Goal: Task Accomplishment & Management: Use online tool/utility

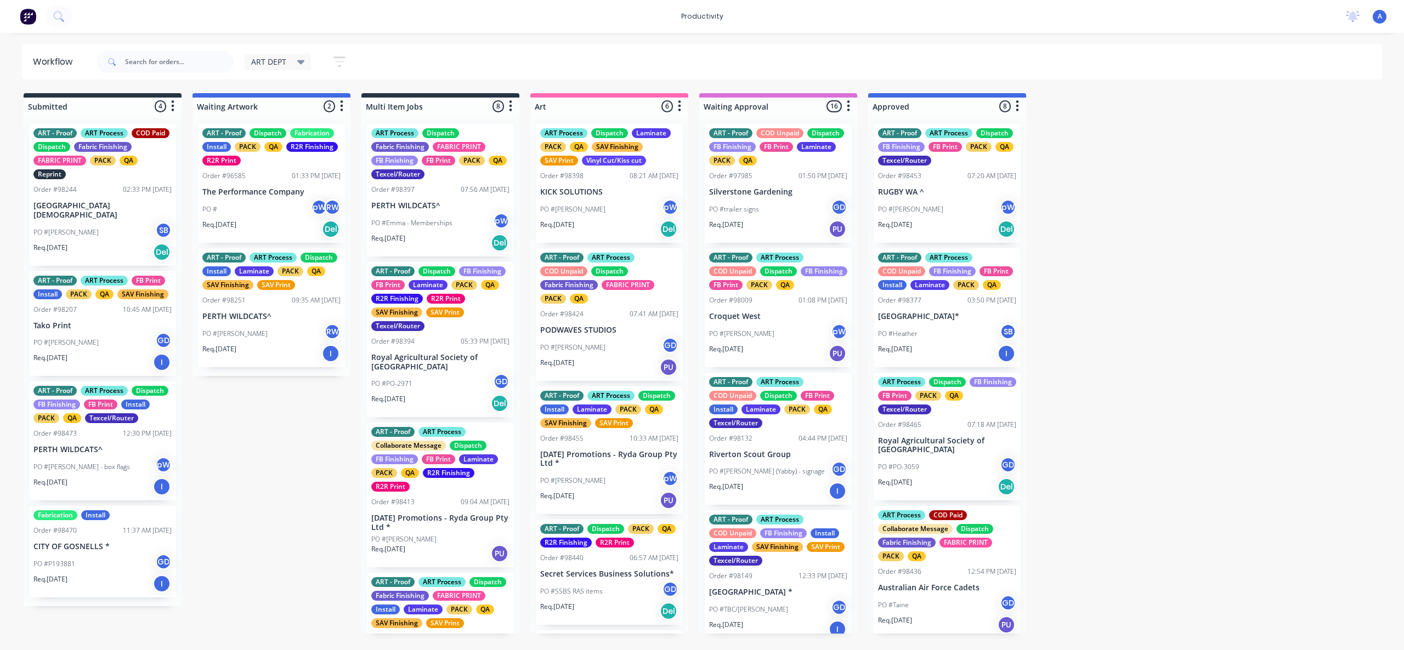
click at [169, 54] on input "text" at bounding box center [179, 62] width 109 height 22
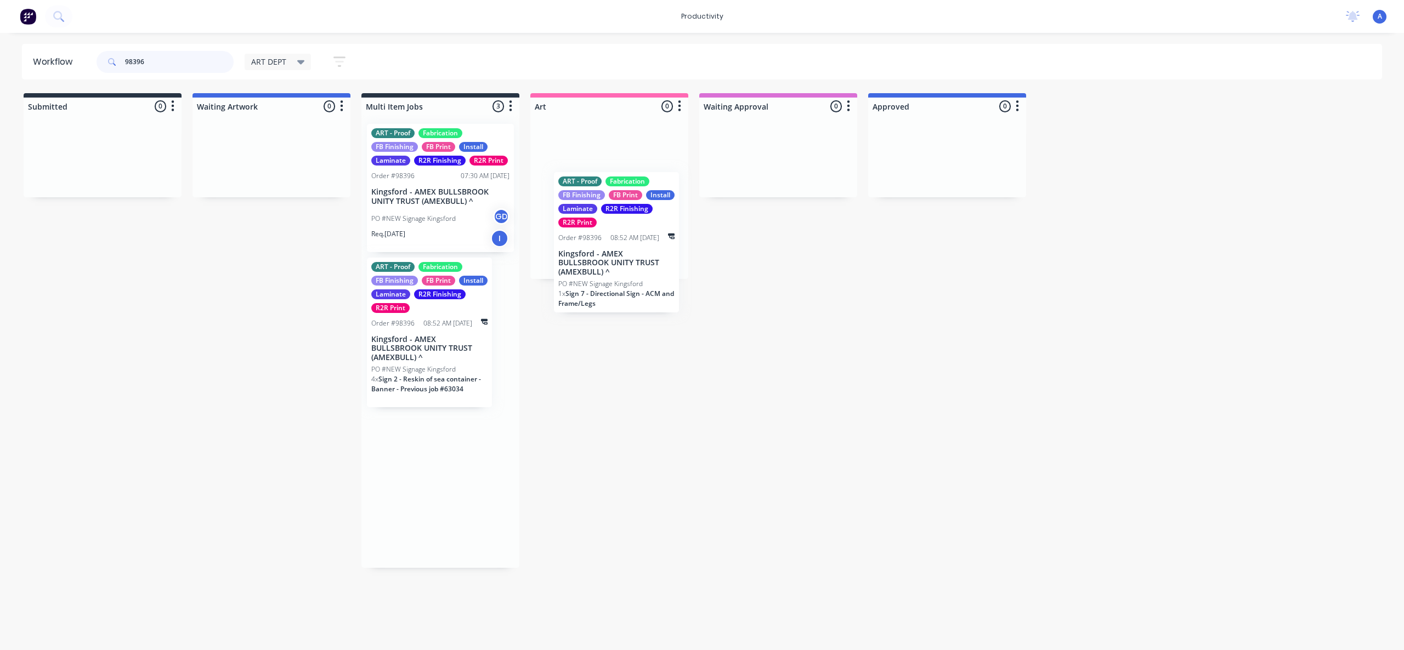
drag, startPoint x: 462, startPoint y: 325, endPoint x: 640, endPoint y: 258, distance: 191.1
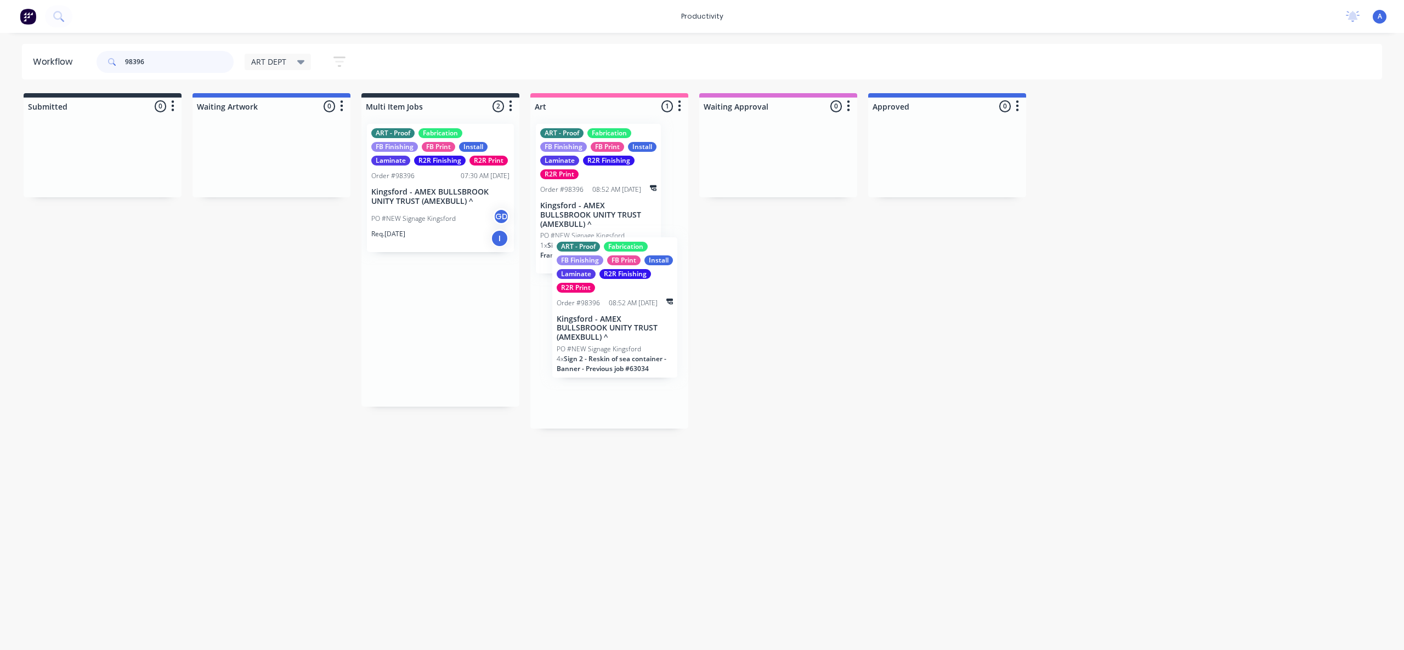
drag, startPoint x: 453, startPoint y: 350, endPoint x: 641, endPoint y: 335, distance: 188.7
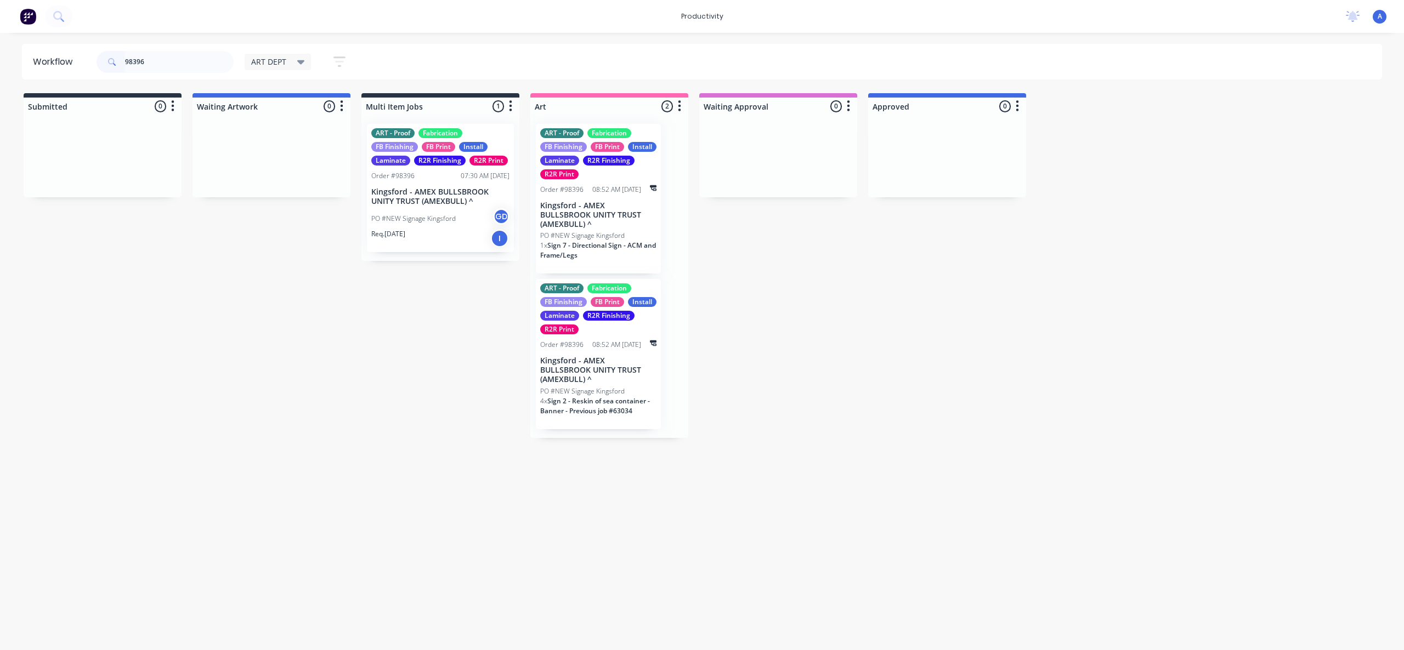
click at [450, 195] on p "Kingsford - AMEX BULLSBROOK UNITY TRUST (AMEXBULL) ^" at bounding box center [440, 197] width 138 height 19
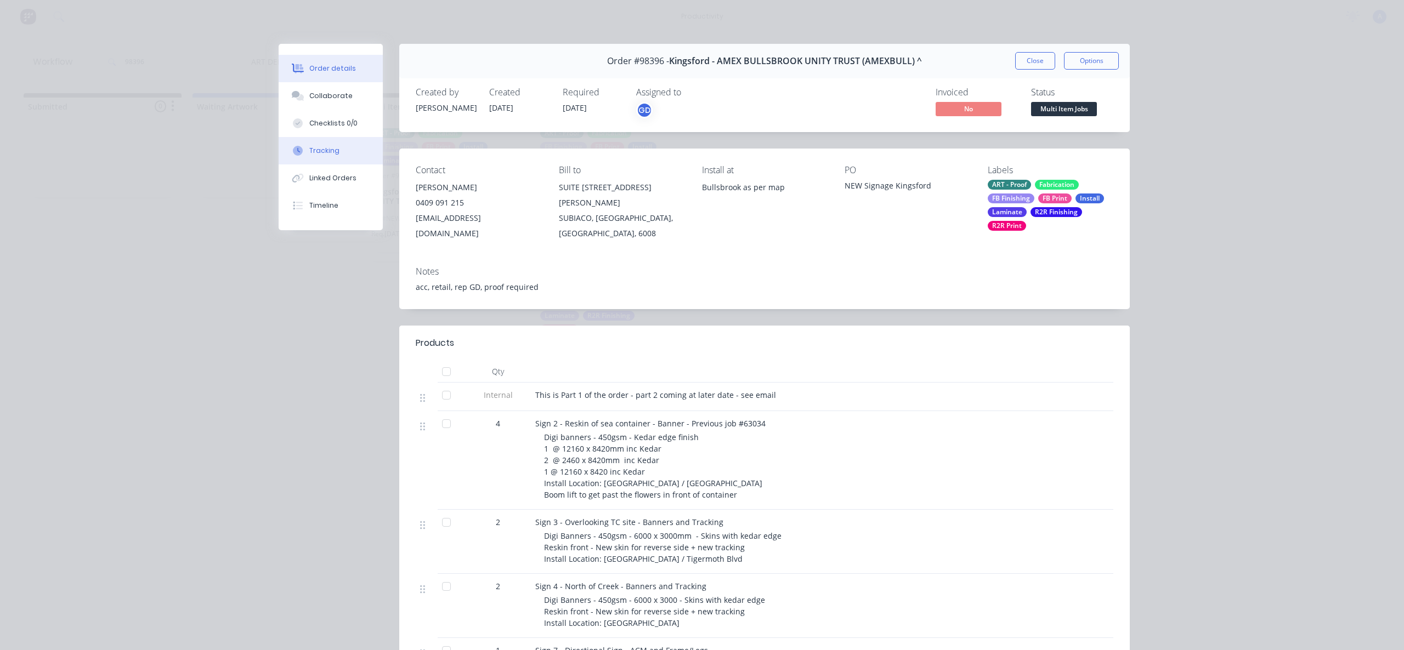
click at [335, 144] on button "Tracking" at bounding box center [331, 150] width 104 height 27
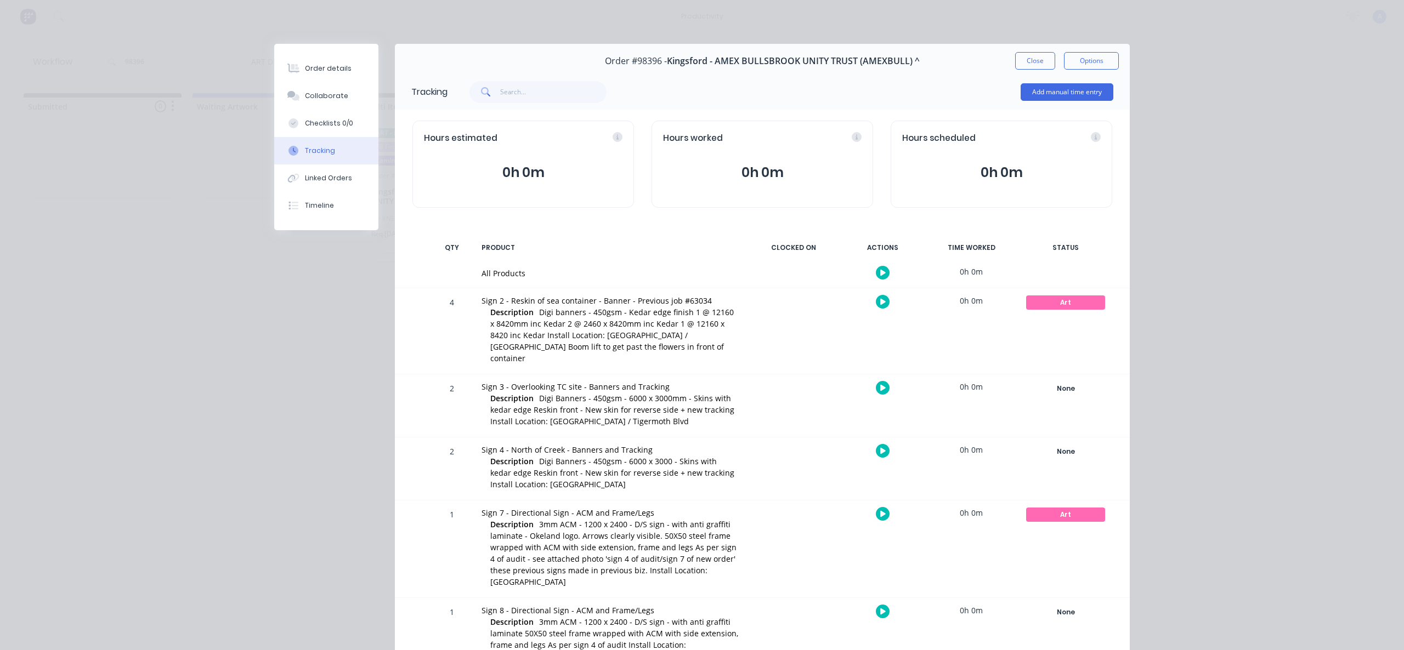
click at [865, 263] on div at bounding box center [882, 272] width 82 height 27
click at [872, 267] on div at bounding box center [882, 272] width 82 height 27
click at [880, 269] on icon "button" at bounding box center [882, 272] width 5 height 7
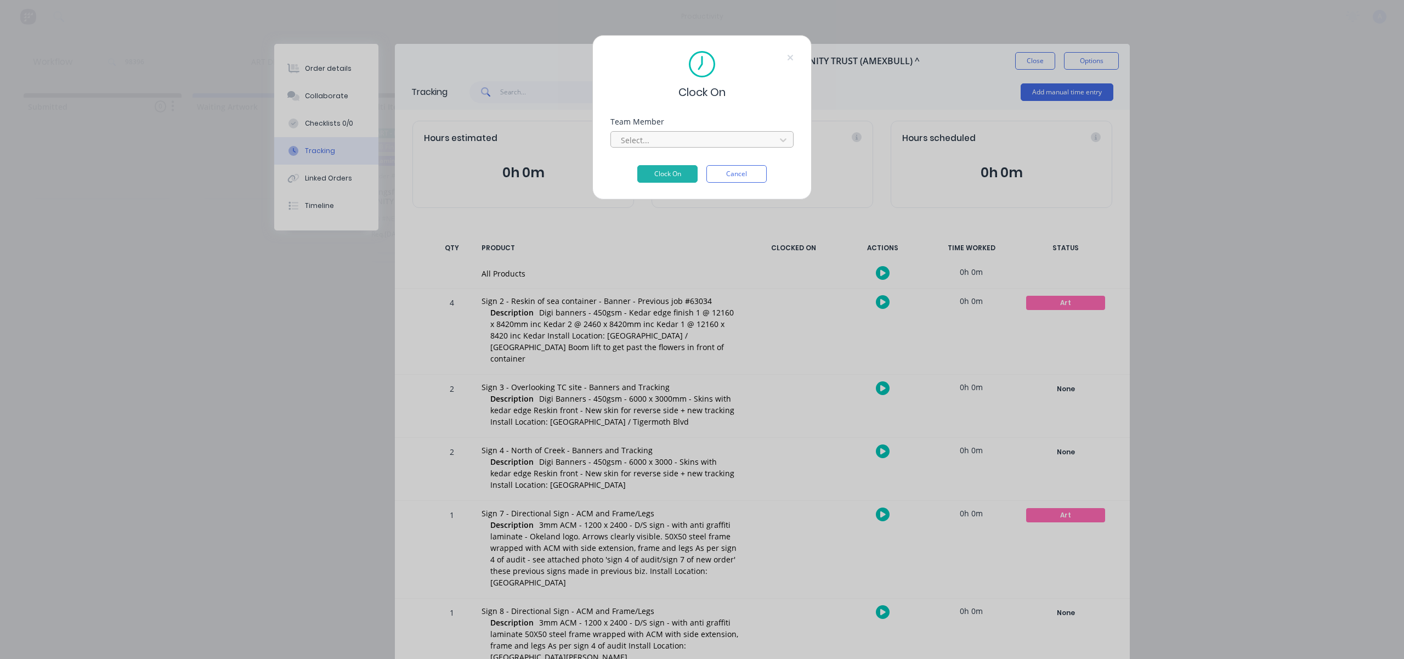
click at [668, 134] on div at bounding box center [695, 140] width 150 height 14
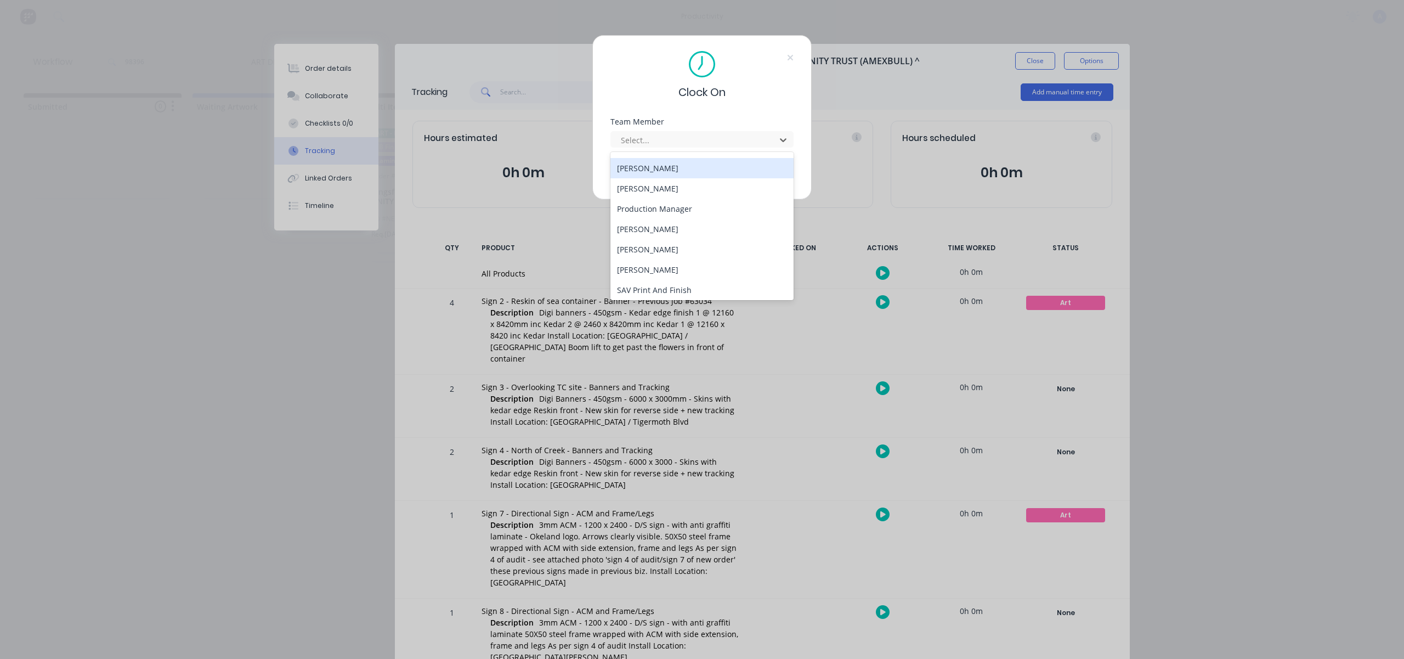
scroll to position [282, 0]
click at [674, 280] on div "[PERSON_NAME]" at bounding box center [701, 287] width 183 height 20
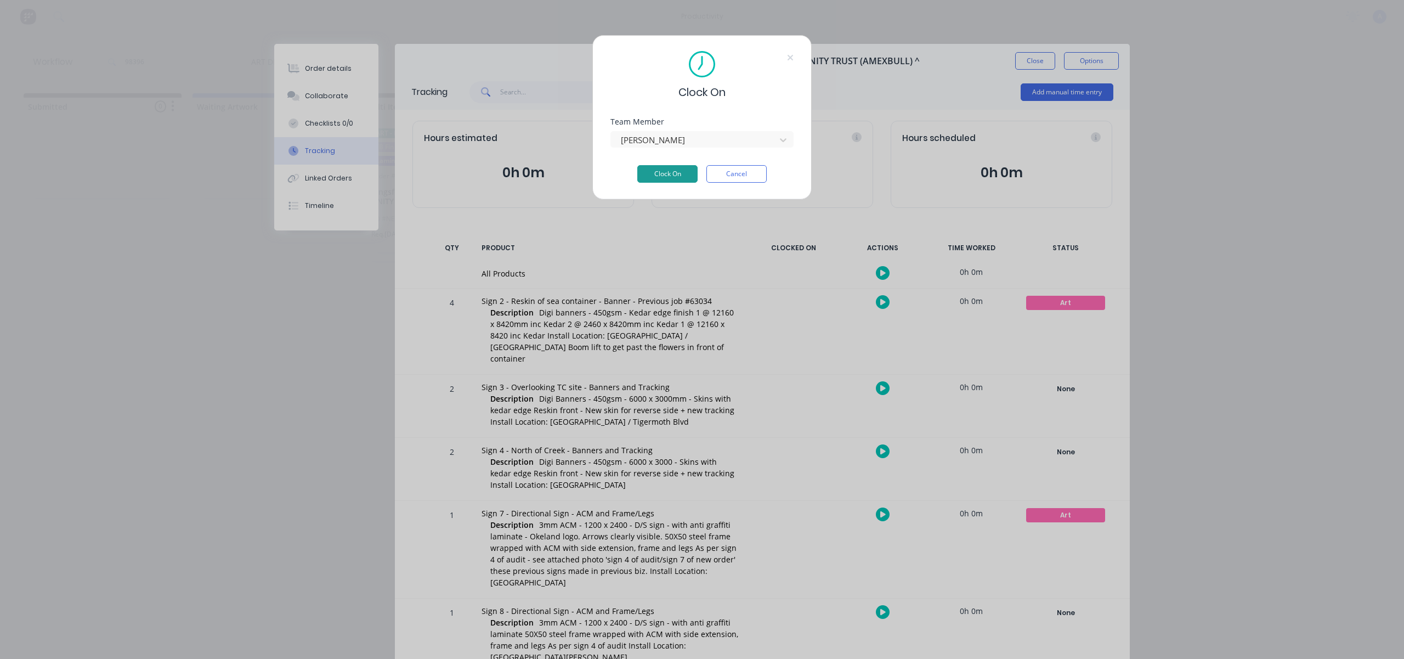
click at [672, 176] on button "Clock On" at bounding box center [667, 174] width 60 height 18
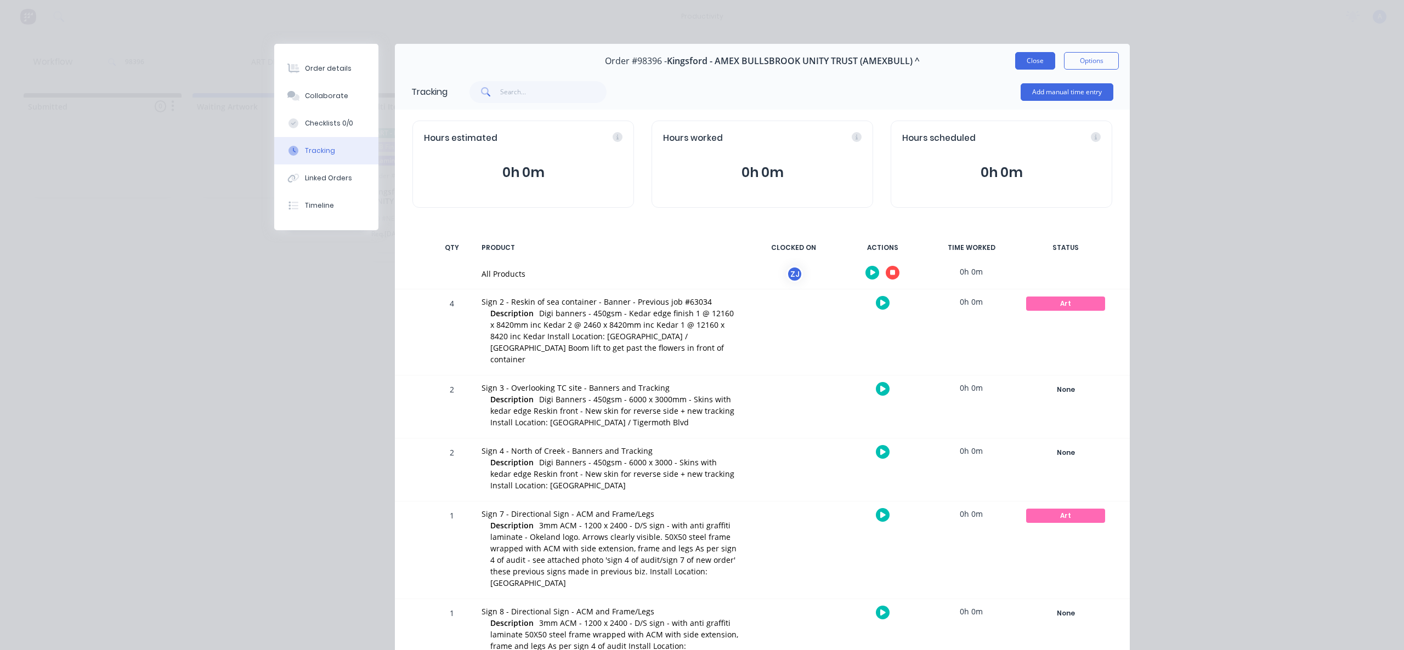
click at [1028, 64] on button "Close" at bounding box center [1035, 61] width 40 height 18
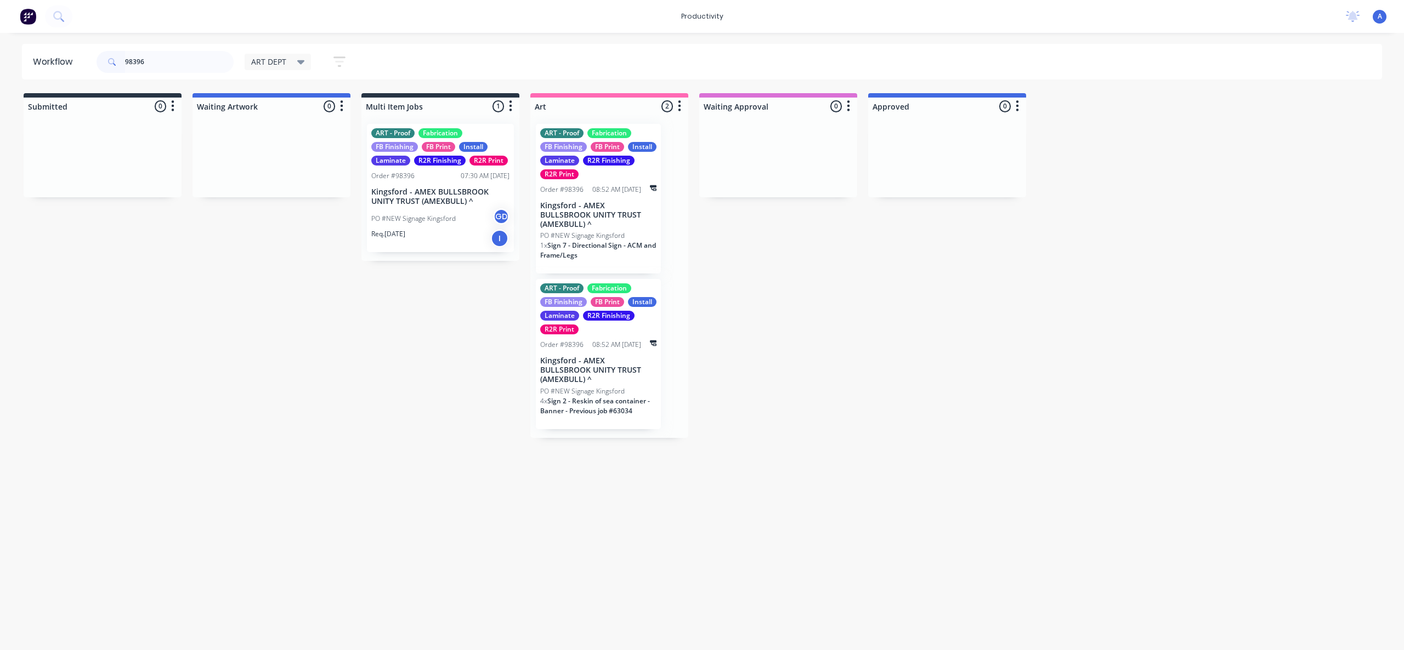
click at [443, 213] on div "PO #NEW Signage Kingsford GD" at bounding box center [440, 218] width 138 height 21
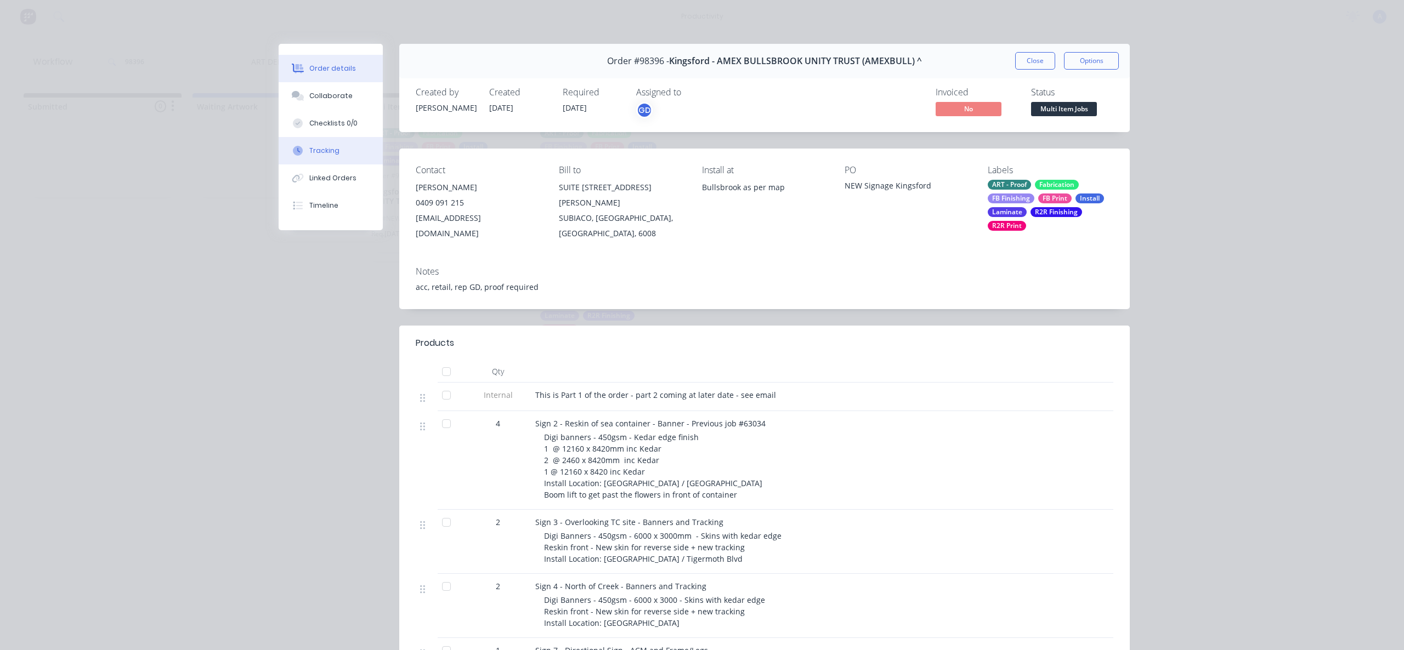
click at [331, 156] on button "Tracking" at bounding box center [331, 150] width 104 height 27
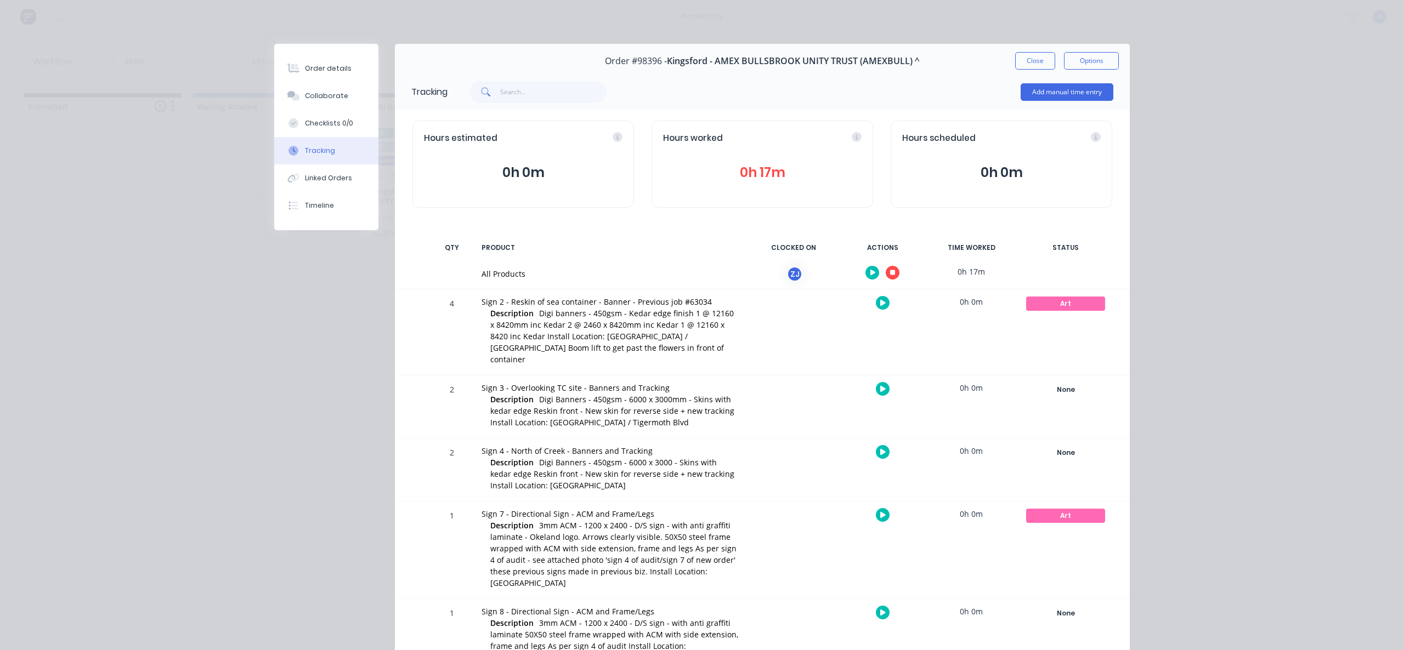
click at [890, 274] on icon "button" at bounding box center [892, 272] width 5 height 5
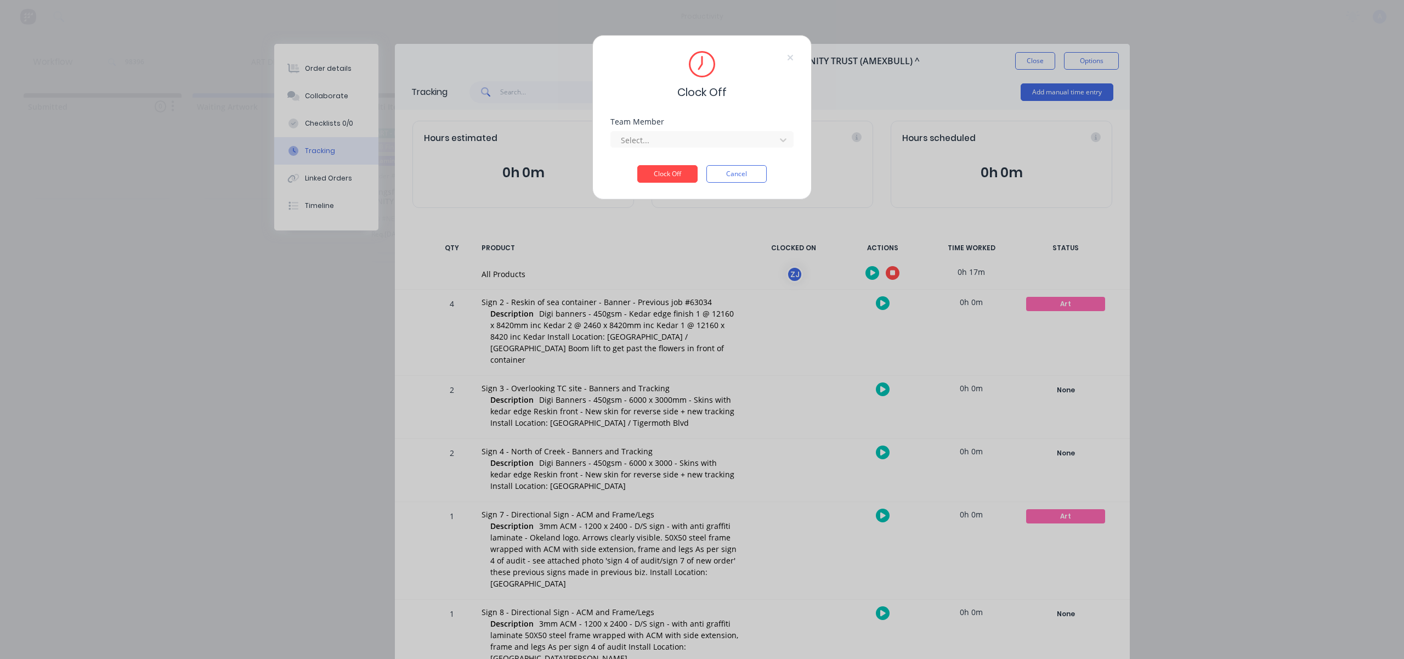
click at [709, 151] on div "Team Member Select..." at bounding box center [701, 141] width 183 height 47
click at [701, 141] on div at bounding box center [695, 140] width 150 height 14
click at [681, 160] on div "[PERSON_NAME]" at bounding box center [701, 164] width 183 height 20
click at [676, 169] on button "Clock Off" at bounding box center [667, 174] width 60 height 18
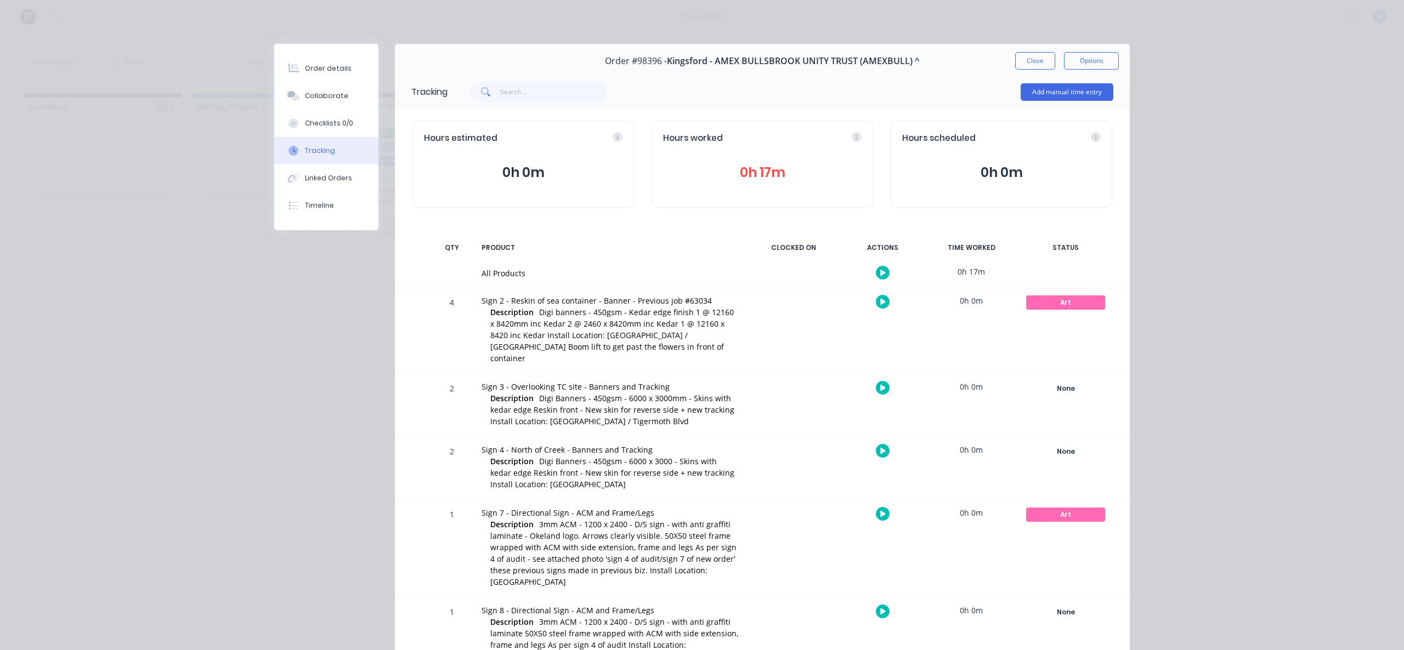
click at [1016, 60] on button "Close" at bounding box center [1035, 61] width 40 height 18
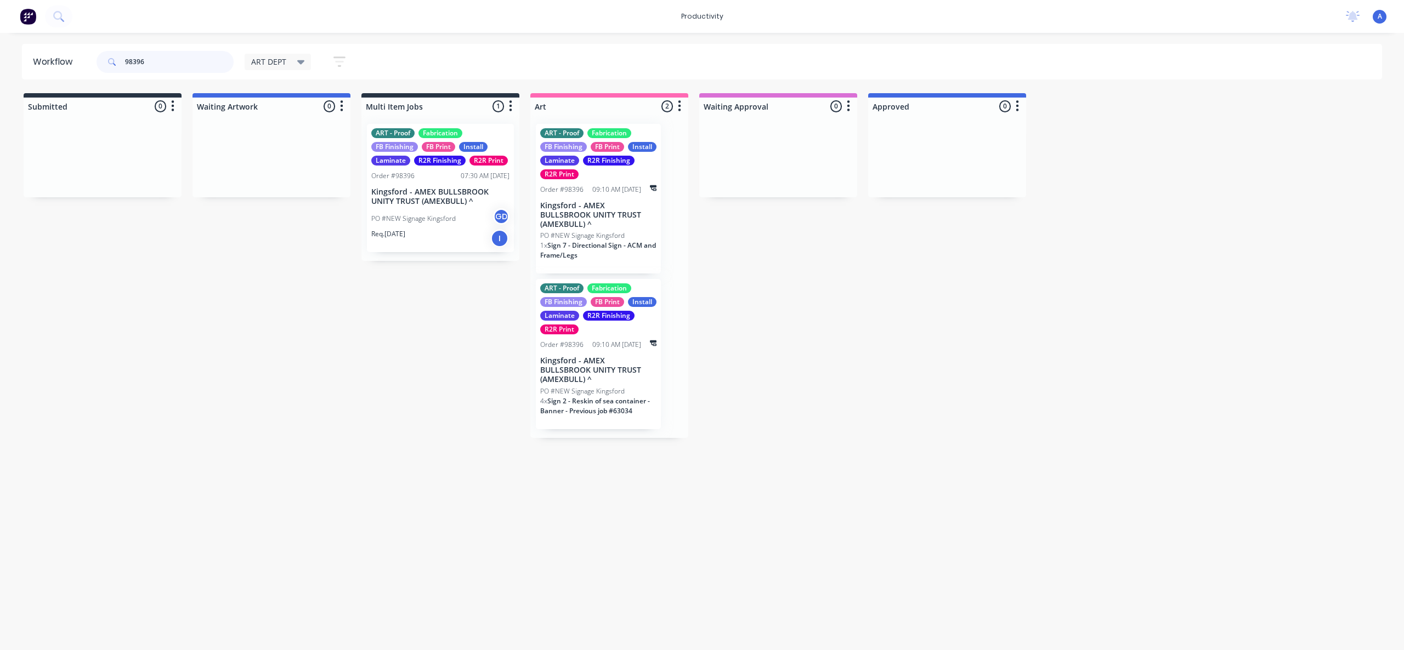
click at [181, 64] on input "98396" at bounding box center [179, 62] width 109 height 22
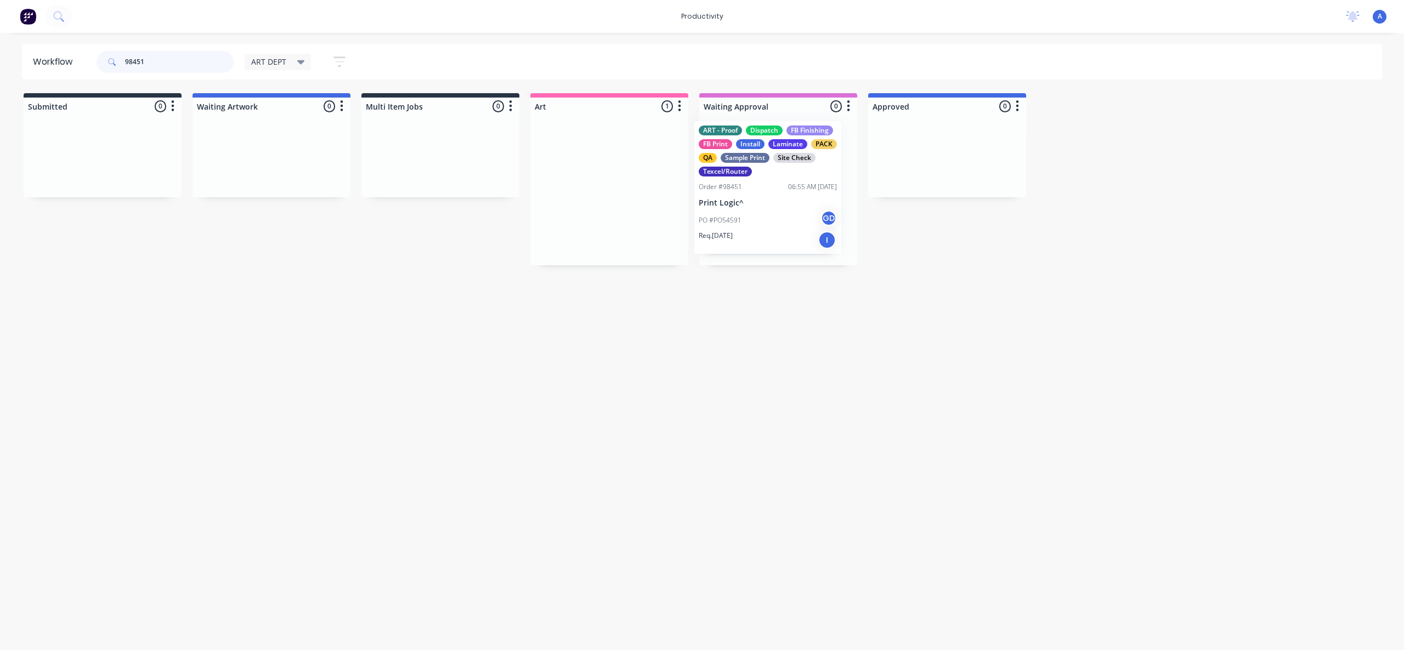
drag, startPoint x: 594, startPoint y: 208, endPoint x: 766, endPoint y: 203, distance: 172.3
drag, startPoint x: 151, startPoint y: 62, endPoint x: 208, endPoint y: 138, distance: 94.8
click at [151, 61] on input "98451" at bounding box center [179, 62] width 109 height 22
click at [185, 65] on input "98451" at bounding box center [179, 62] width 109 height 22
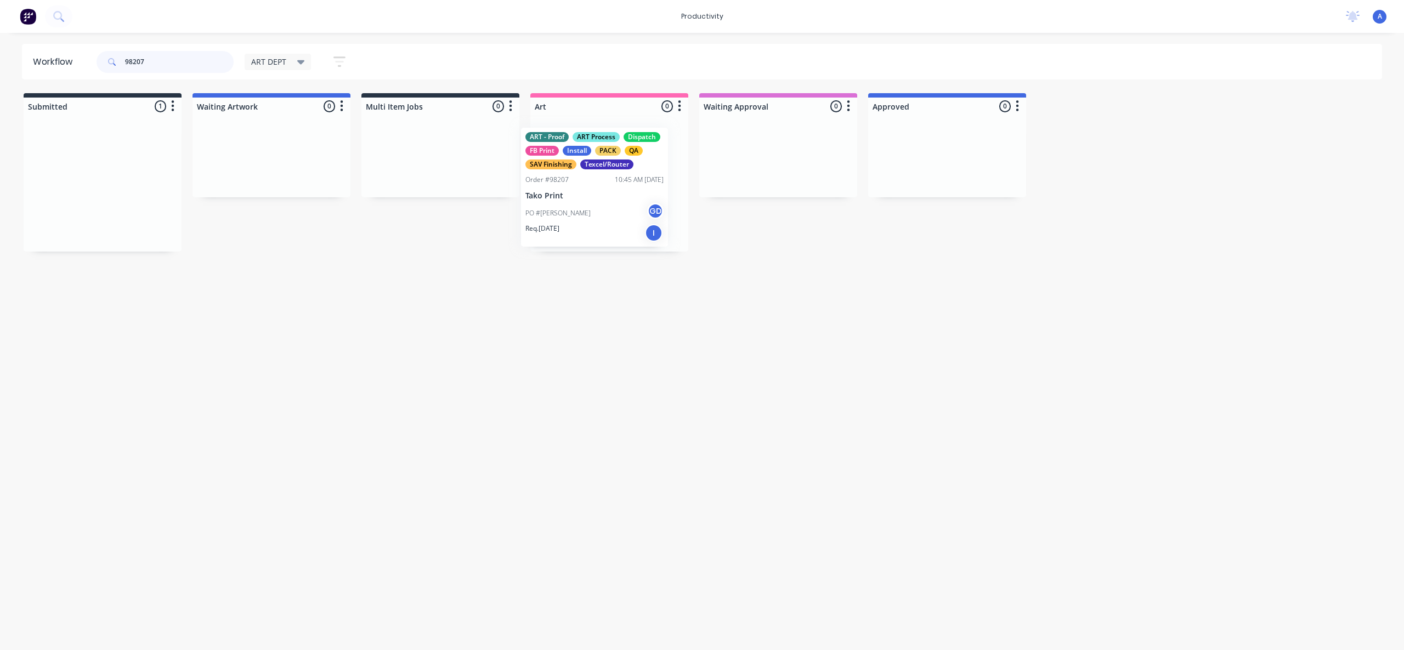
drag, startPoint x: 79, startPoint y: 226, endPoint x: 576, endPoint y: 229, distance: 496.8
click at [610, 215] on div at bounding box center [609, 183] width 158 height 137
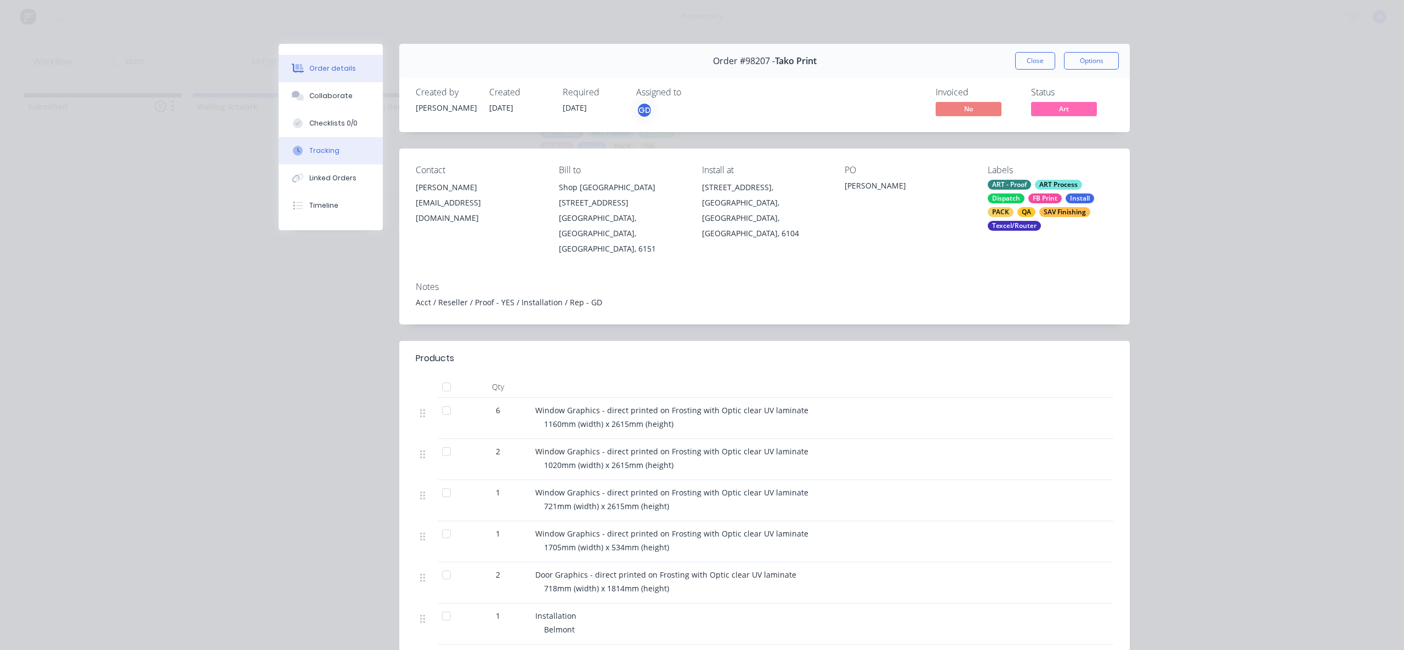
click at [313, 145] on button "Tracking" at bounding box center [331, 150] width 104 height 27
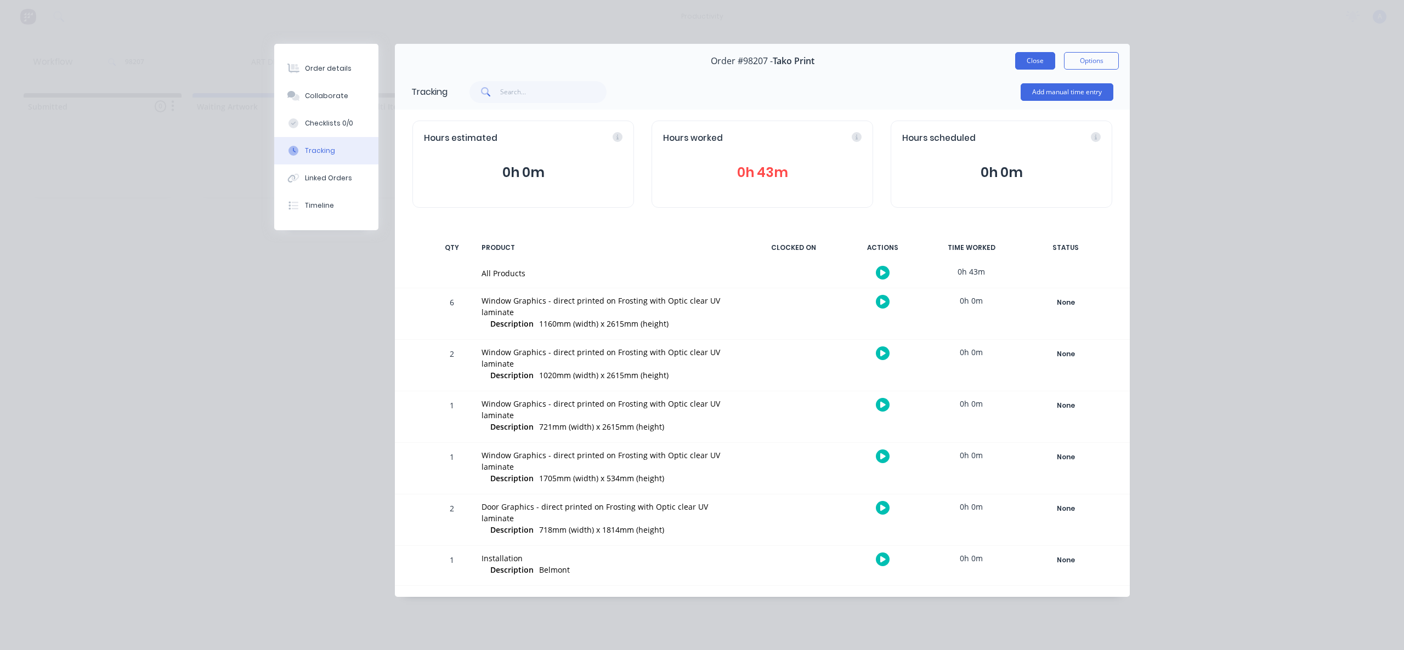
click at [1027, 58] on button "Close" at bounding box center [1035, 61] width 40 height 18
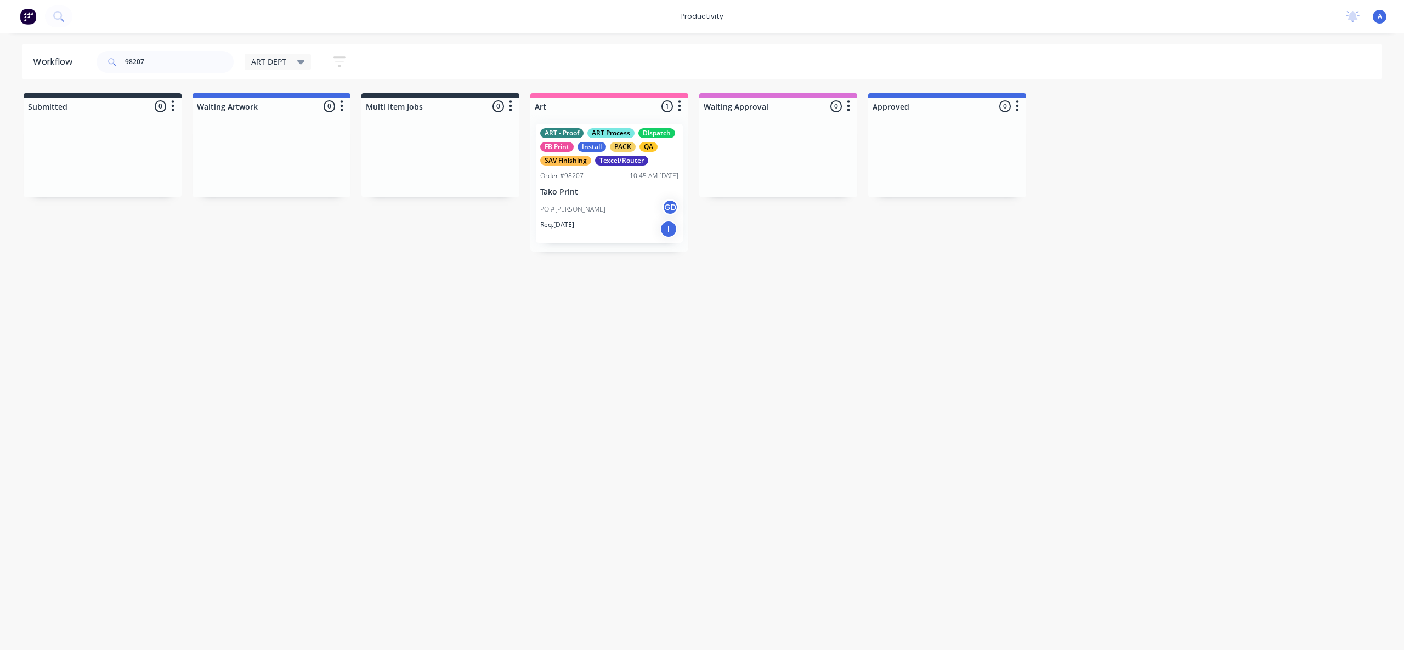
click at [627, 209] on div "PO #[PERSON_NAME] GD" at bounding box center [609, 209] width 138 height 21
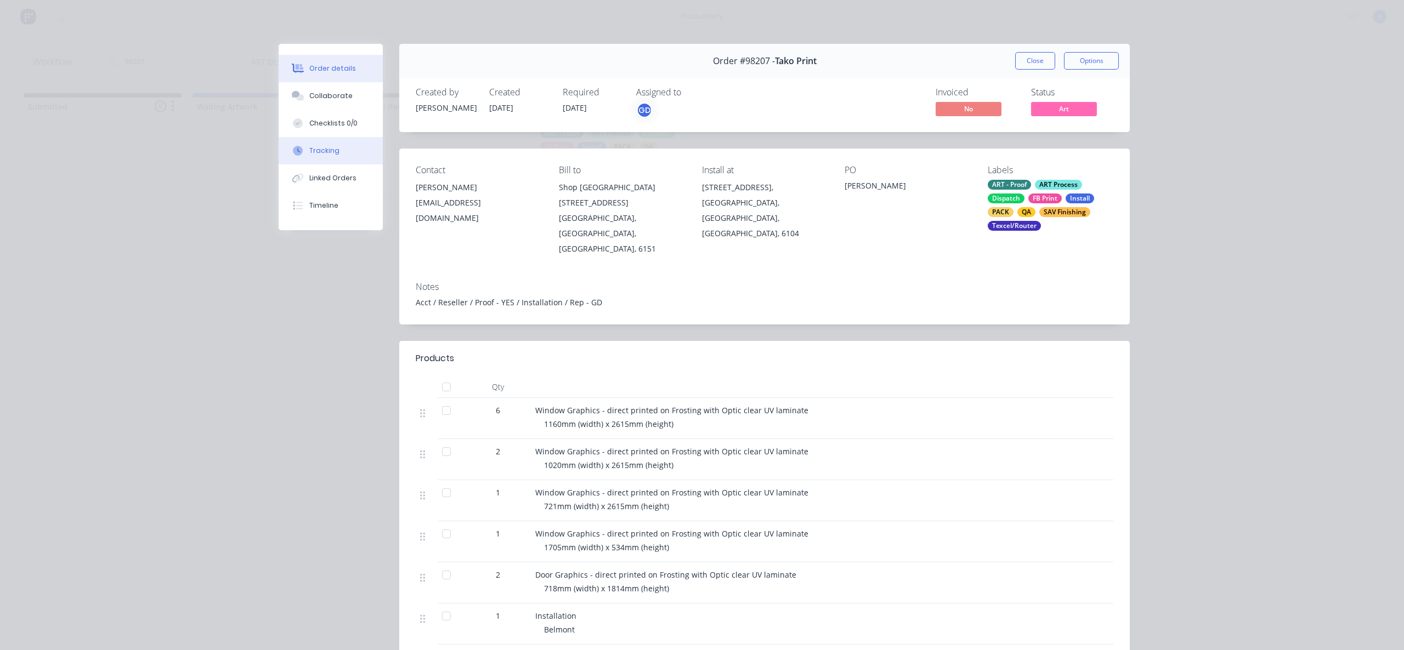
click at [307, 158] on button "Tracking" at bounding box center [331, 150] width 104 height 27
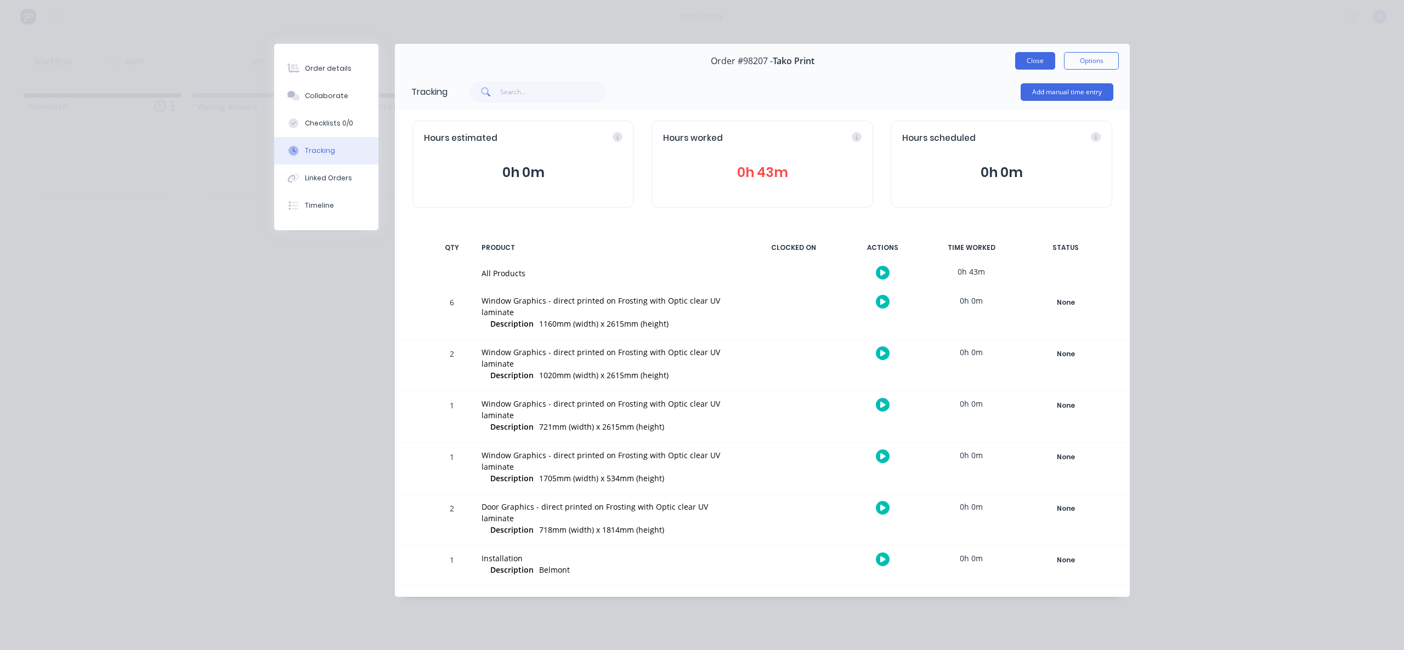
click at [1034, 65] on button "Close" at bounding box center [1035, 61] width 40 height 18
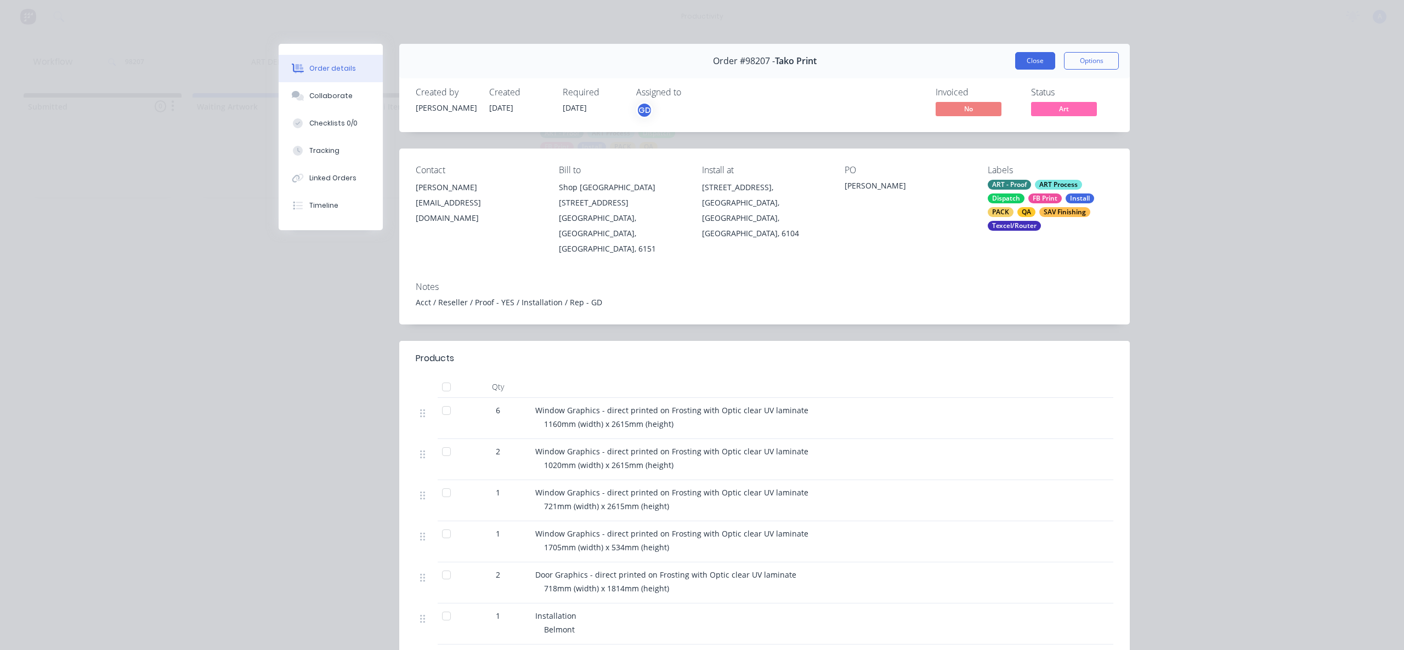
click at [1029, 58] on button "Close" at bounding box center [1035, 61] width 40 height 18
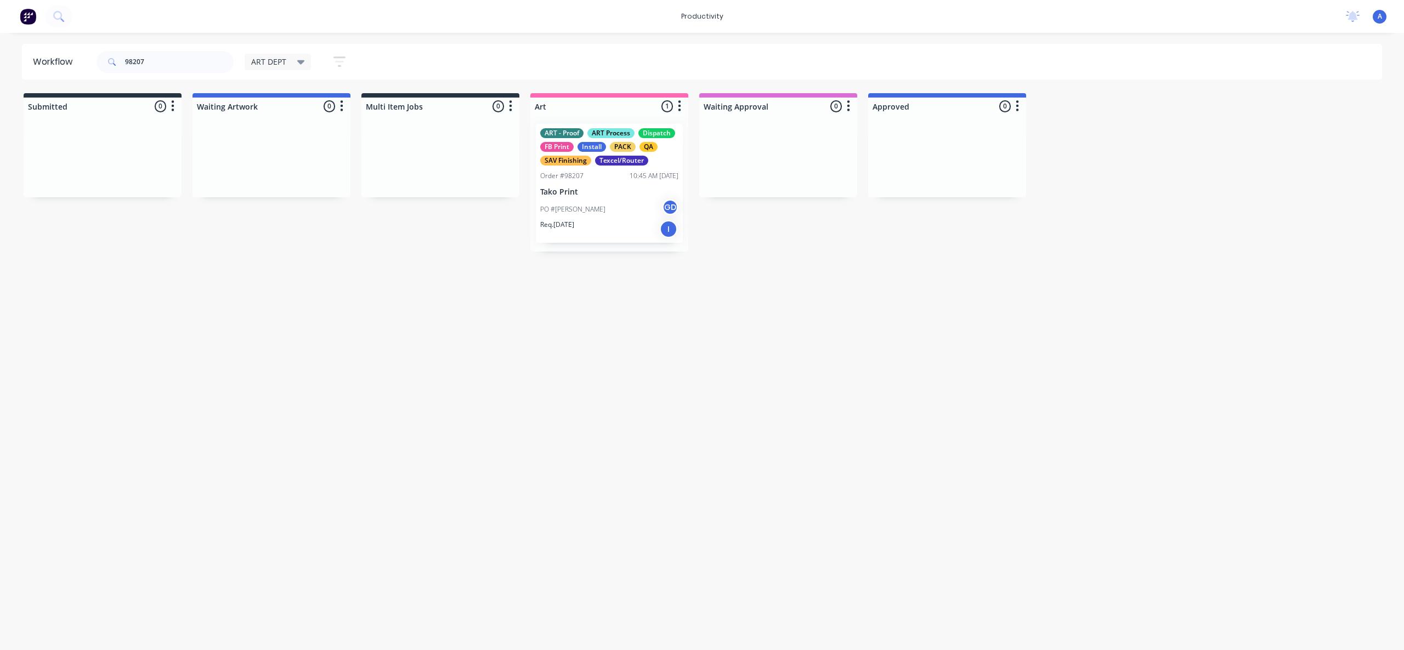
drag, startPoint x: 998, startPoint y: 360, endPoint x: 961, endPoint y: 335, distance: 44.7
click at [998, 359] on div "Workflow 98207 ART DEPT Save new view None edit ART DEPT (Default) edit Banner …" at bounding box center [702, 336] width 1404 height 585
drag, startPoint x: 620, startPoint y: 200, endPoint x: 970, endPoint y: 199, distance: 349.3
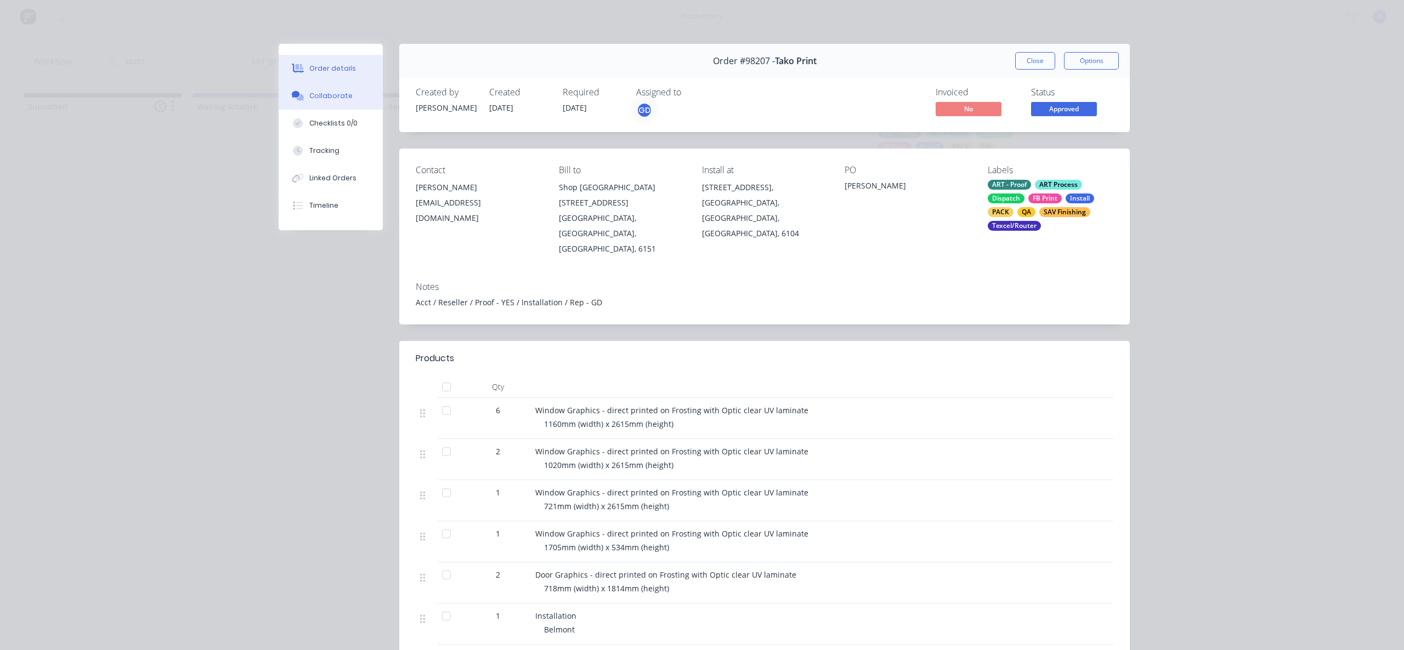
click at [326, 100] on div "Collaborate" at bounding box center [330, 96] width 43 height 10
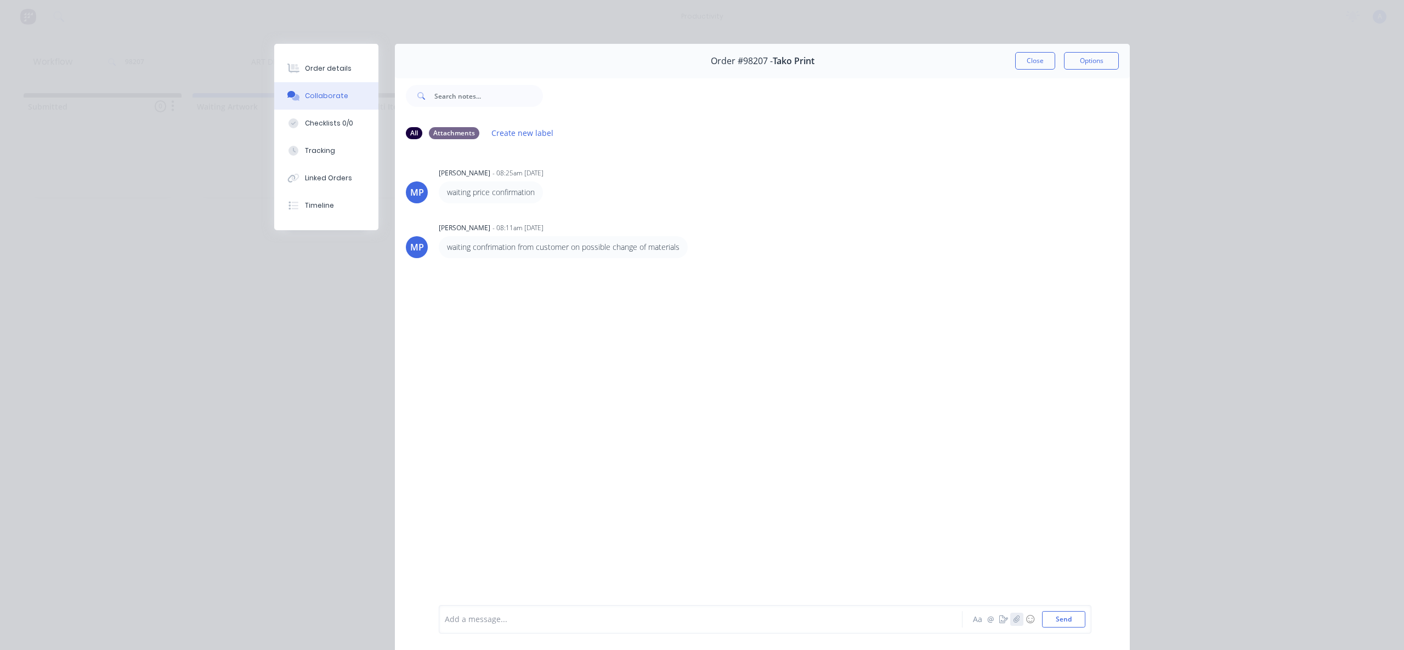
click at [1015, 619] on icon "button" at bounding box center [1016, 620] width 7 height 8
click at [1055, 626] on button "Send" at bounding box center [1063, 619] width 43 height 16
click at [327, 171] on button "Linked Orders" at bounding box center [326, 178] width 104 height 27
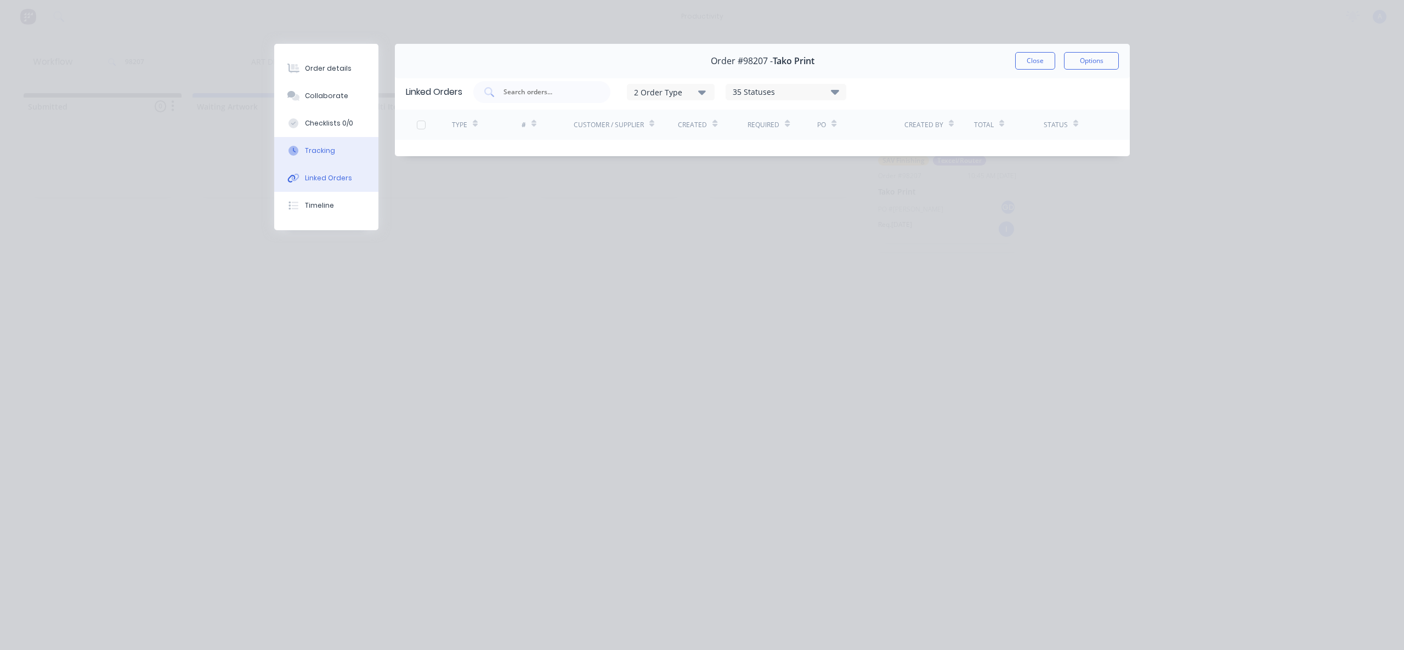
click at [315, 152] on div "Tracking" at bounding box center [320, 151] width 30 height 10
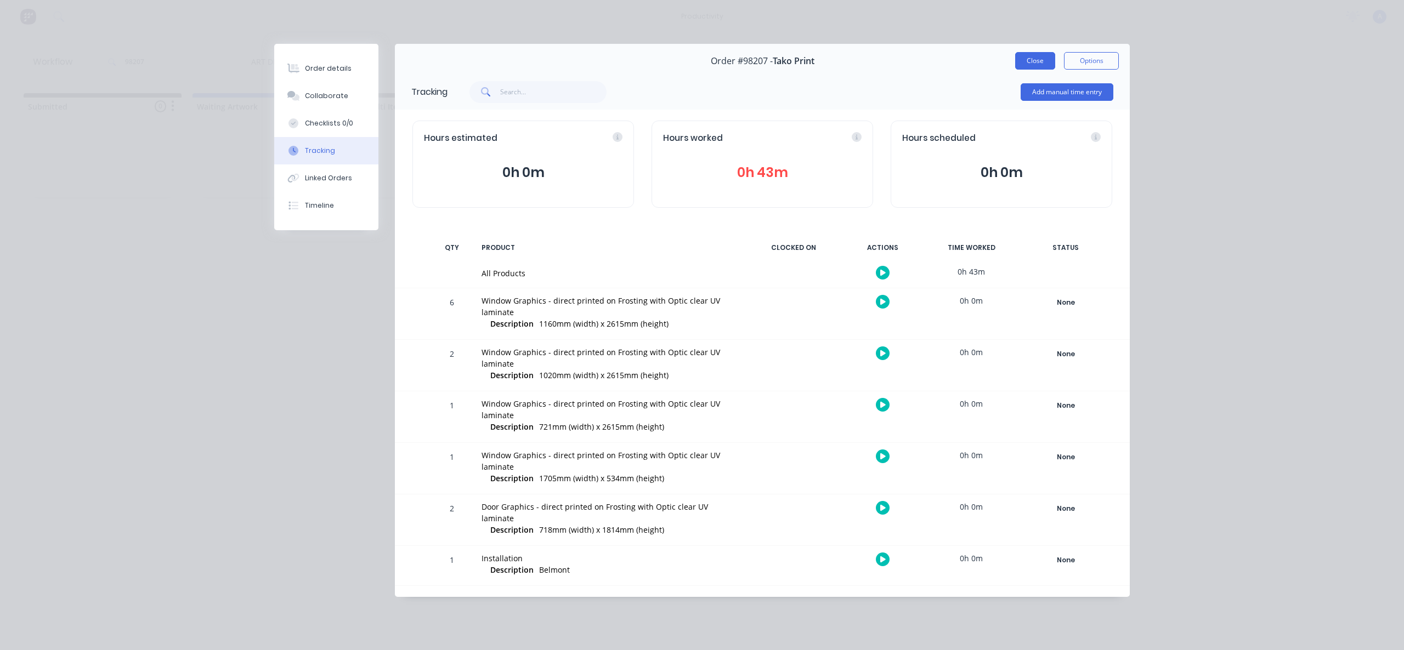
click at [1050, 65] on button "Close" at bounding box center [1035, 61] width 40 height 18
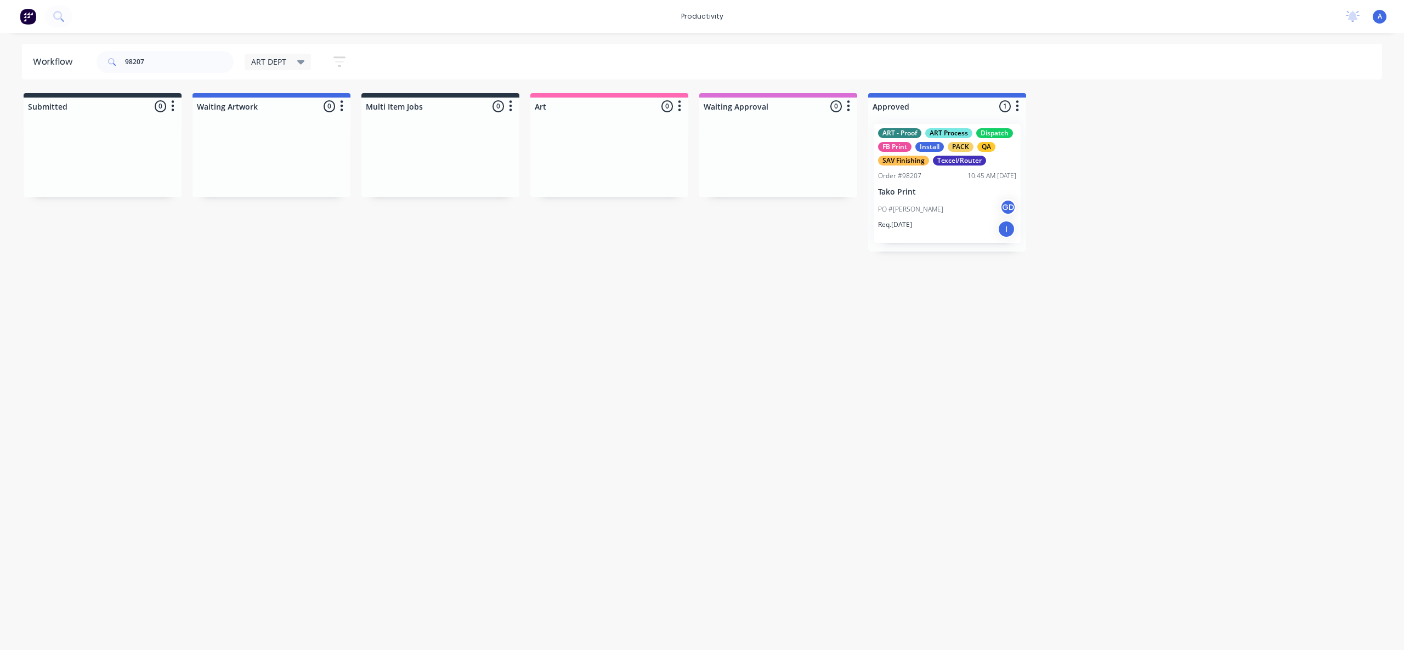
click at [1055, 380] on div "Workflow 98207 ART DEPT Save new view None edit ART DEPT (Default) edit Banner …" at bounding box center [702, 336] width 1404 height 585
click at [1055, 379] on div "Workflow 98207 ART DEPT Save new view None edit ART DEPT (Default) edit Banner …" at bounding box center [702, 336] width 1404 height 585
click at [1024, 359] on div "Workflow 98207 ART DEPT Save new view None edit ART DEPT (Default) edit Banner …" at bounding box center [702, 336] width 1404 height 585
click at [984, 349] on div "Workflow 98207 ART DEPT Save new view None edit ART DEPT (Default) edit Banner …" at bounding box center [702, 336] width 1404 height 585
click at [958, 201] on div "PO #[PERSON_NAME] GD" at bounding box center [947, 209] width 138 height 21
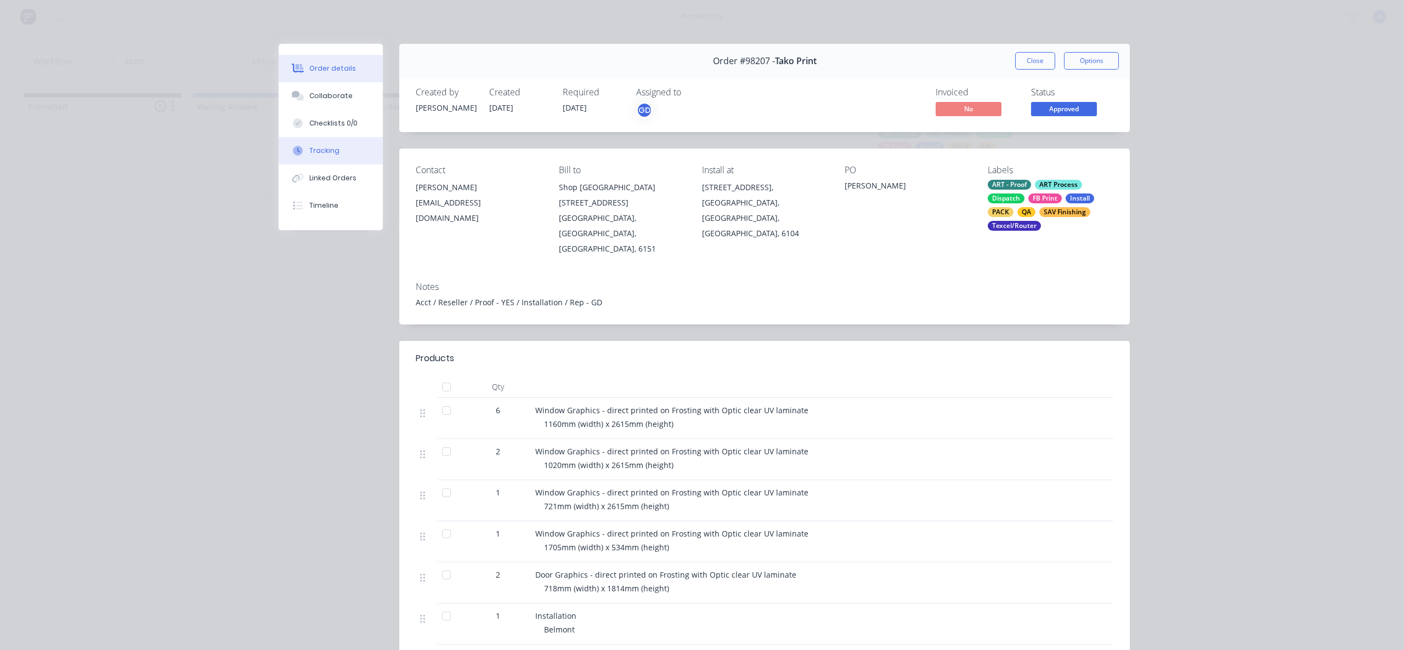
click at [346, 148] on button "Tracking" at bounding box center [331, 150] width 104 height 27
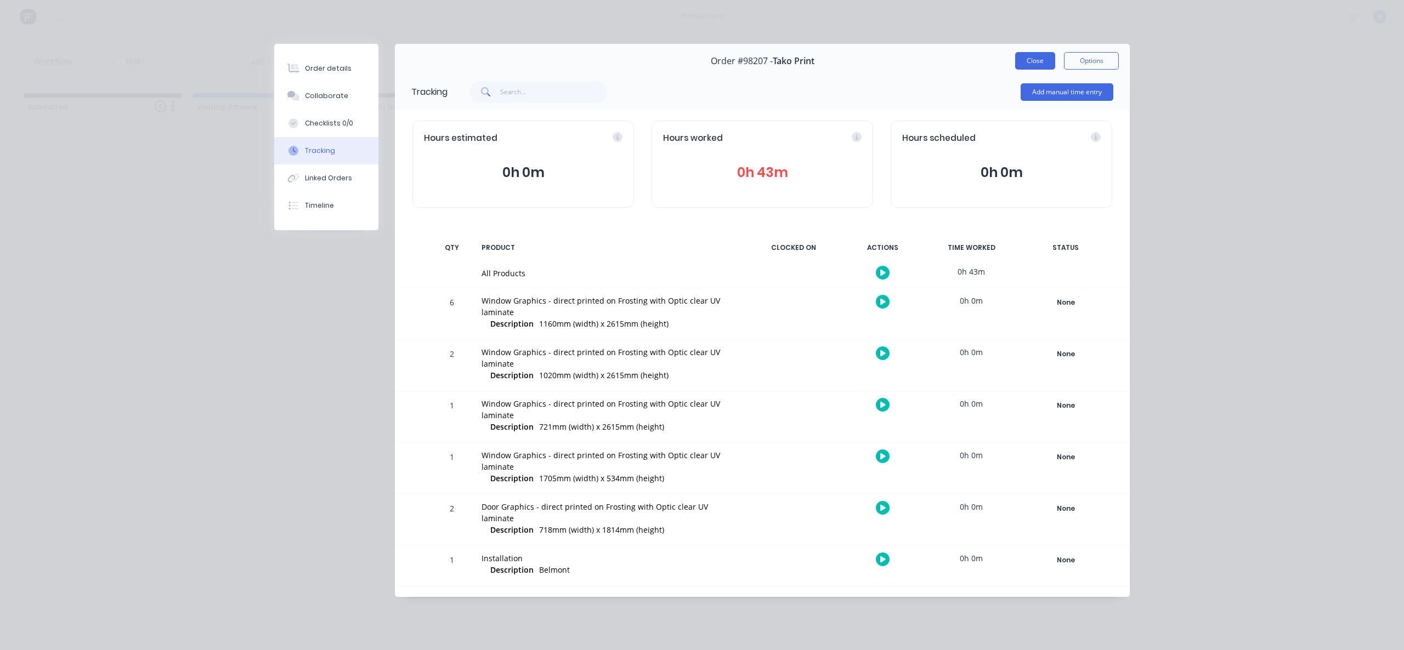
click at [1019, 63] on button "Close" at bounding box center [1035, 61] width 40 height 18
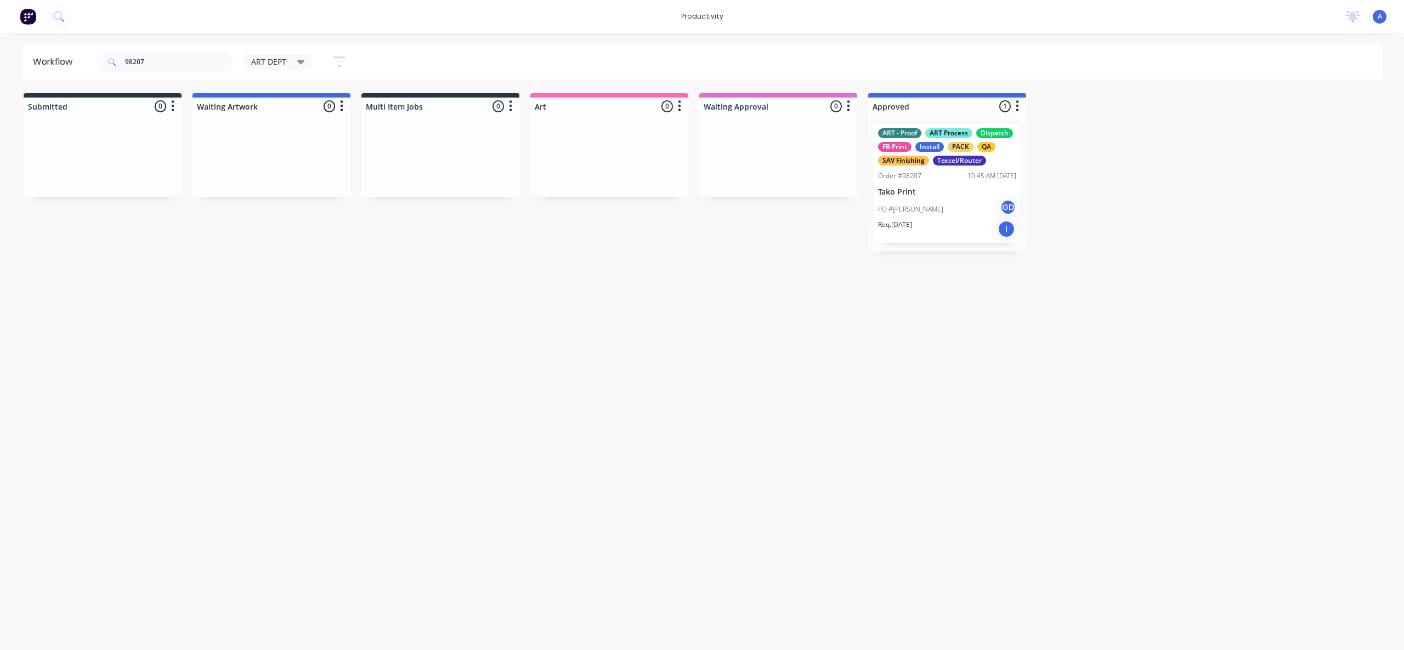
click at [970, 219] on div "PO #[PERSON_NAME] GD" at bounding box center [947, 209] width 138 height 21
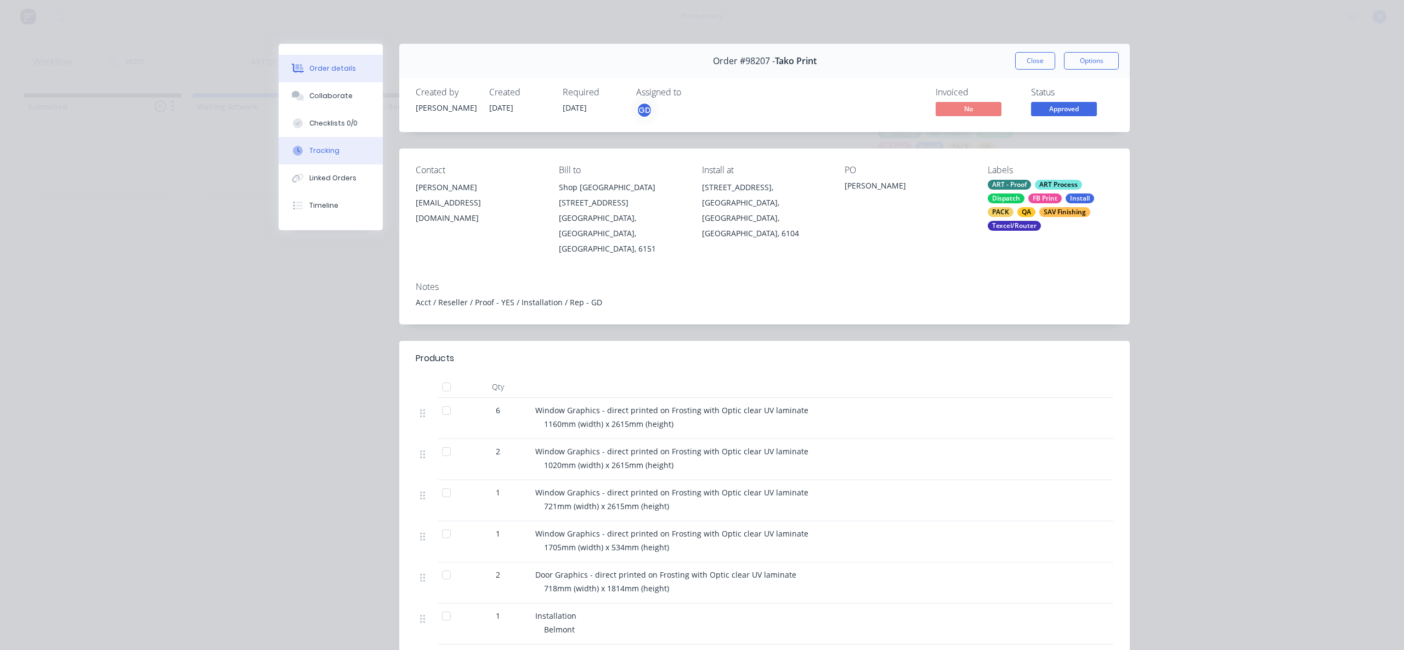
click at [317, 144] on button "Tracking" at bounding box center [331, 150] width 104 height 27
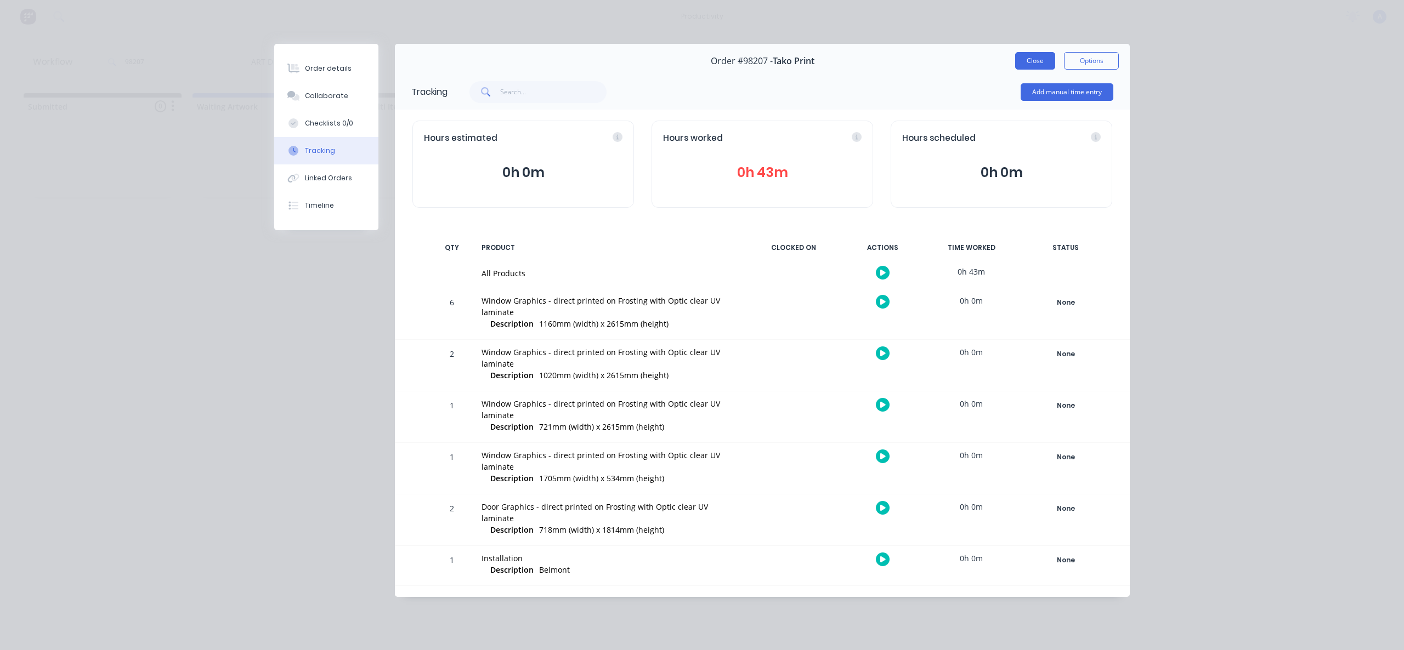
click at [1039, 56] on button "Close" at bounding box center [1035, 61] width 40 height 18
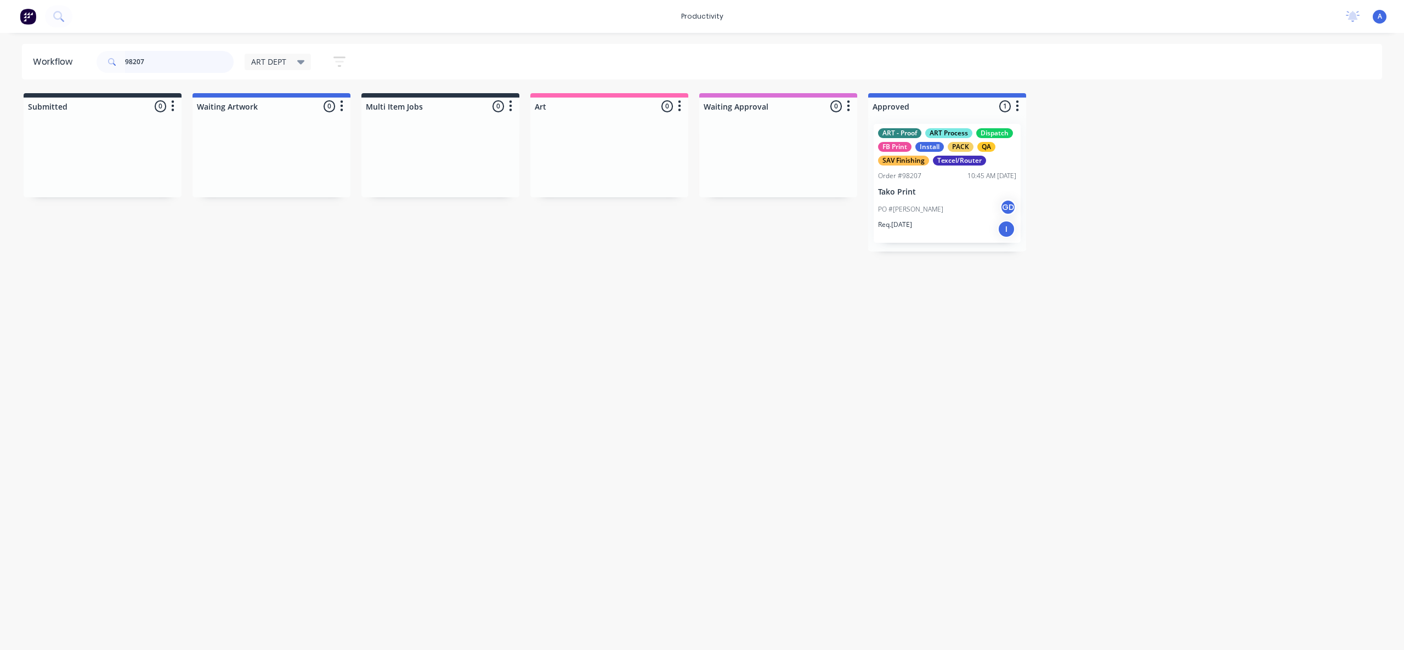
click at [171, 54] on input "98207" at bounding box center [179, 62] width 109 height 22
click at [167, 60] on input "98207" at bounding box center [179, 62] width 109 height 22
click at [176, 61] on input "98207" at bounding box center [179, 62] width 109 height 22
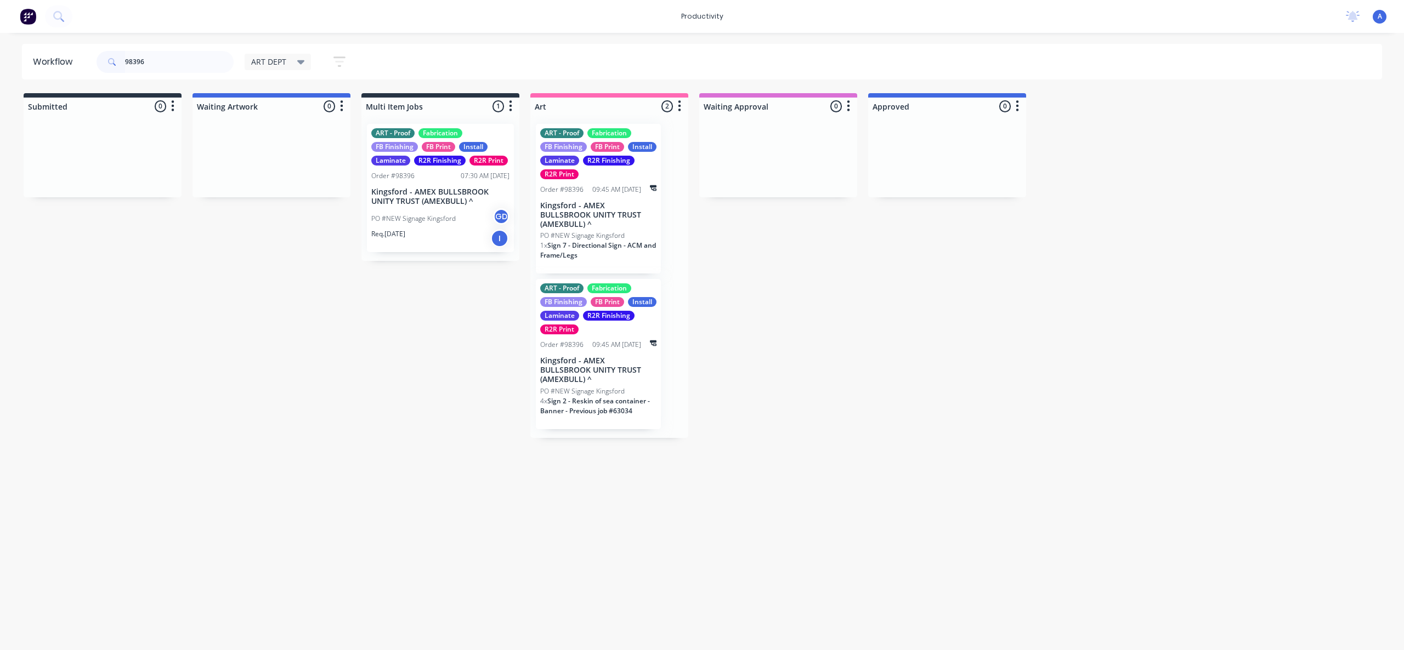
click at [470, 198] on p "Kingsford - AMEX BULLSBROOK UNITY TRUST (AMEXBULL) ^" at bounding box center [440, 197] width 138 height 19
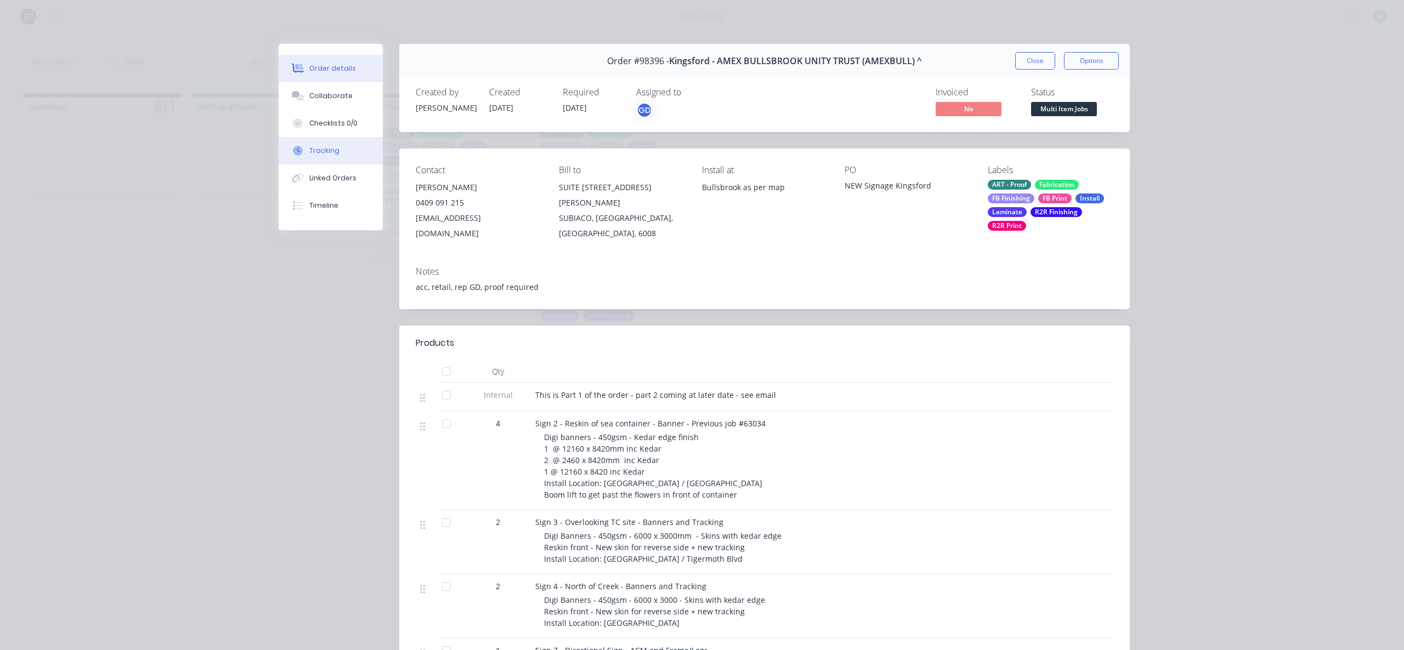
click at [330, 151] on div "Tracking" at bounding box center [324, 151] width 30 height 10
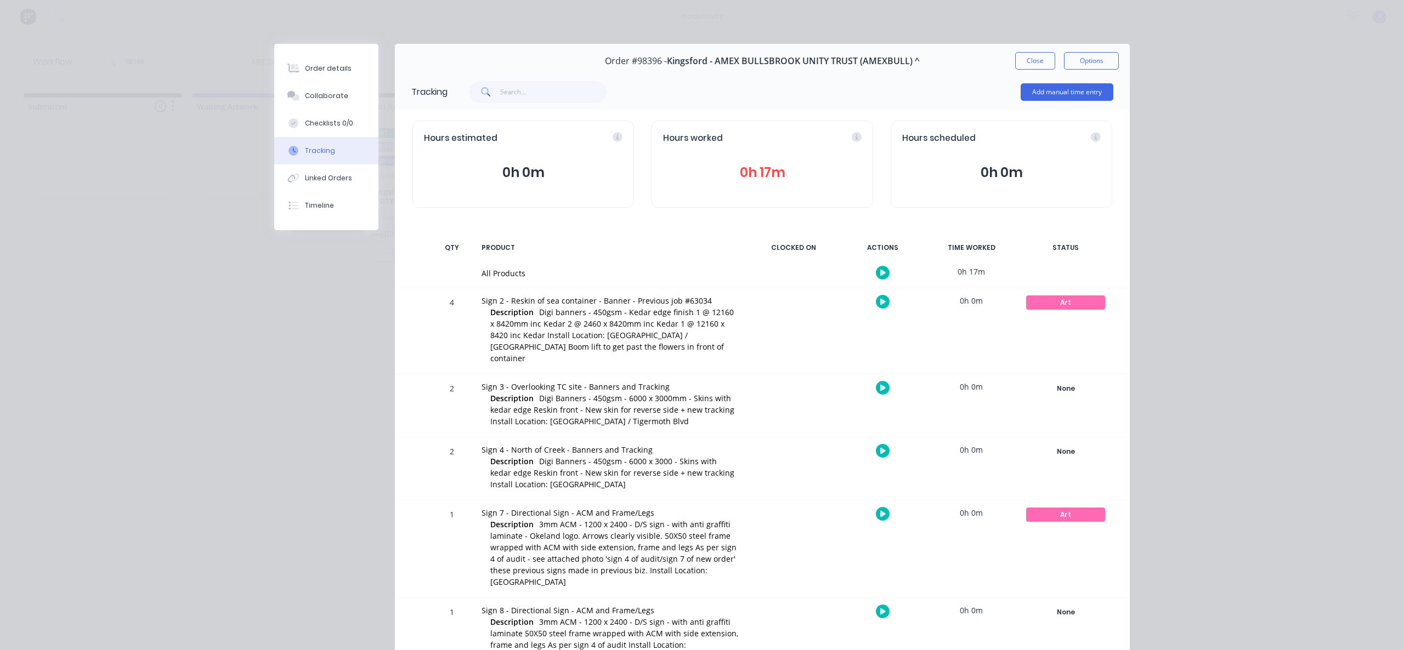
click at [881, 267] on button "button" at bounding box center [883, 273] width 14 height 14
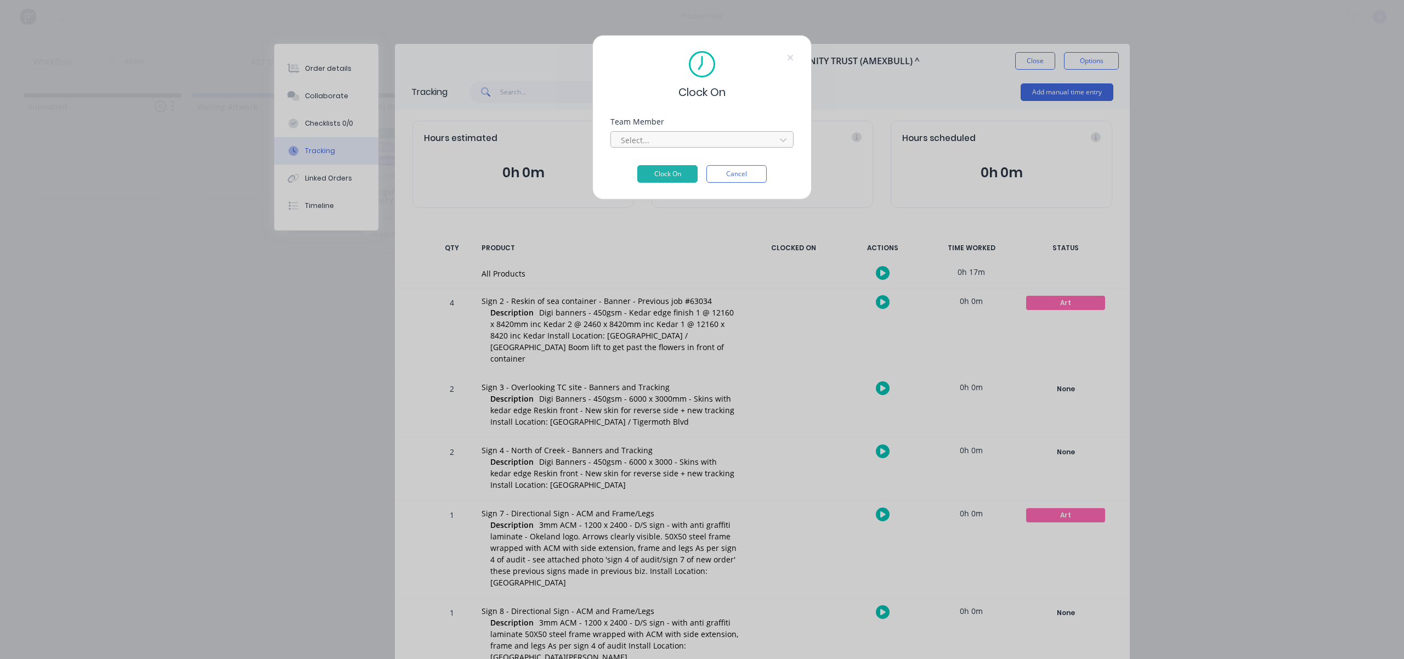
drag, startPoint x: 735, startPoint y: 153, endPoint x: 735, endPoint y: 146, distance: 6.6
click at [735, 153] on div "Team Member Select..." at bounding box center [701, 141] width 183 height 47
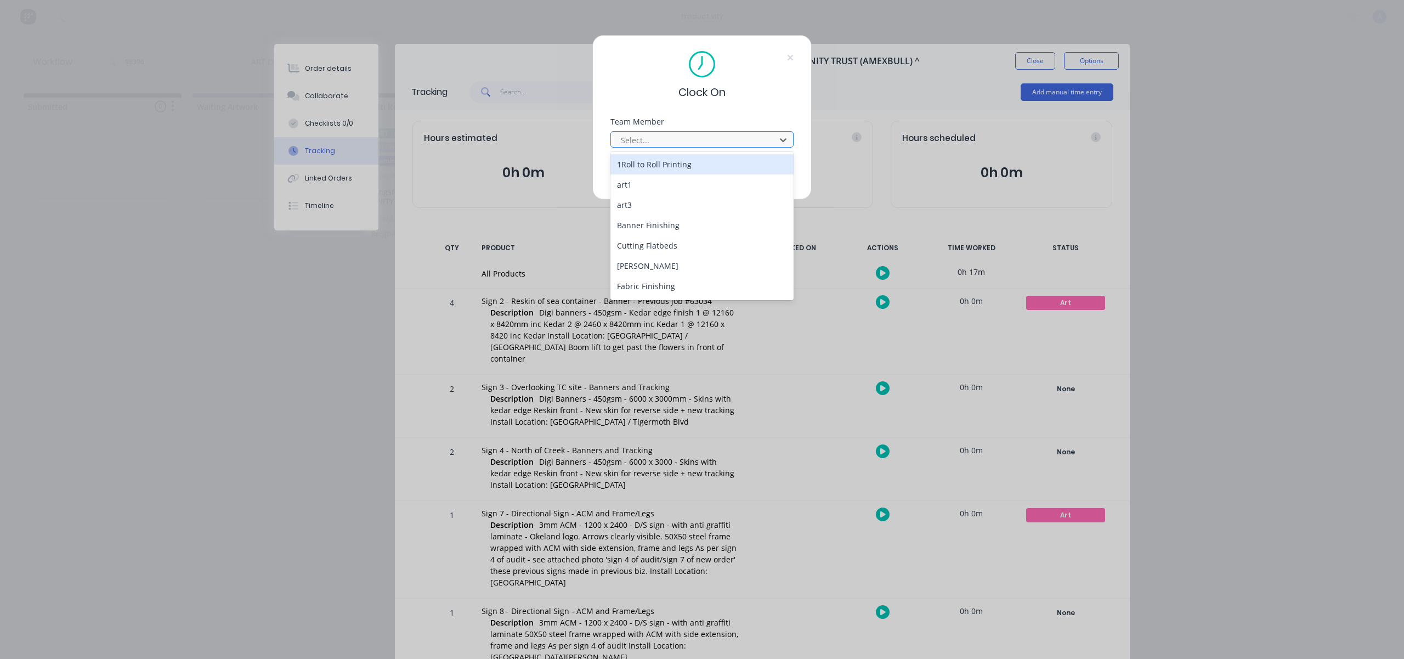
click at [735, 146] on div at bounding box center [695, 140] width 150 height 14
drag, startPoint x: 649, startPoint y: 284, endPoint x: 649, endPoint y: 264, distance: 19.2
click at [648, 284] on div "[PERSON_NAME]" at bounding box center [701, 287] width 183 height 20
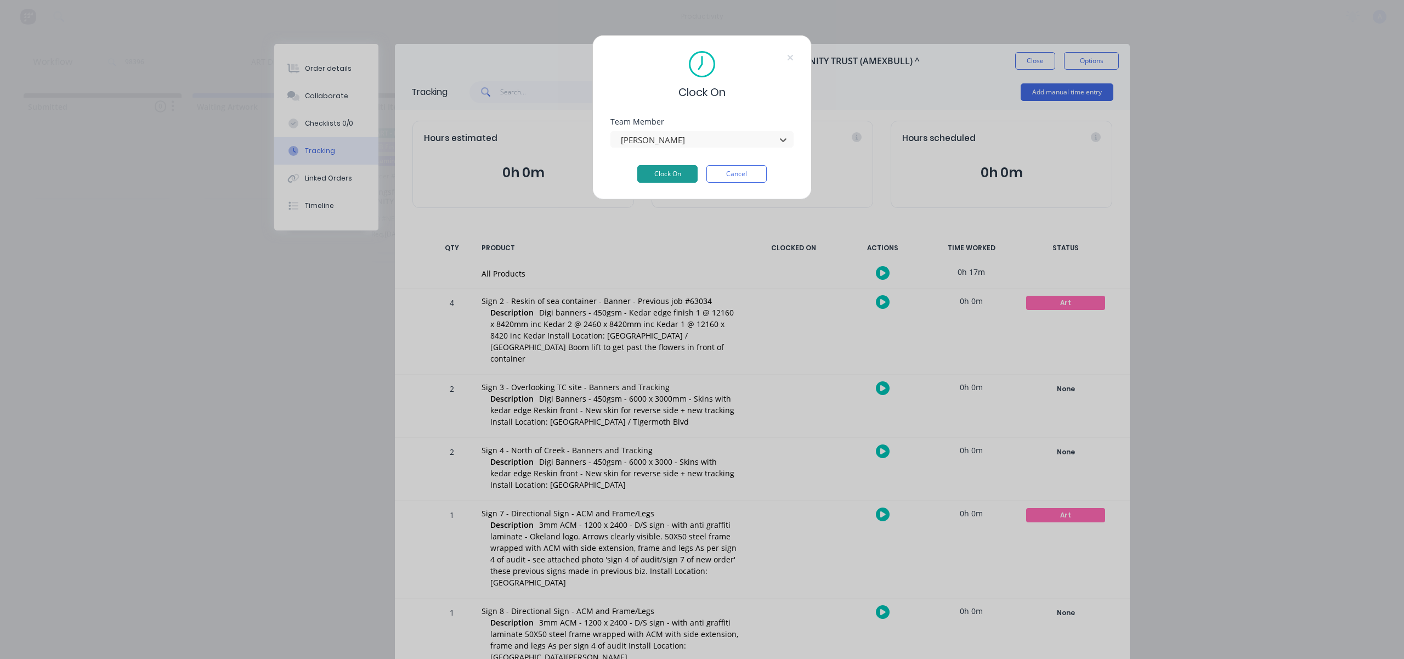
click at [668, 175] on button "Clock On" at bounding box center [667, 174] width 60 height 18
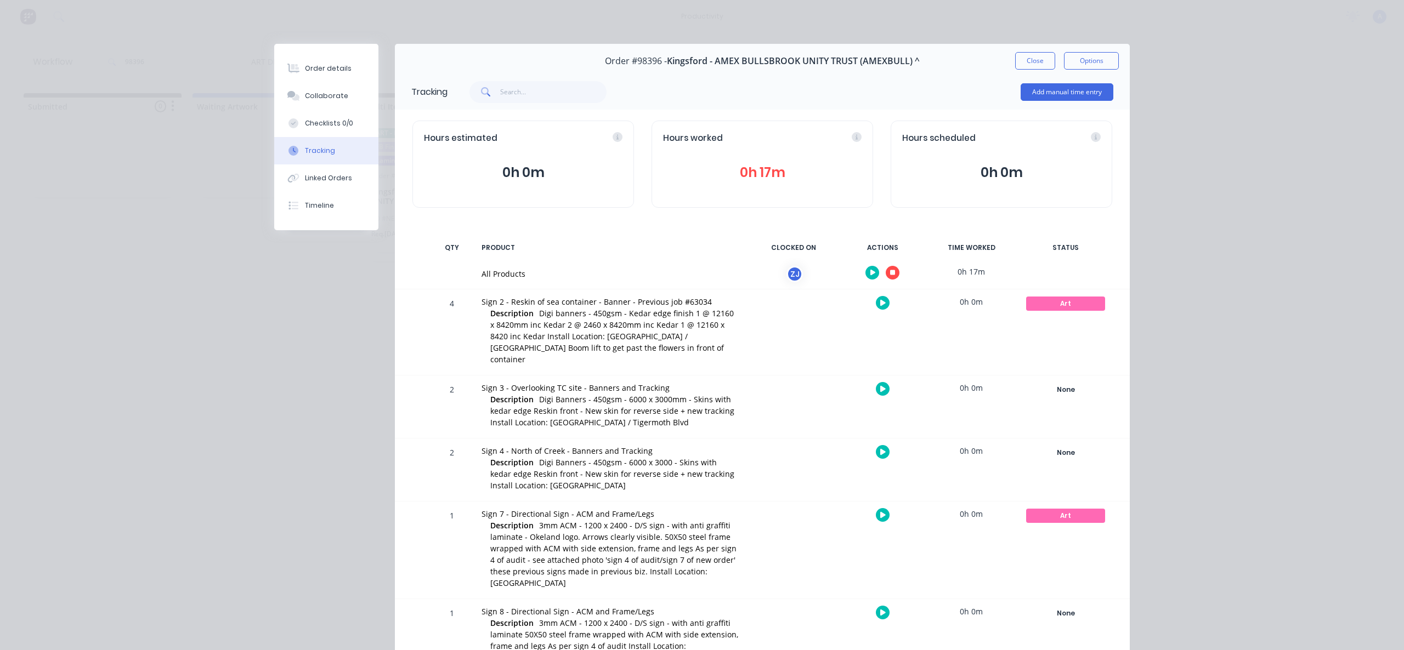
click at [1031, 60] on button "Close" at bounding box center [1035, 61] width 40 height 18
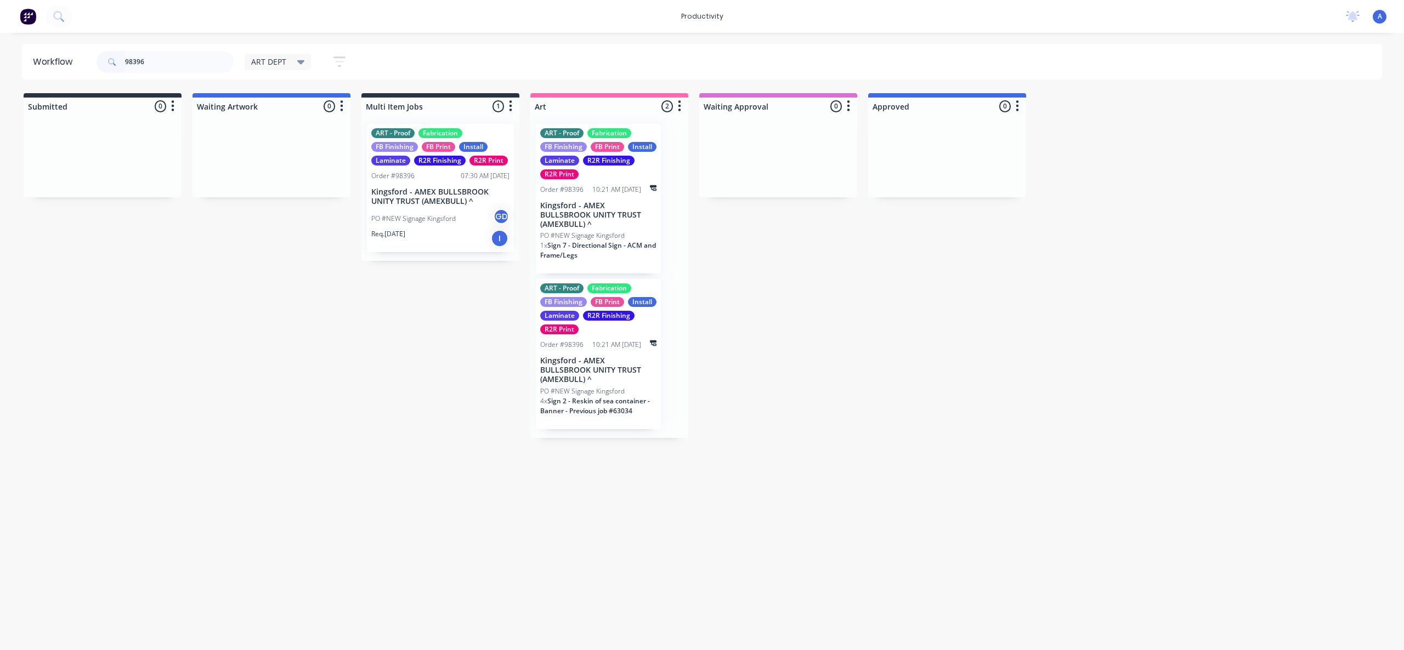
click at [405, 229] on p "Req. [DATE]" at bounding box center [388, 234] width 34 height 10
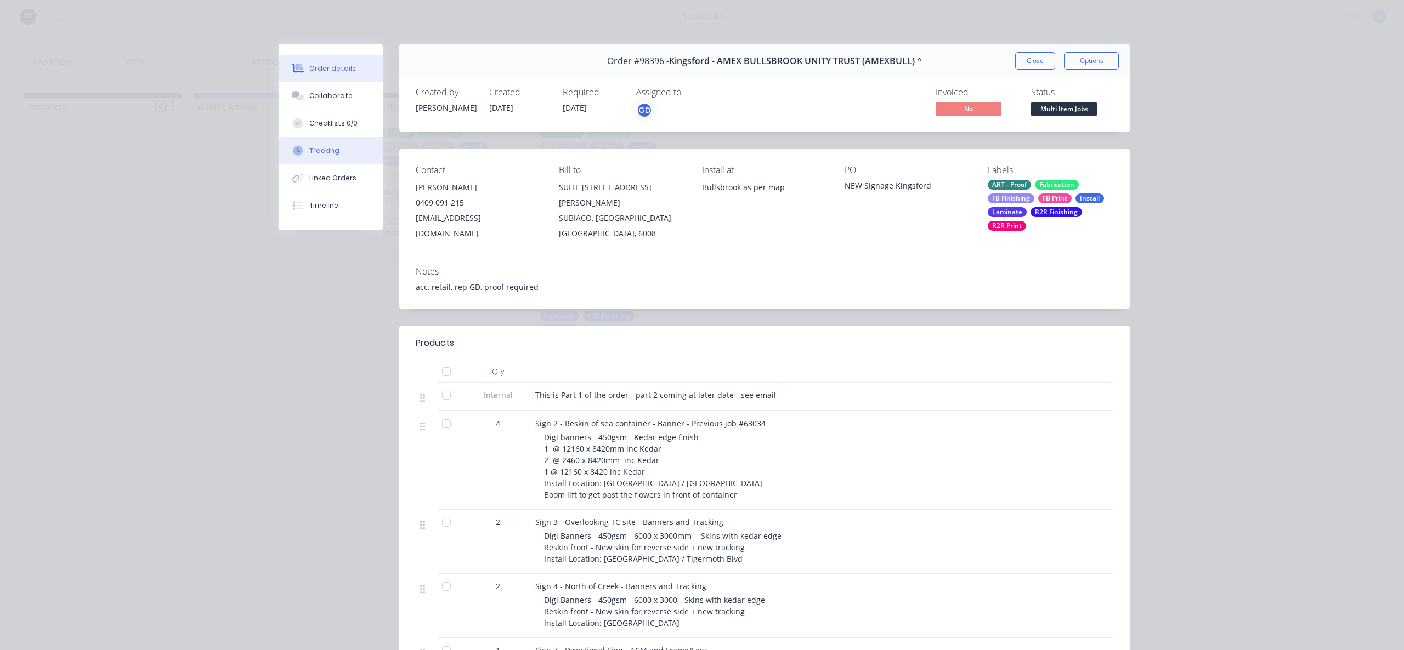
click at [298, 151] on icon at bounding box center [298, 151] width 10 height 10
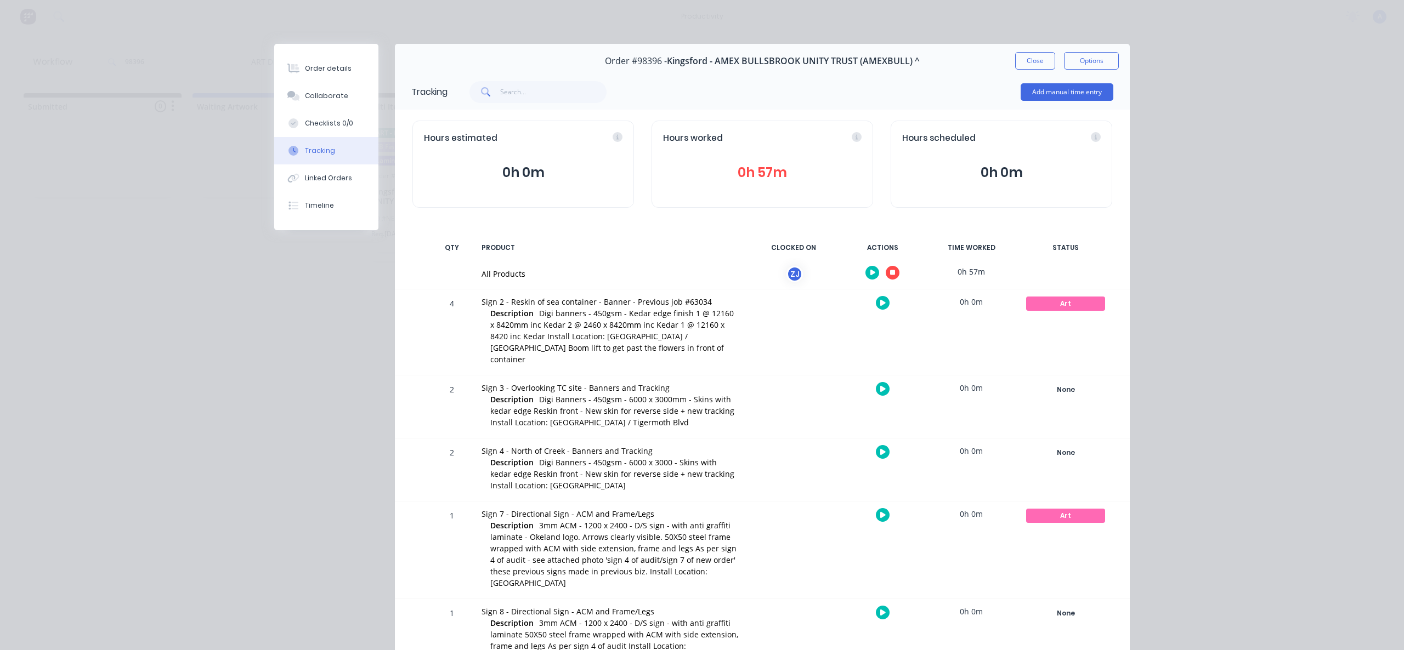
click at [893, 271] on button "button" at bounding box center [893, 273] width 14 height 14
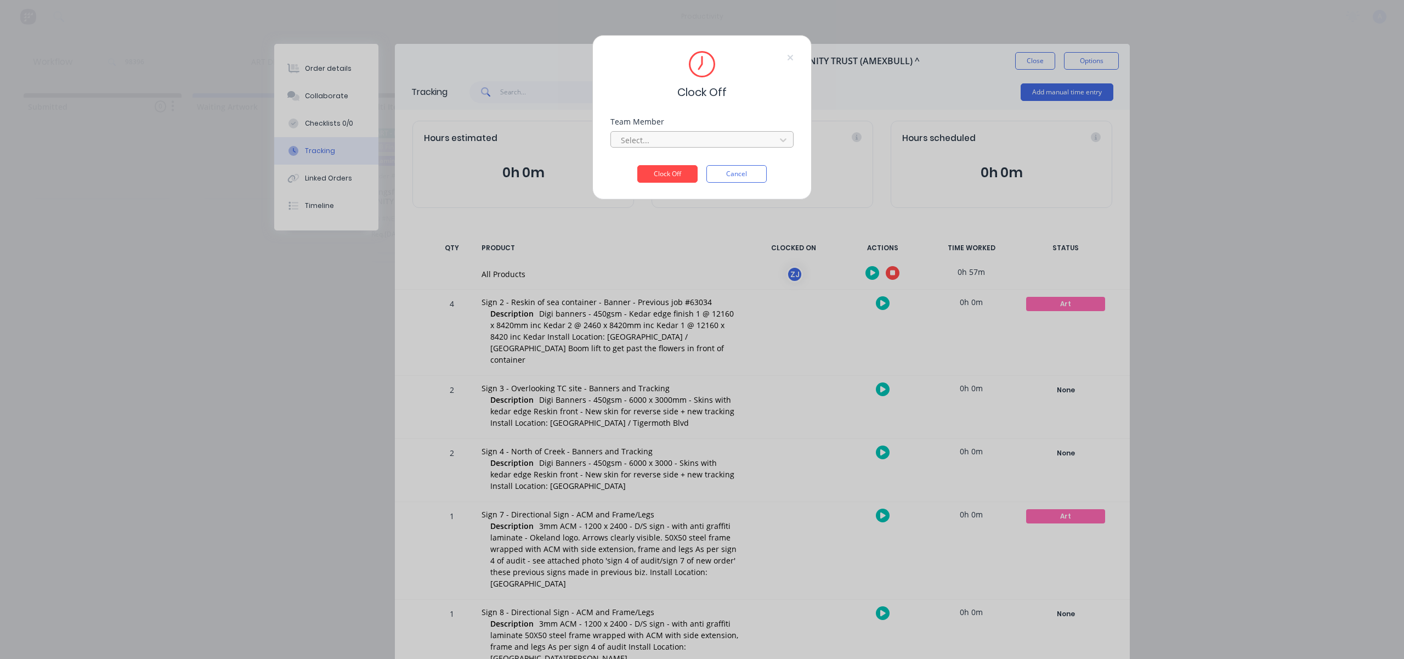
click at [729, 143] on div at bounding box center [695, 140] width 150 height 14
click at [691, 168] on div "[PERSON_NAME]" at bounding box center [701, 164] width 183 height 20
click at [678, 177] on button "Clock Off" at bounding box center [667, 174] width 60 height 18
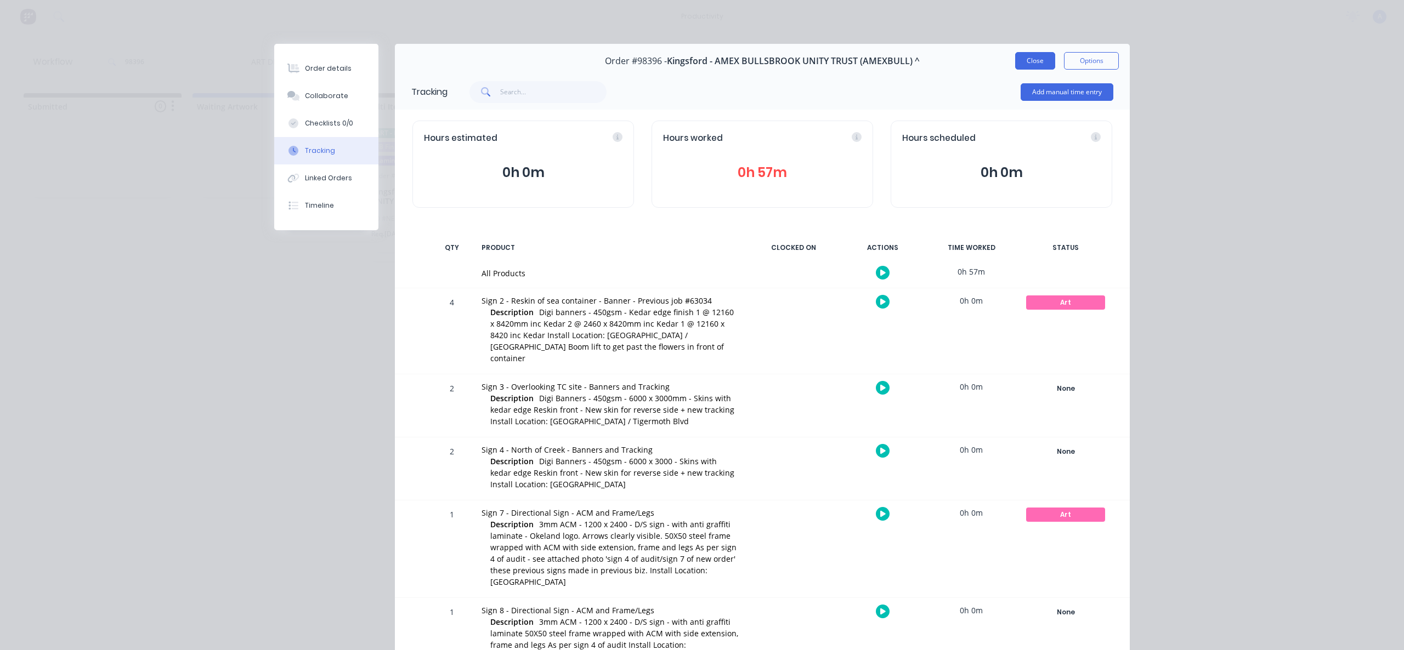
click at [1028, 69] on button "Close" at bounding box center [1035, 61] width 40 height 18
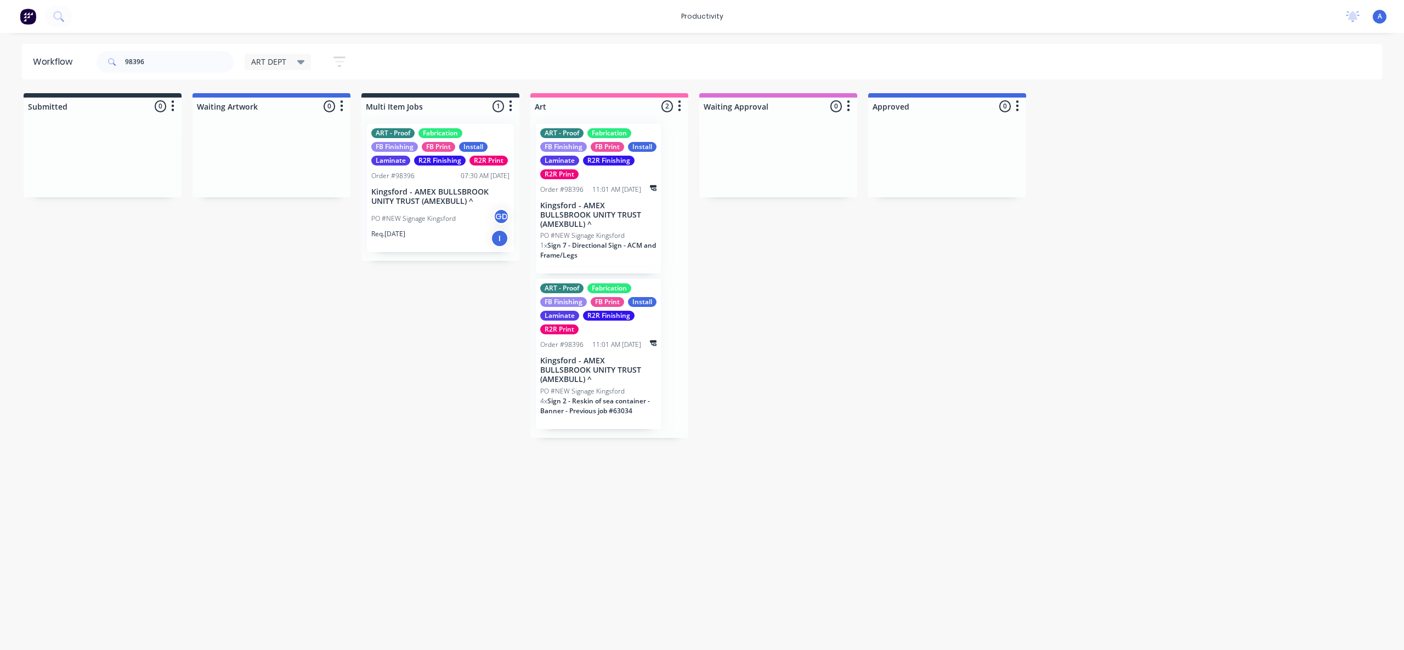
click at [455, 237] on div "Req. [DATE] I" at bounding box center [440, 238] width 138 height 19
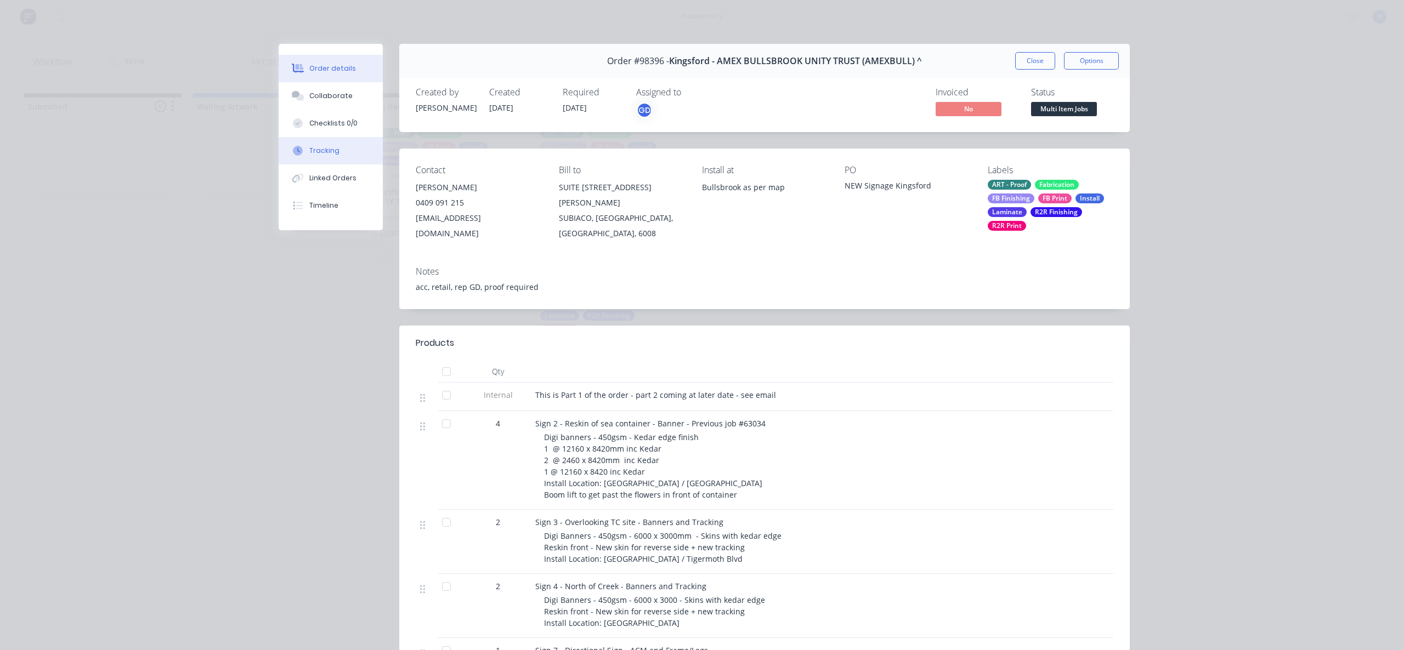
click at [337, 152] on button "Tracking" at bounding box center [331, 150] width 104 height 27
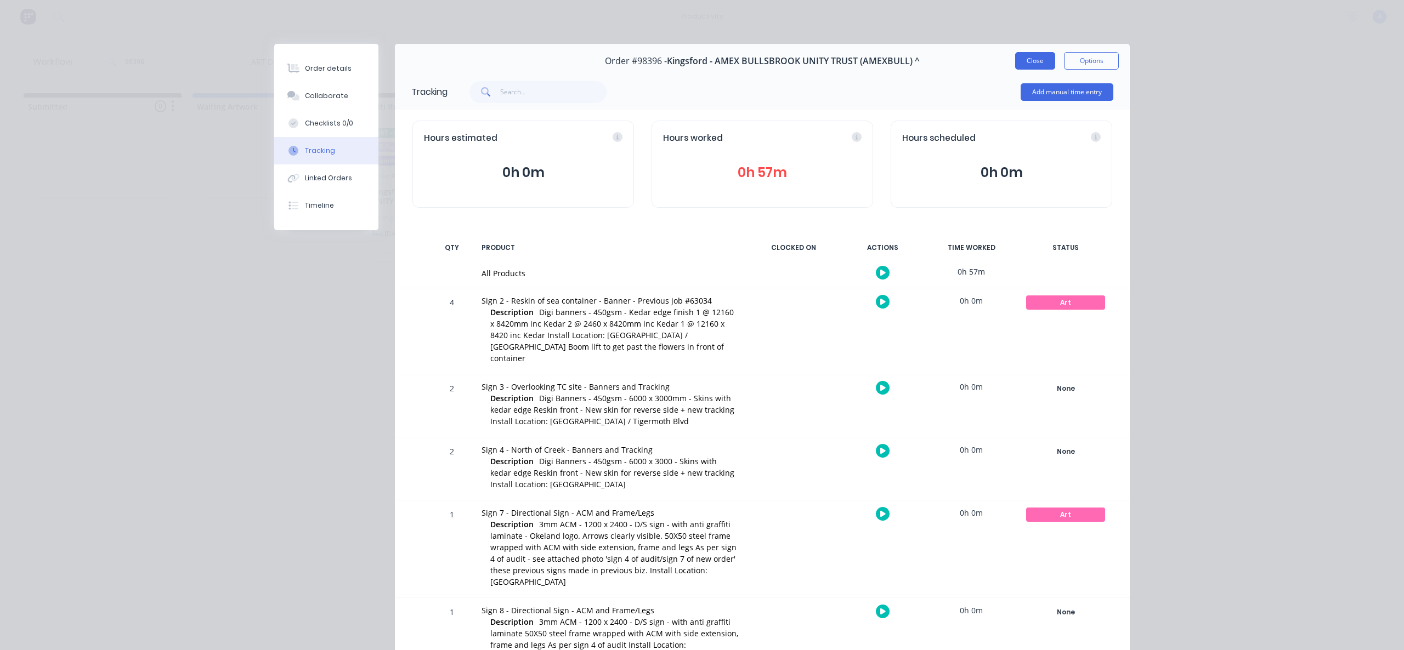
click at [1025, 52] on button "Close" at bounding box center [1035, 61] width 40 height 18
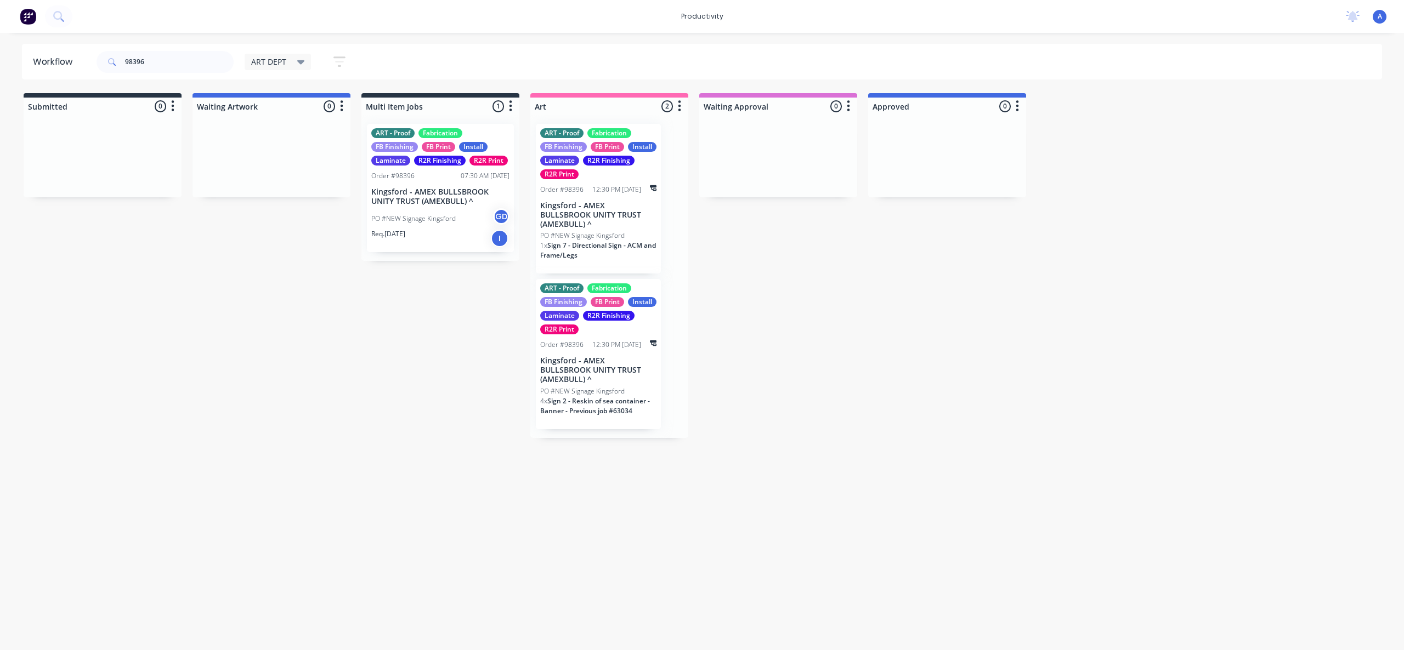
click at [438, 209] on div "PO #NEW Signage Kingsford GD" at bounding box center [440, 218] width 138 height 21
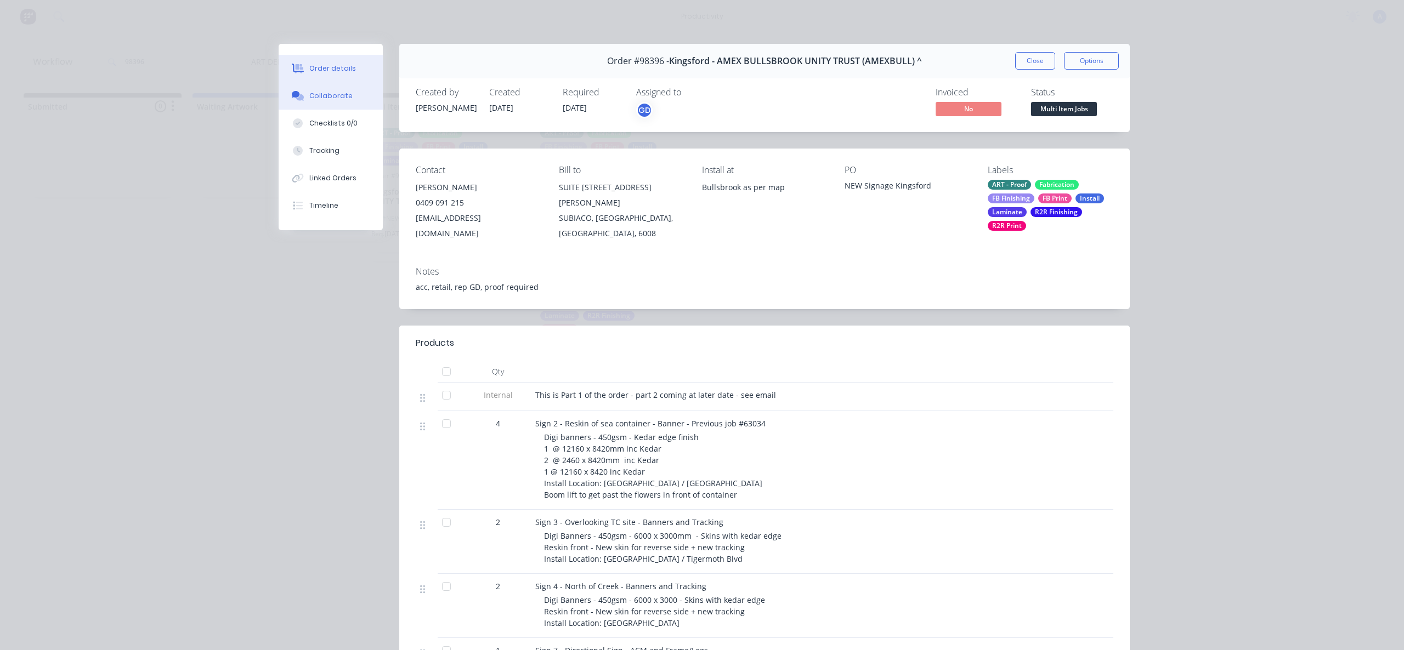
click at [328, 104] on button "Collaborate" at bounding box center [331, 95] width 104 height 27
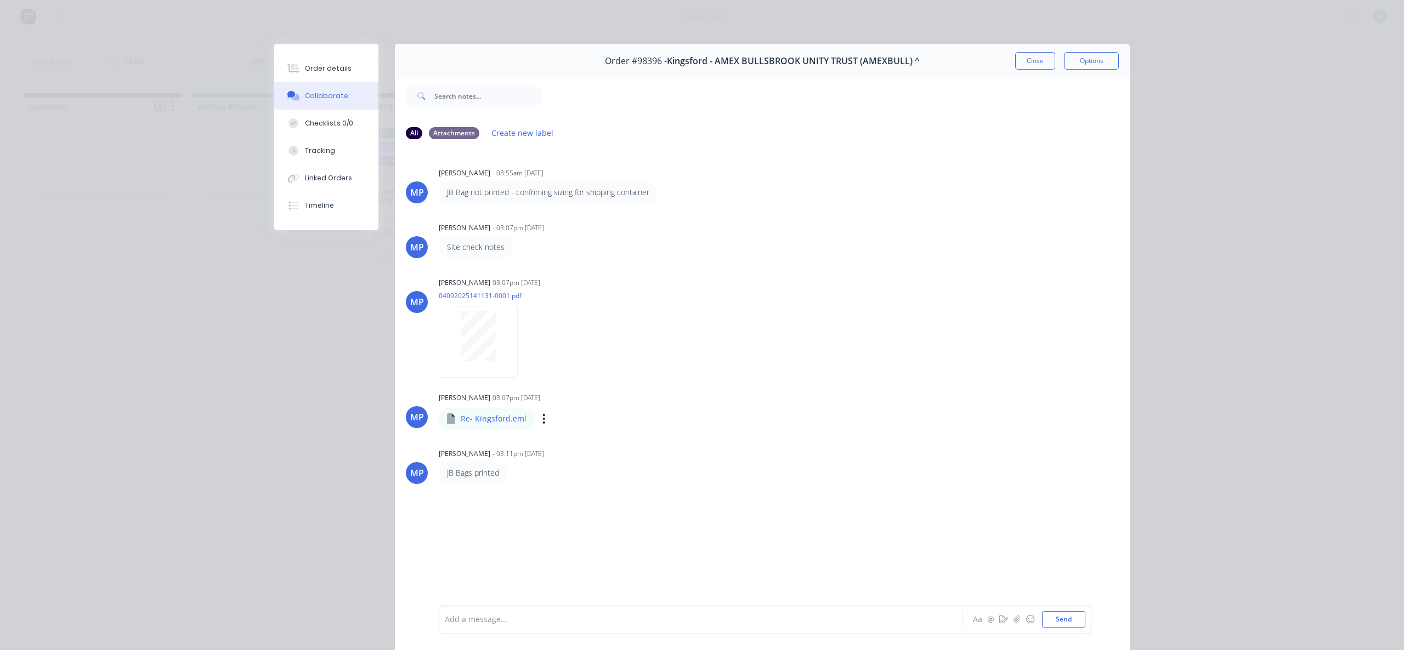
click at [478, 421] on p "Re- Kingsford.eml" at bounding box center [494, 418] width 66 height 11
click at [498, 421] on p "Re- Kingsford.eml" at bounding box center [494, 418] width 66 height 11
click at [439, 416] on div "Re- Kingsford.eml" at bounding box center [548, 411] width 218 height 10
drag, startPoint x: 432, startPoint y: 416, endPoint x: 441, endPoint y: 416, distance: 9.9
click at [433, 416] on div "MP [PERSON_NAME] 03:07pm [DATE] Re- [GEOGRAPHIC_DATA]eml Re- [GEOGRAPHIC_DATA]e…" at bounding box center [762, 409] width 735 height 39
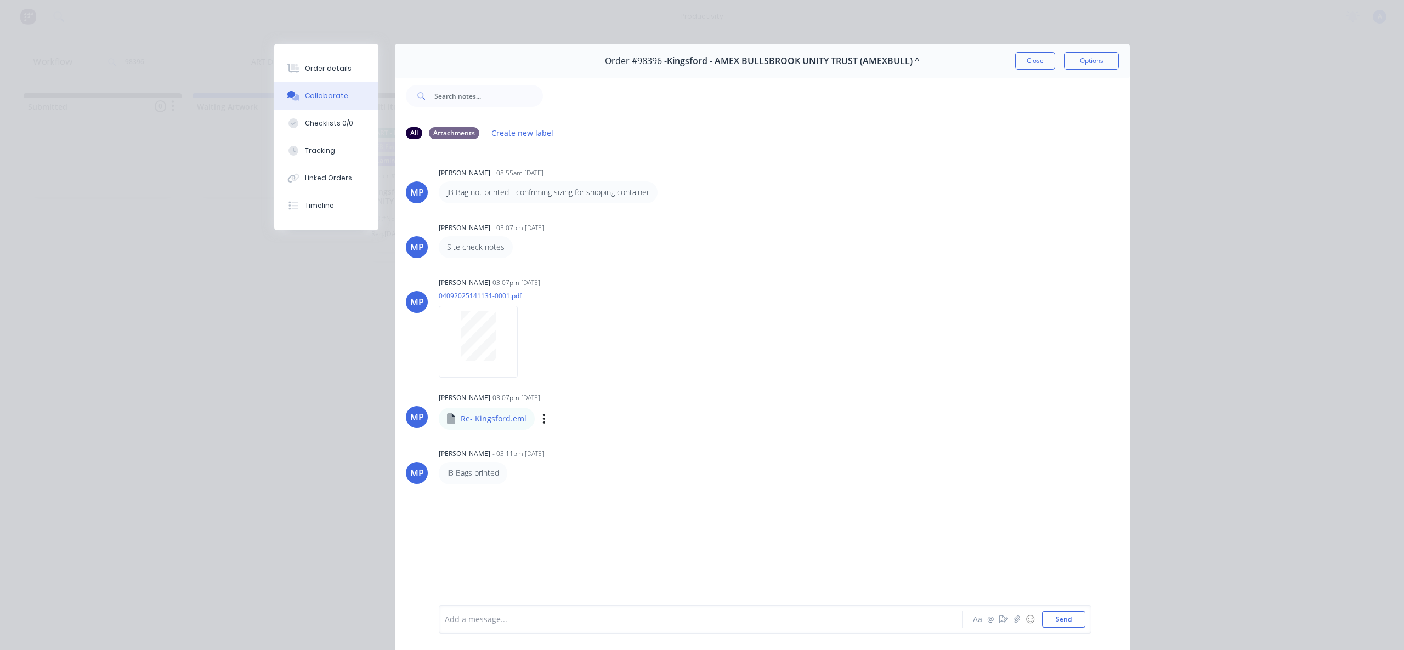
click at [539, 422] on div "Labels Download" at bounding box center [600, 419] width 123 height 16
click at [480, 422] on p "Re- Kingsford.eml" at bounding box center [494, 418] width 66 height 11
click at [704, 354] on div "[PERSON_NAME] 03:07pm [DATE] 04092025141131-0001.pdf Labels Download" at bounding box center [610, 324] width 343 height 99
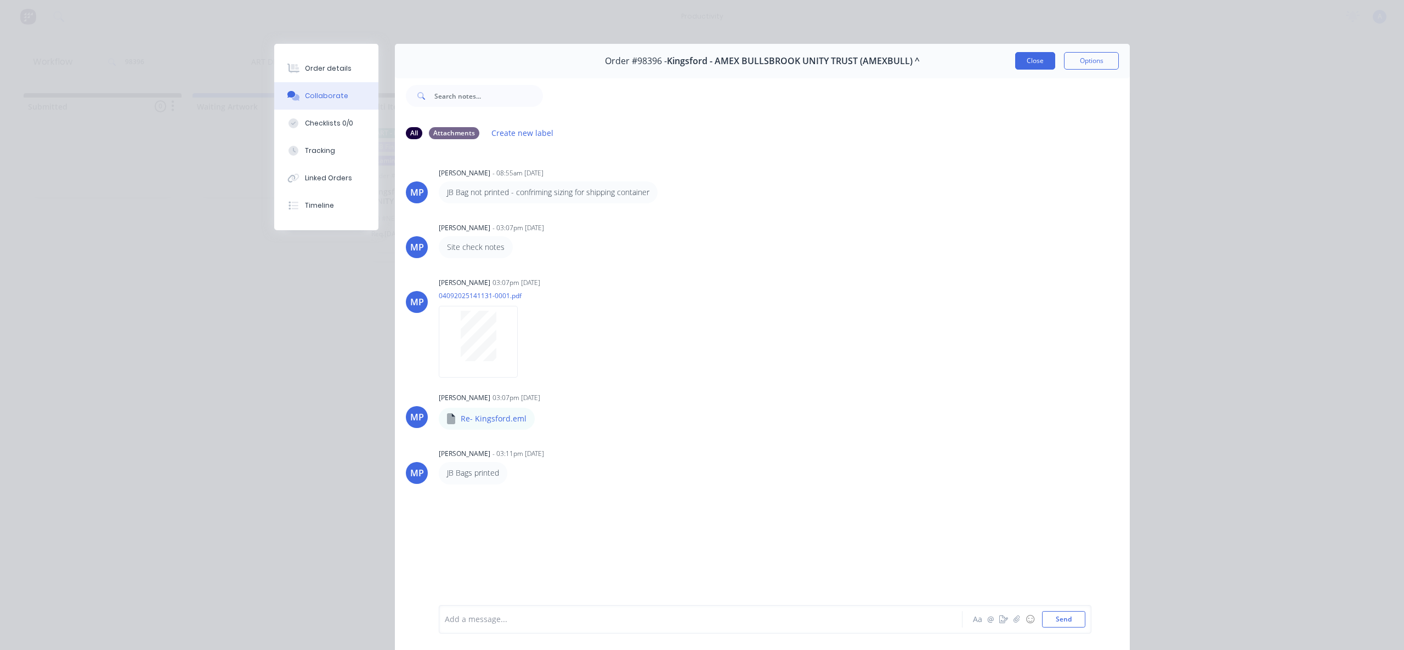
click at [1023, 59] on button "Close" at bounding box center [1035, 61] width 40 height 18
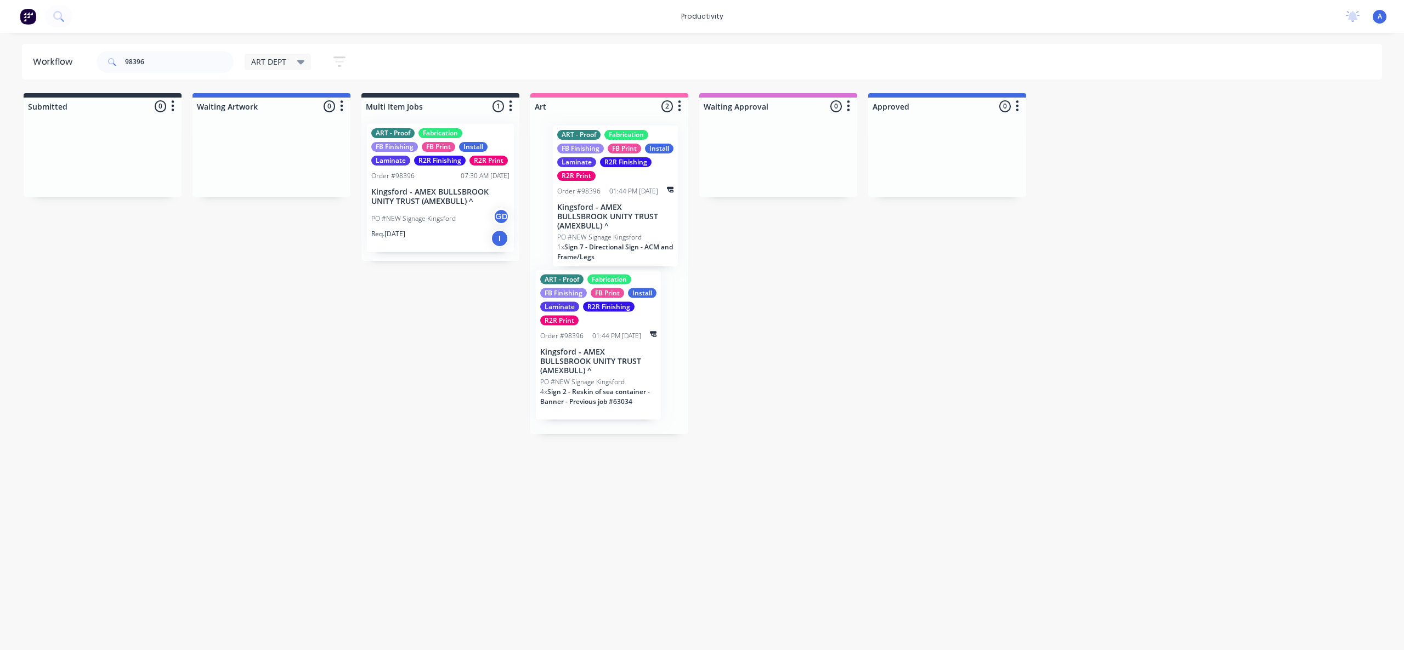
drag, startPoint x: 591, startPoint y: 224, endPoint x: 789, endPoint y: 222, distance: 198.0
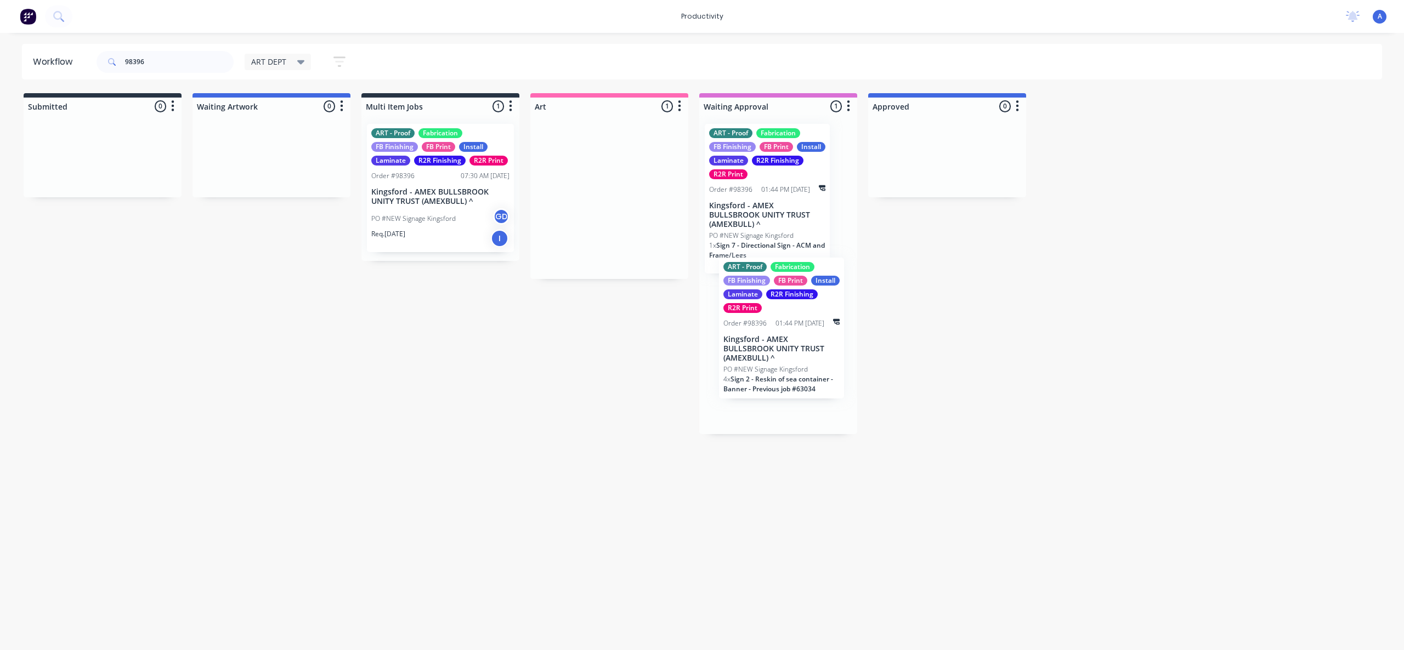
drag, startPoint x: 650, startPoint y: 308, endPoint x: 768, endPoint y: 372, distance: 134.0
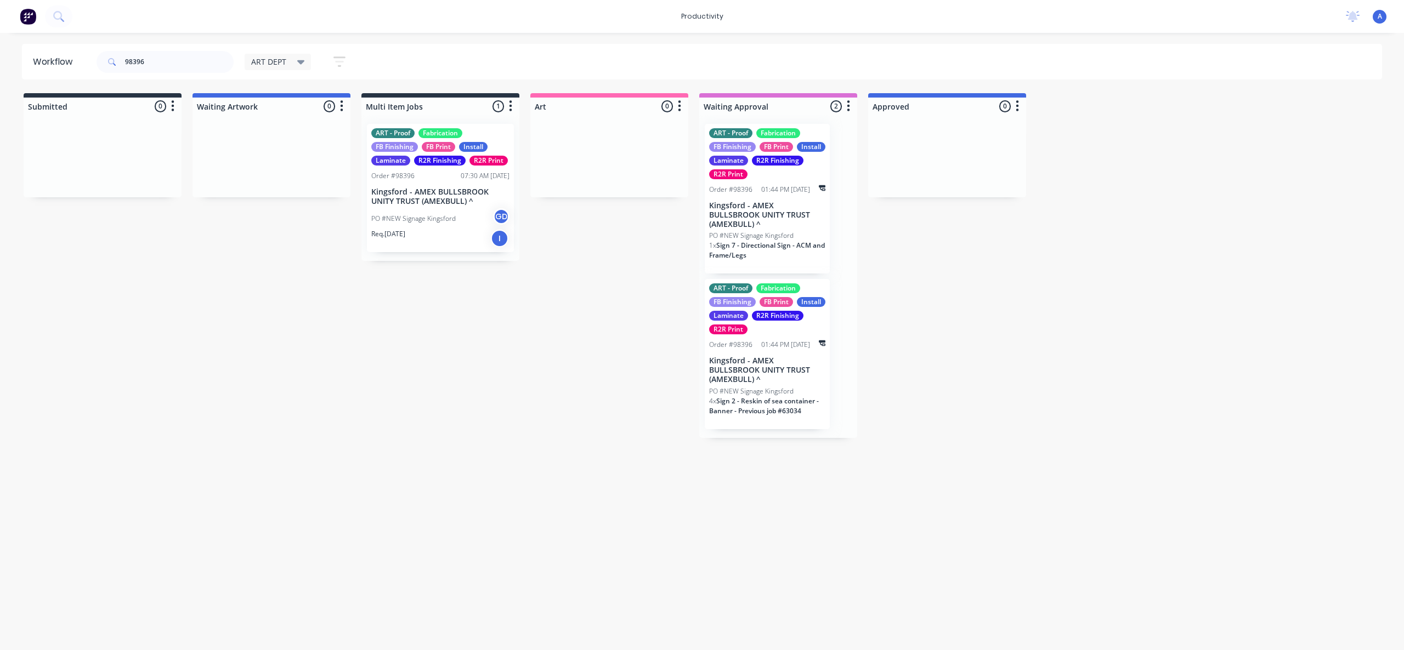
click at [457, 245] on div "Req. [DATE] I" at bounding box center [440, 238] width 138 height 19
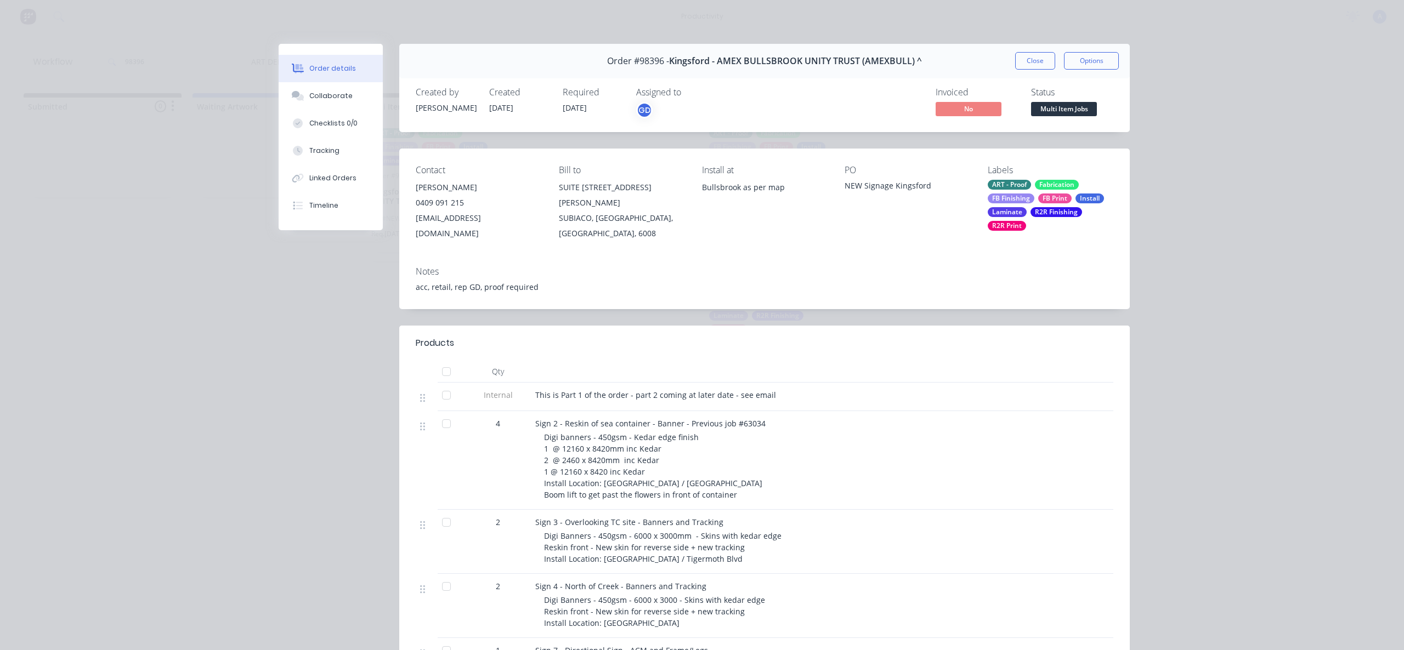
click at [332, 161] on button "Tracking" at bounding box center [331, 150] width 104 height 27
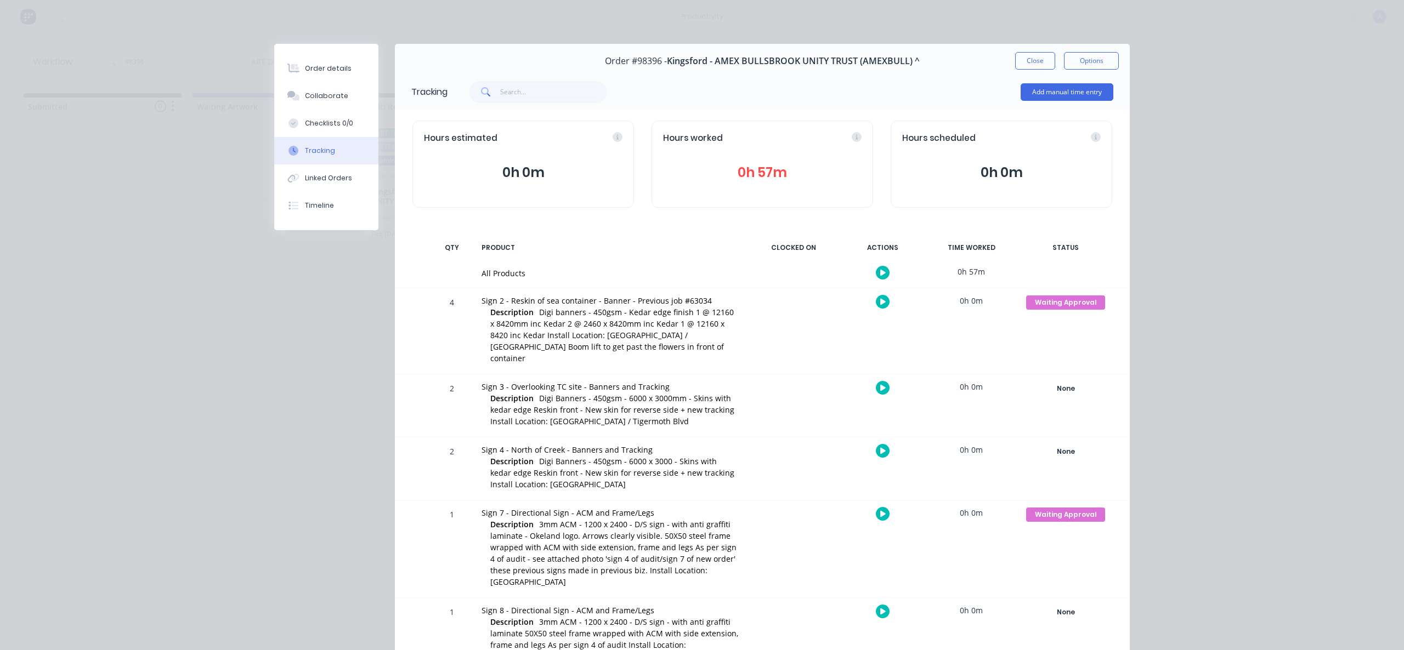
click at [1024, 50] on div "Order #98396 - Kingsford - AMEX BULLSBROOK UNITY TRUST (AMEXBULL) ^ Close Optio…" at bounding box center [762, 61] width 735 height 35
click at [1036, 70] on div "Order #98396 - Kingsford - AMEX BULLSBROOK UNITY TRUST (AMEXBULL) ^ Close Optio…" at bounding box center [762, 61] width 735 height 35
click at [1036, 69] on button "Close" at bounding box center [1035, 61] width 40 height 18
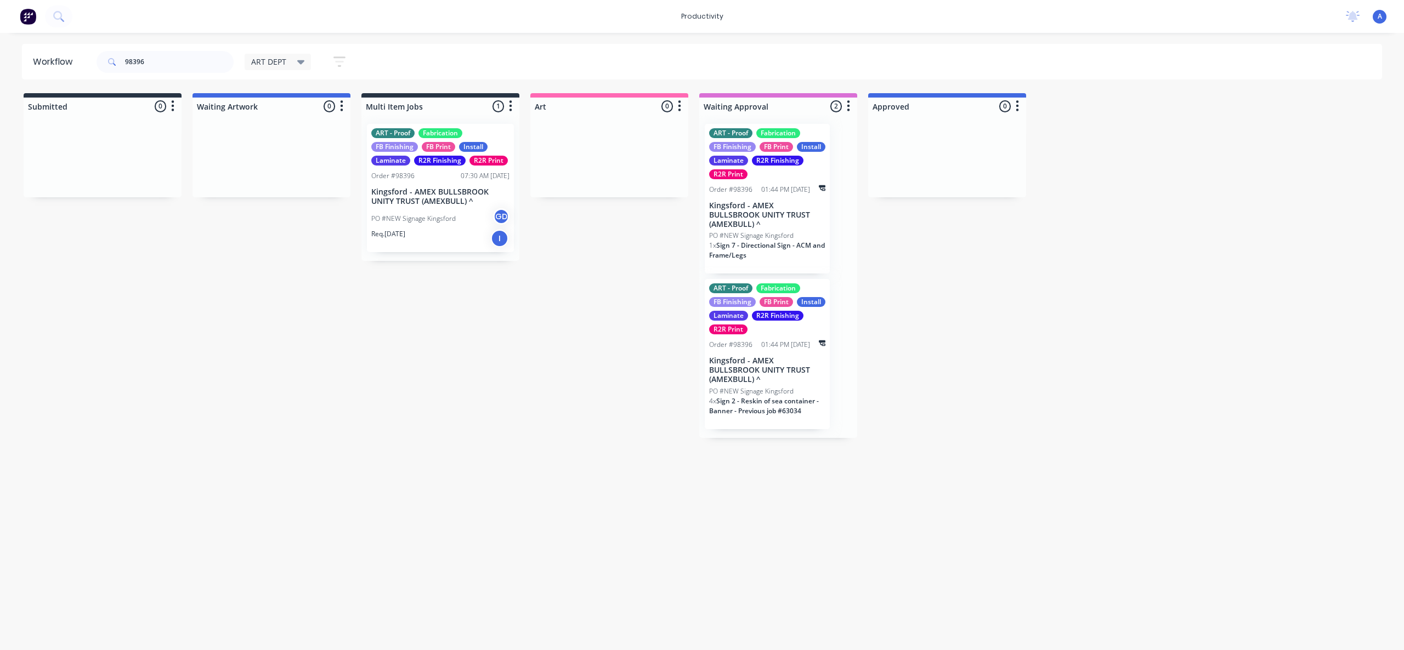
click at [174, 60] on input "98396" at bounding box center [179, 62] width 109 height 22
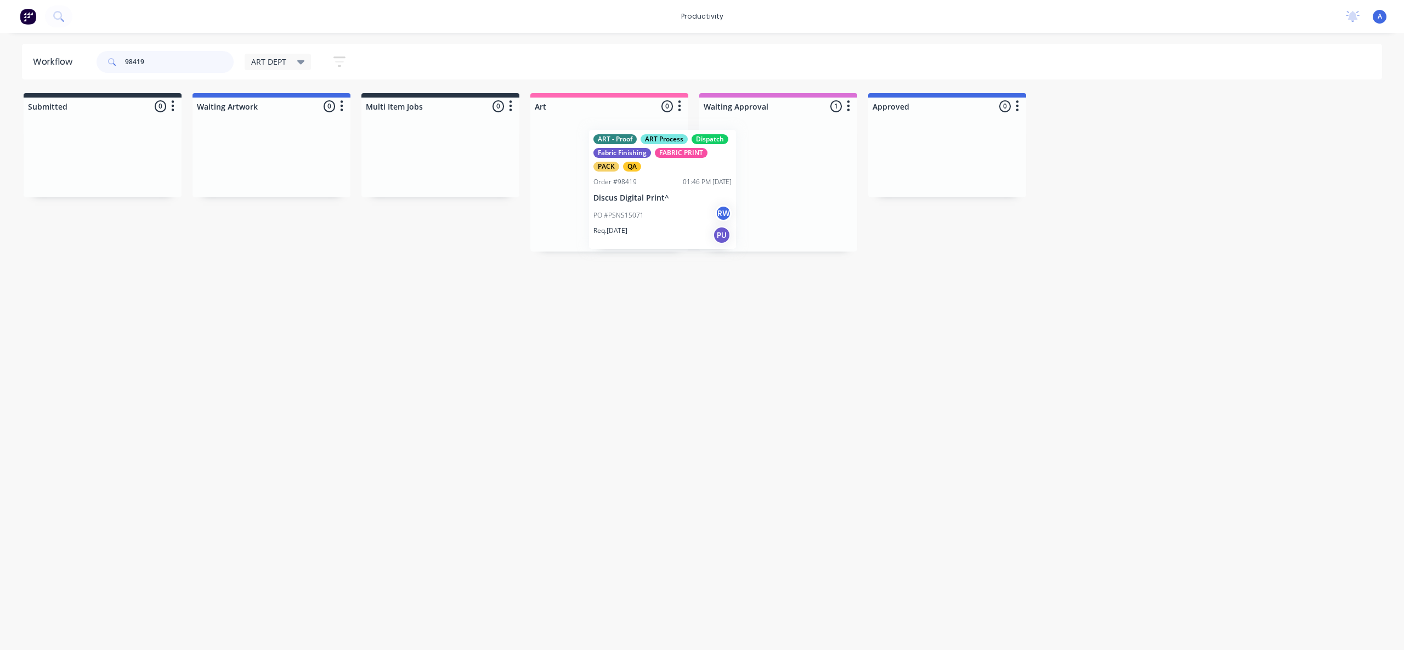
drag, startPoint x: 792, startPoint y: 194, endPoint x: 623, endPoint y: 202, distance: 169.1
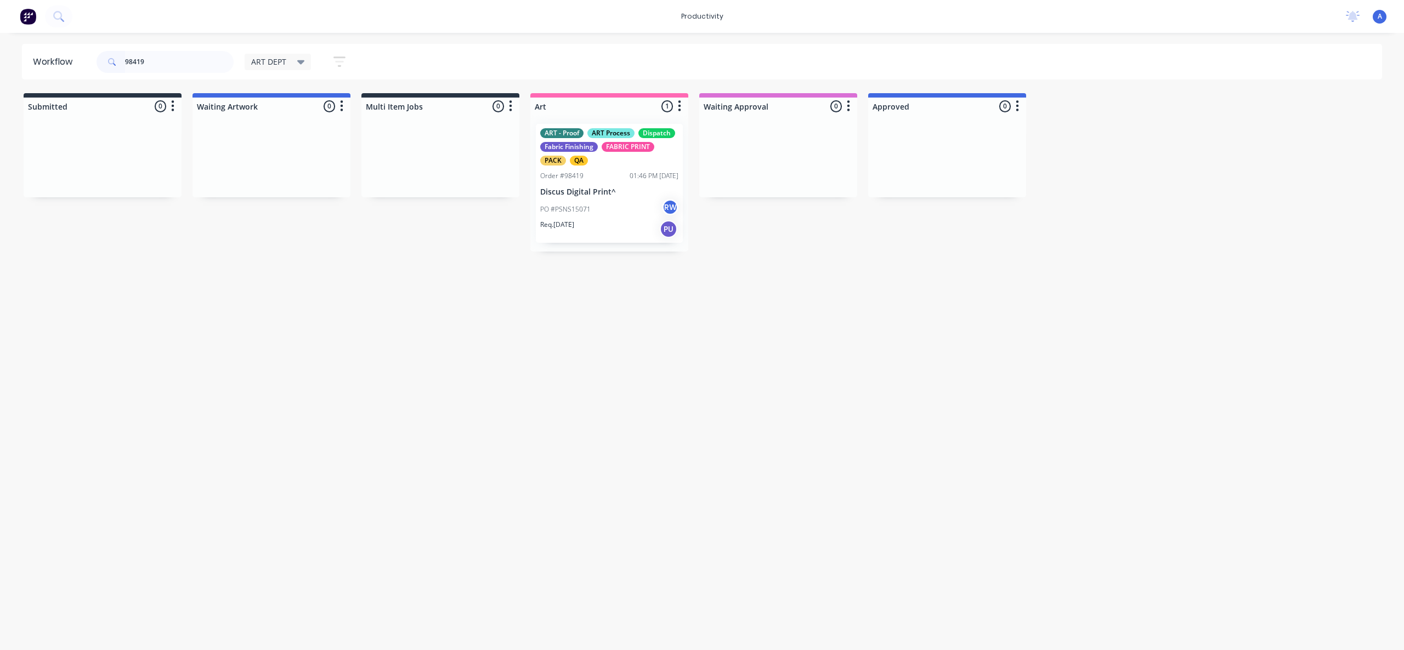
click at [622, 202] on div "PO #PSNS15071 RW" at bounding box center [609, 209] width 138 height 21
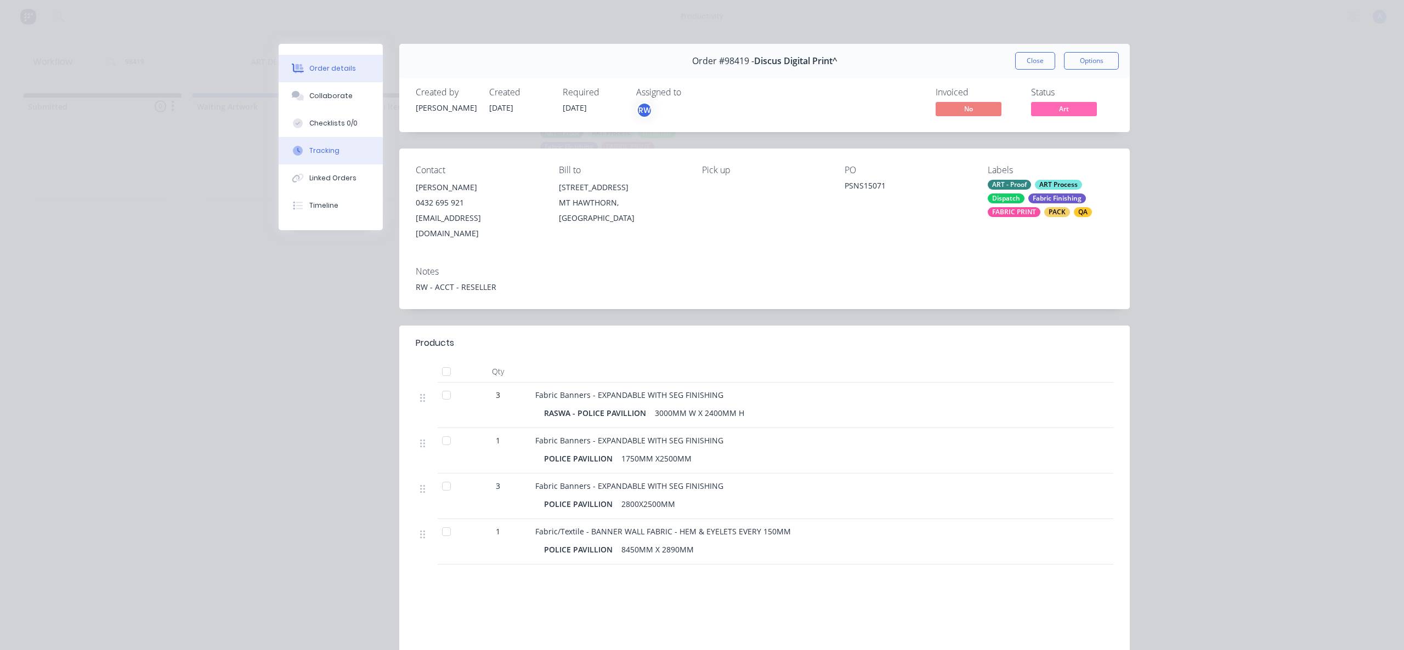
click at [319, 144] on button "Tracking" at bounding box center [331, 150] width 104 height 27
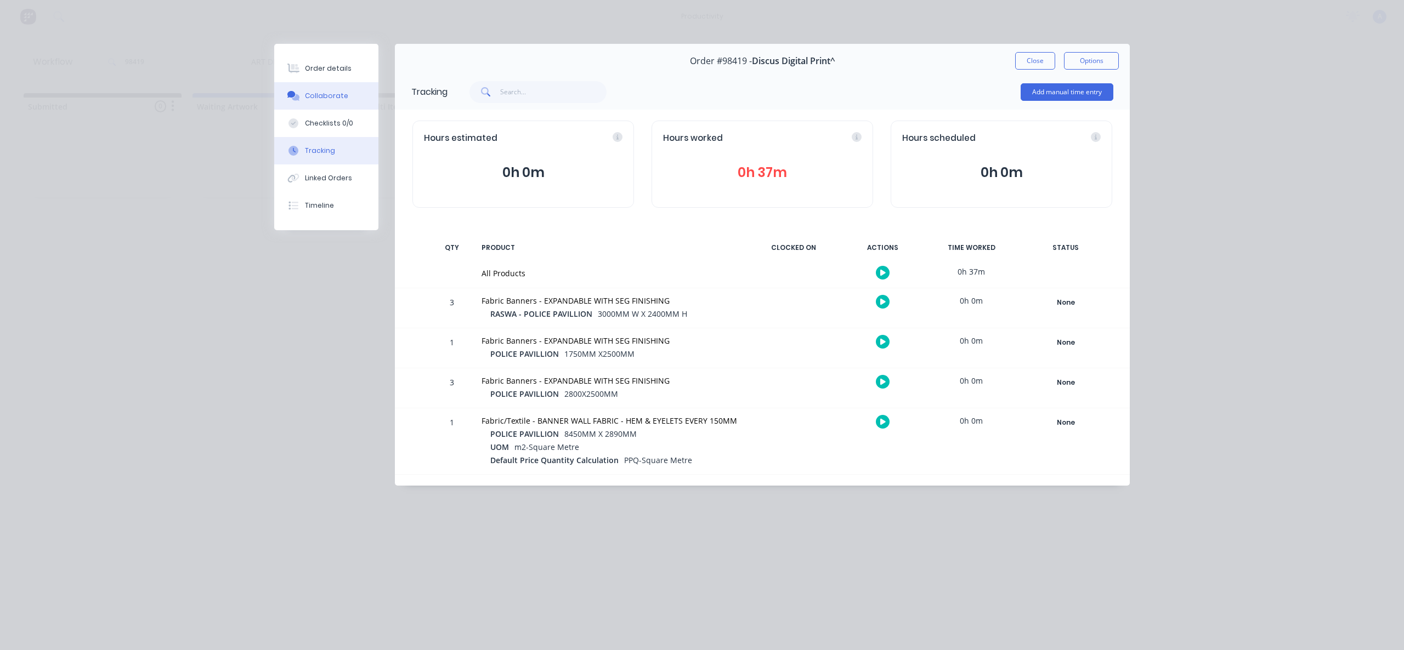
click at [332, 99] on div "Collaborate" at bounding box center [326, 96] width 43 height 10
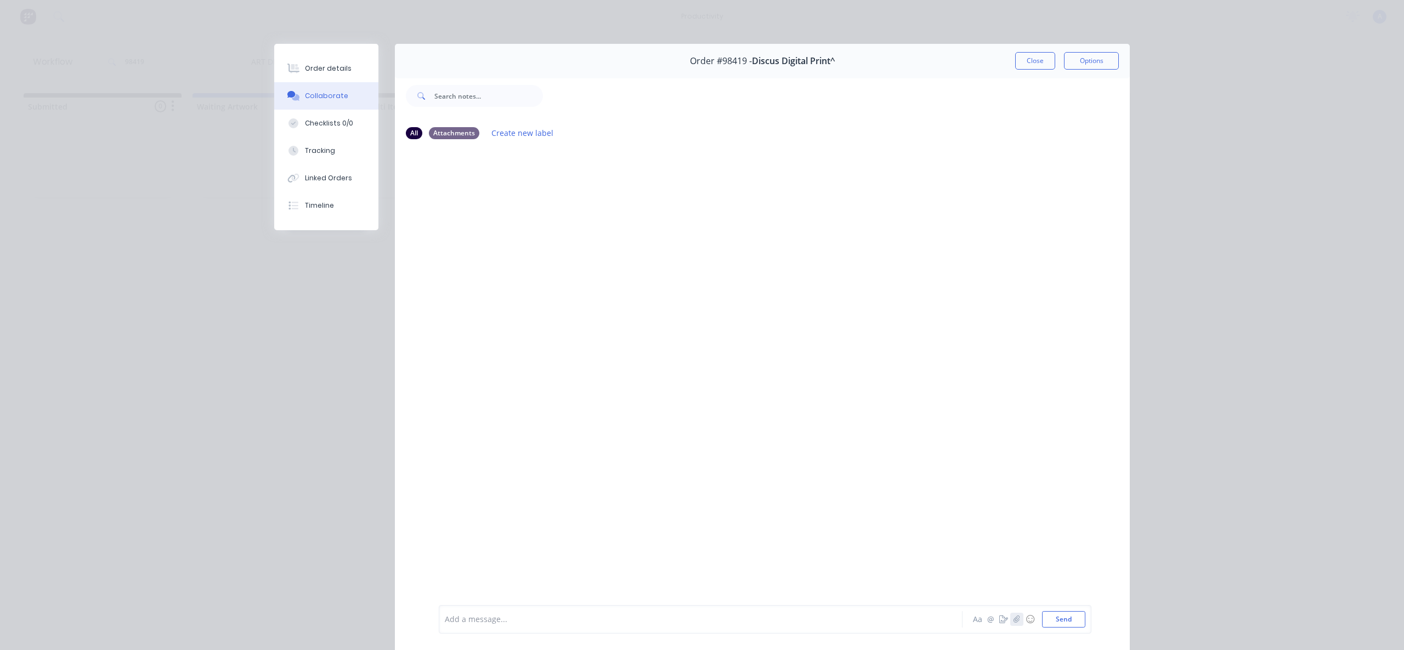
click at [1011, 626] on button "button" at bounding box center [1016, 619] width 13 height 13
click at [1058, 614] on button "Send" at bounding box center [1063, 619] width 43 height 16
click at [1042, 60] on button "Close" at bounding box center [1035, 61] width 40 height 18
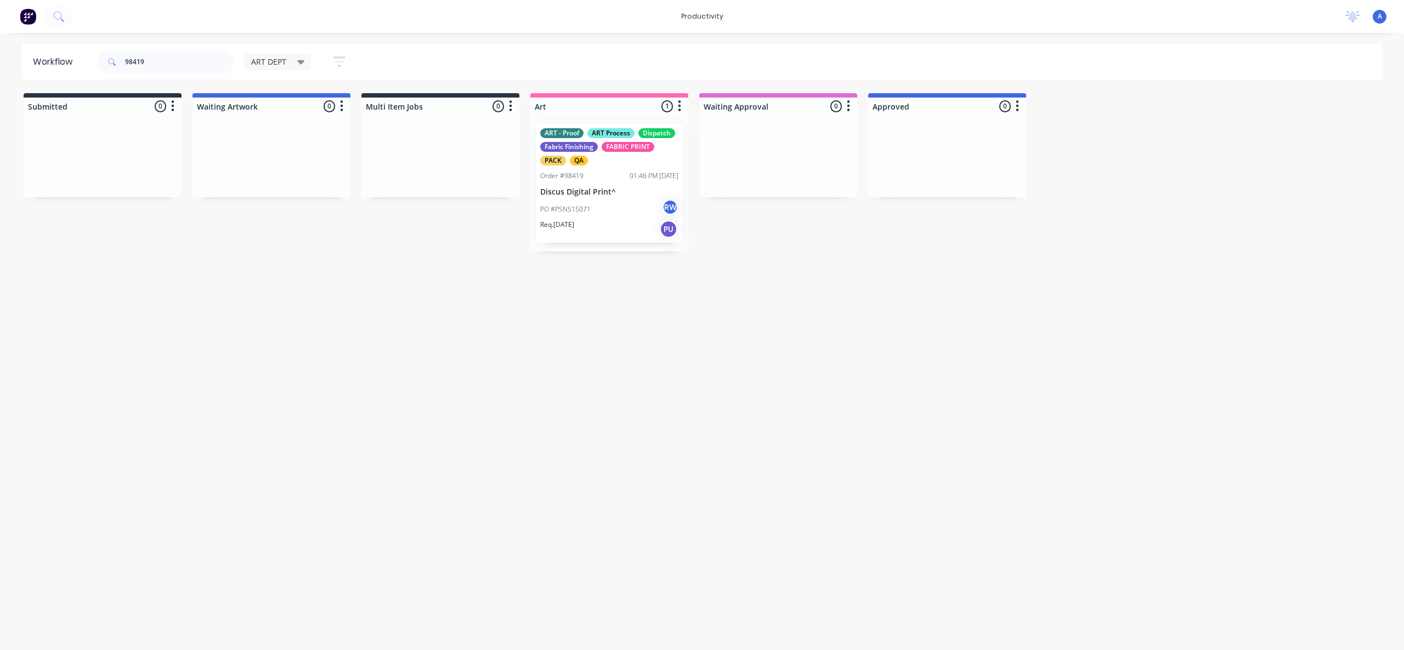
click at [1041, 303] on div "Workflow 98419 ART DEPT Save new view None edit ART DEPT (Default) edit Banner …" at bounding box center [702, 336] width 1404 height 585
click at [166, 66] on input "98419" at bounding box center [179, 62] width 109 height 22
type input "98455"
click at [615, 208] on div "PO #[PERSON_NAME]" at bounding box center [609, 218] width 138 height 21
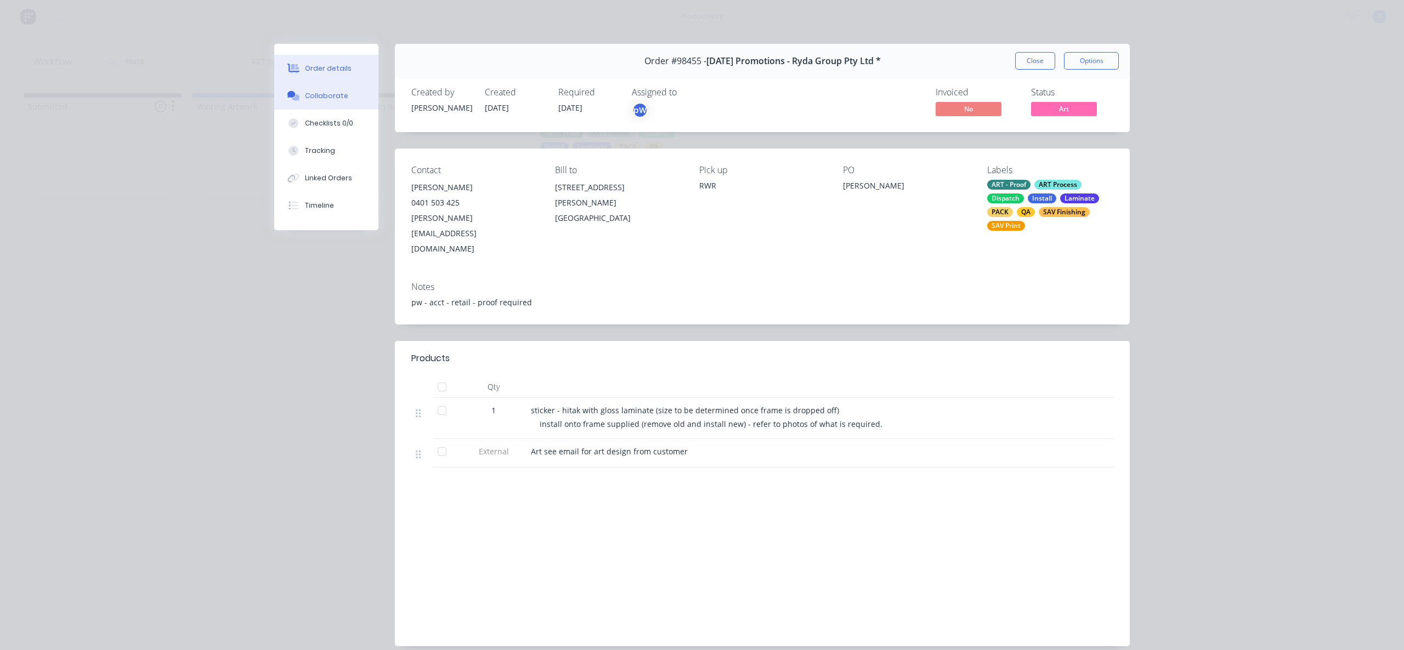
click at [316, 98] on div "Collaborate" at bounding box center [326, 96] width 43 height 10
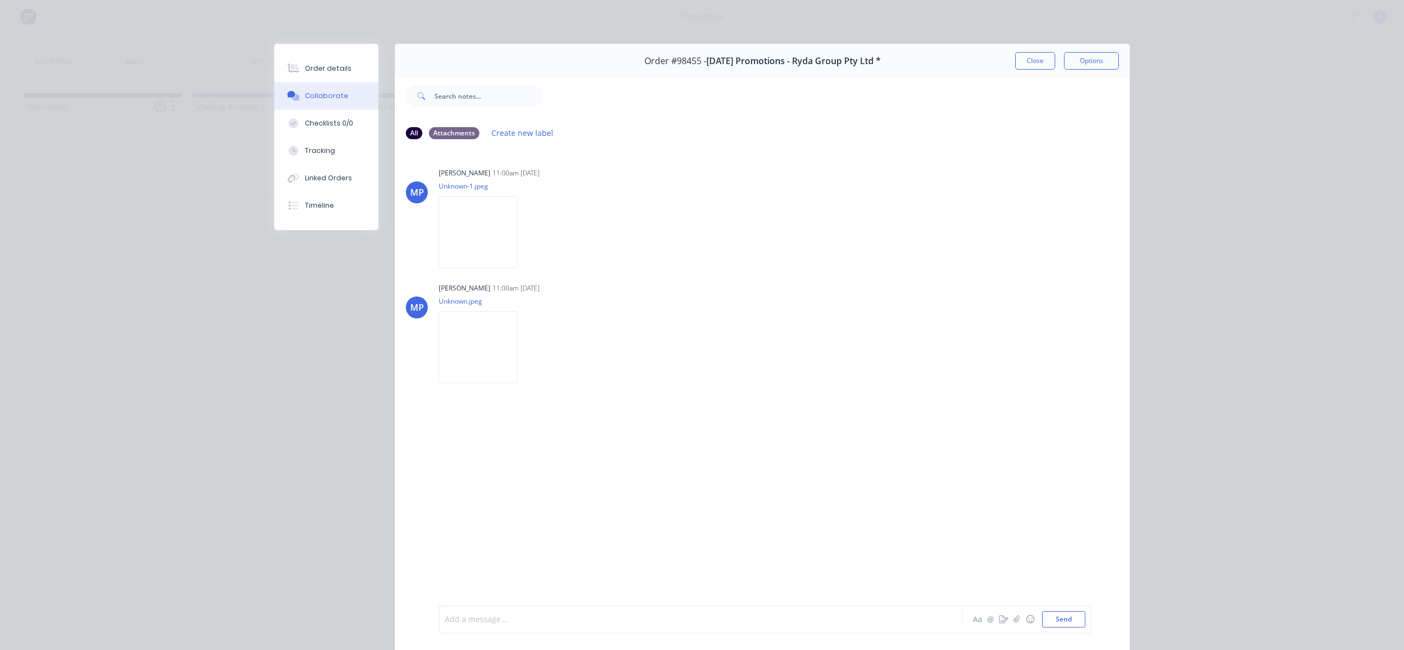
click at [712, 620] on div at bounding box center [685, 620] width 480 height 12
click at [1063, 614] on button "Send" at bounding box center [1063, 619] width 43 height 16
click at [724, 615] on div at bounding box center [685, 620] width 480 height 12
click at [1058, 620] on button "Send" at bounding box center [1063, 619] width 43 height 16
click at [338, 160] on button "Tracking" at bounding box center [326, 150] width 104 height 27
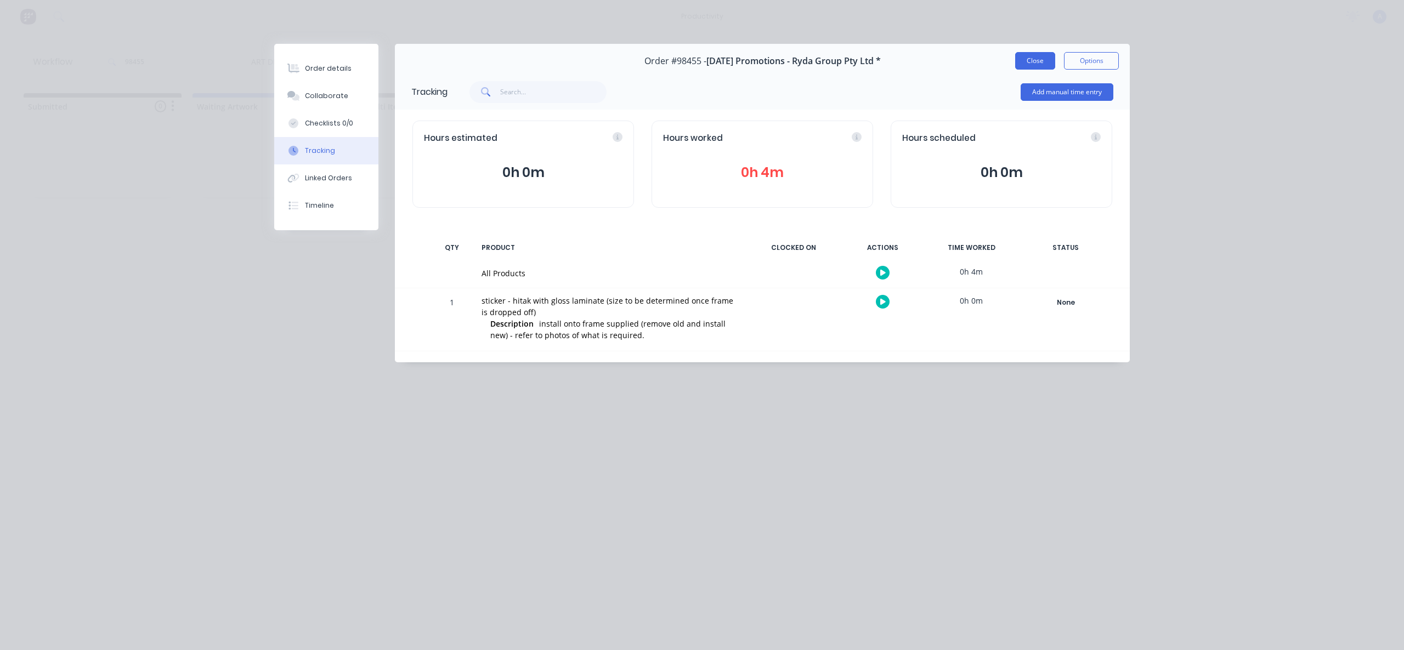
click at [1034, 62] on button "Close" at bounding box center [1035, 61] width 40 height 18
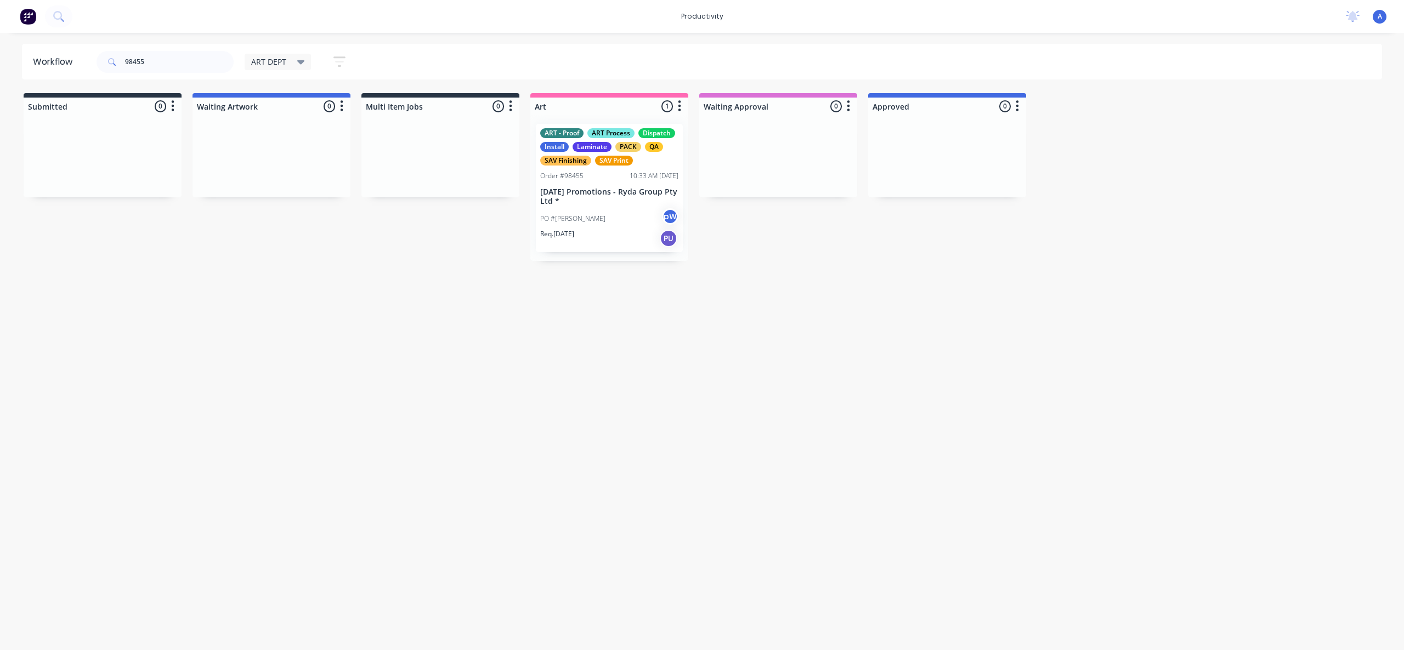
click at [613, 223] on div "PO #[PERSON_NAME]" at bounding box center [609, 218] width 138 height 21
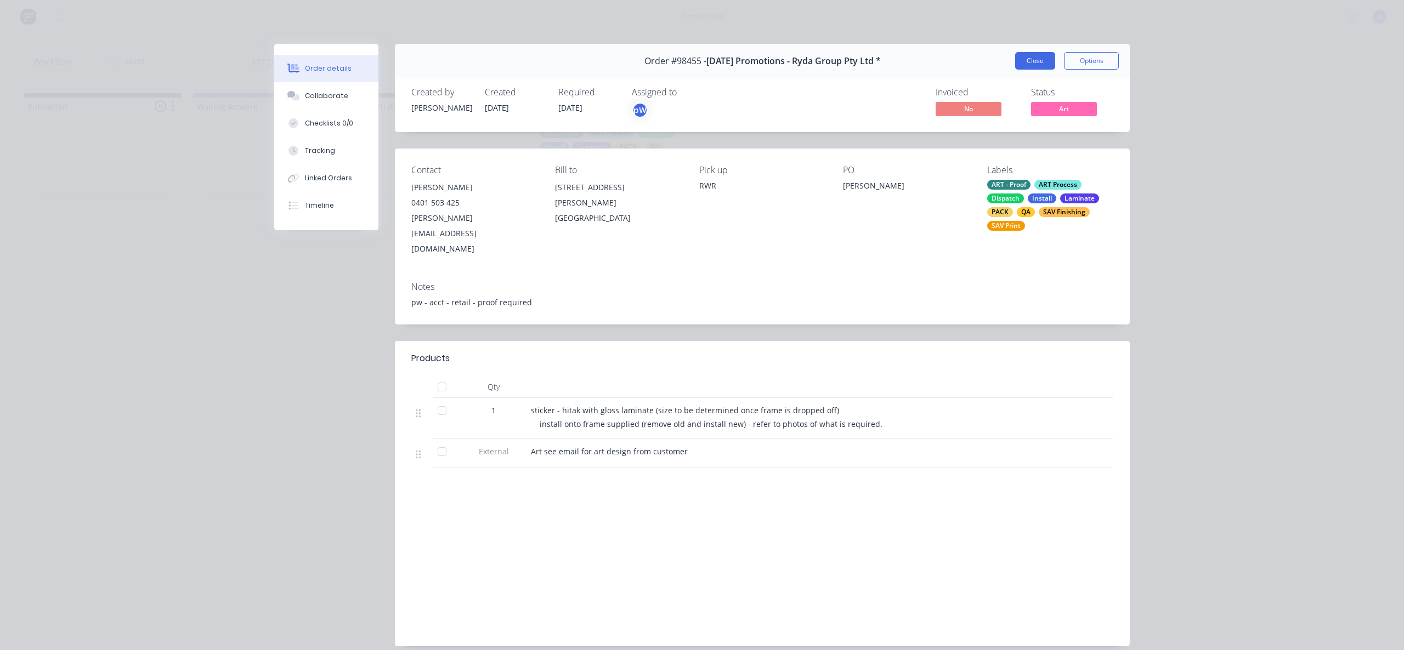
click at [1046, 68] on button "Close" at bounding box center [1035, 61] width 40 height 18
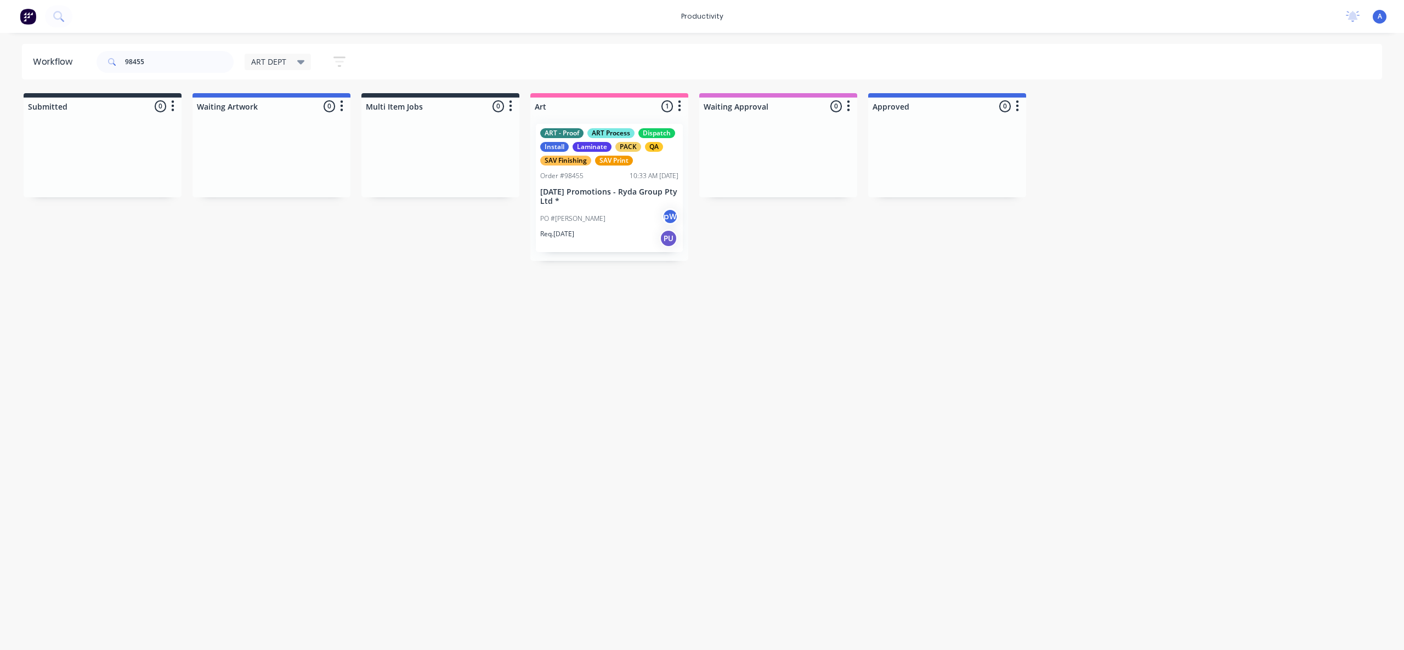
click at [823, 353] on div "Workflow 98455 ART DEPT Save new view None edit ART DEPT (Default) edit Banner …" at bounding box center [702, 336] width 1404 height 585
click at [164, 65] on input "98455" at bounding box center [179, 62] width 109 height 22
click at [575, 241] on div "ART - Proof ART Process Dispatch Fabric Finishing FABRIC PRINT PACK QA Order #9…" at bounding box center [609, 183] width 147 height 119
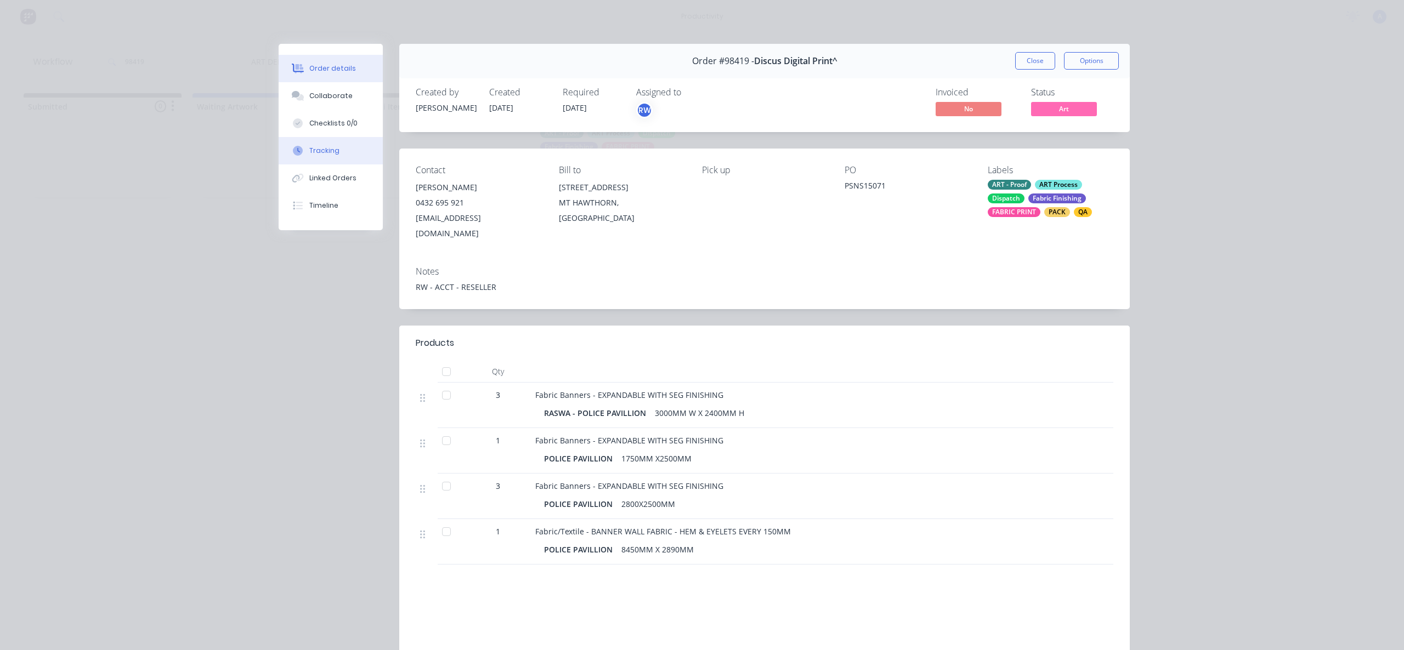
click at [315, 152] on div "Tracking" at bounding box center [324, 151] width 30 height 10
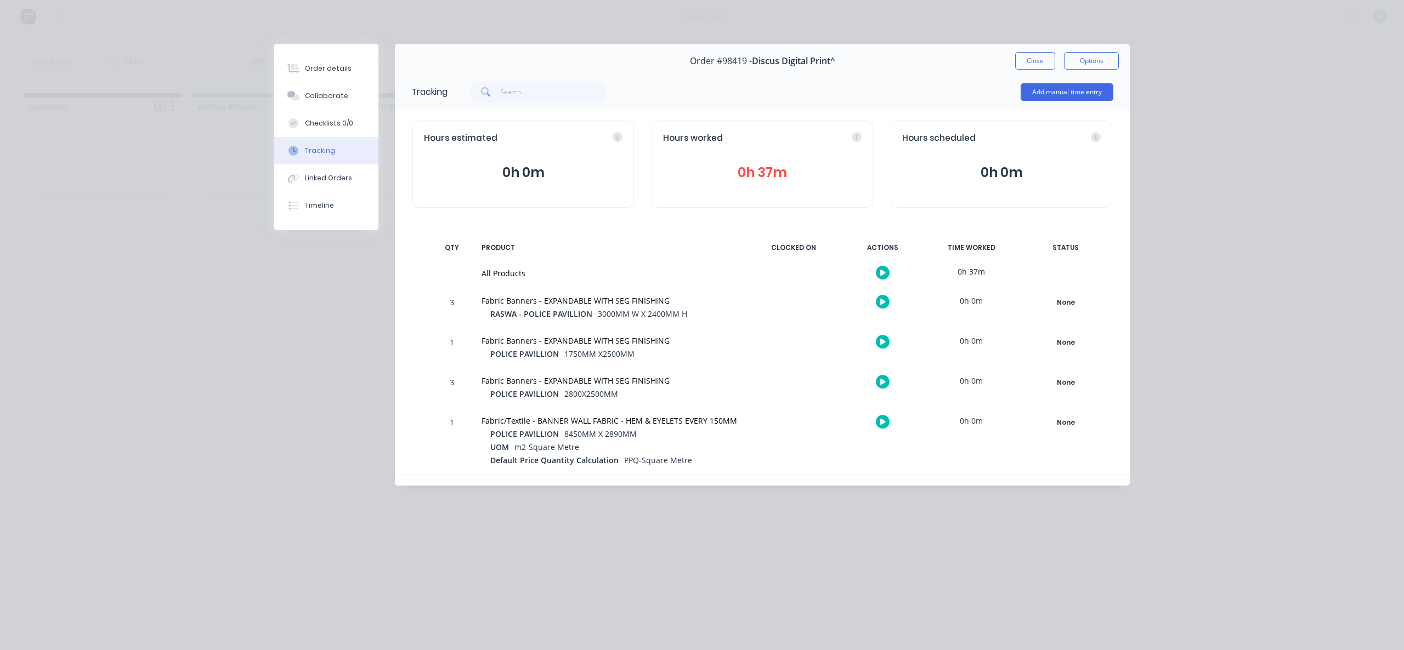
click at [880, 276] on icon "button" at bounding box center [882, 272] width 5 height 7
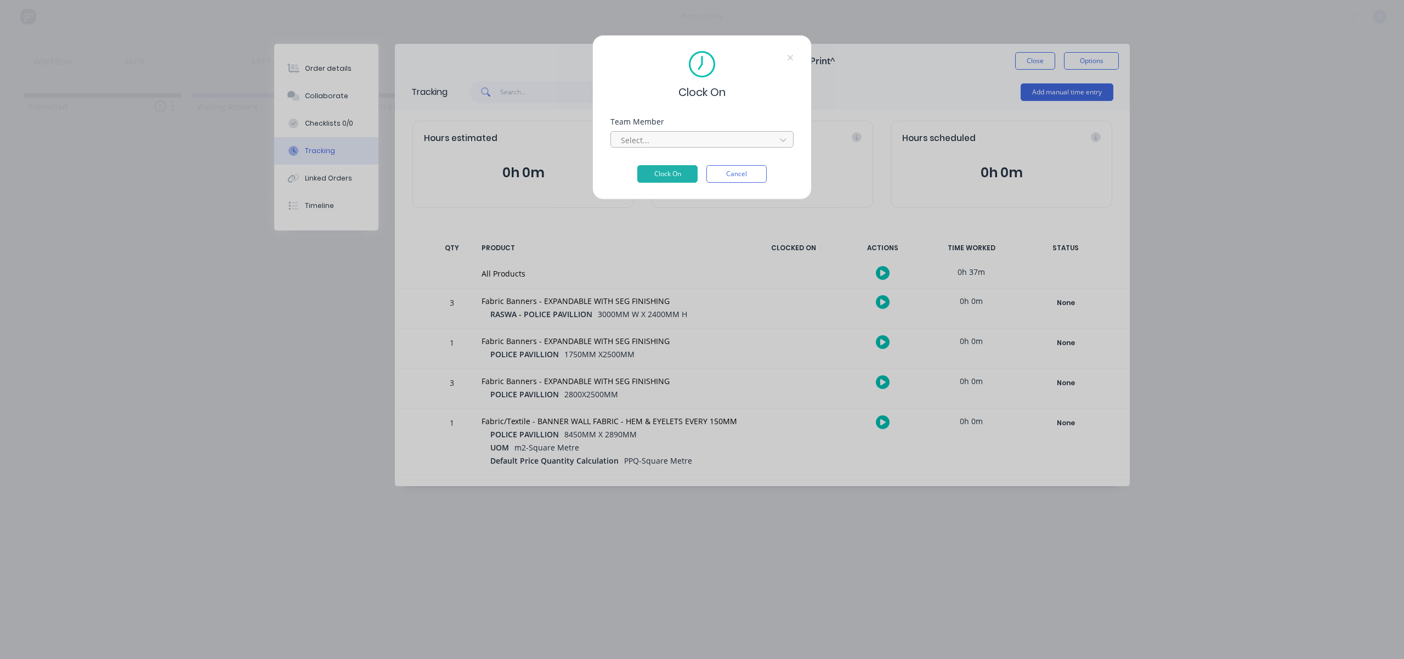
click at [752, 137] on div at bounding box center [695, 140] width 150 height 14
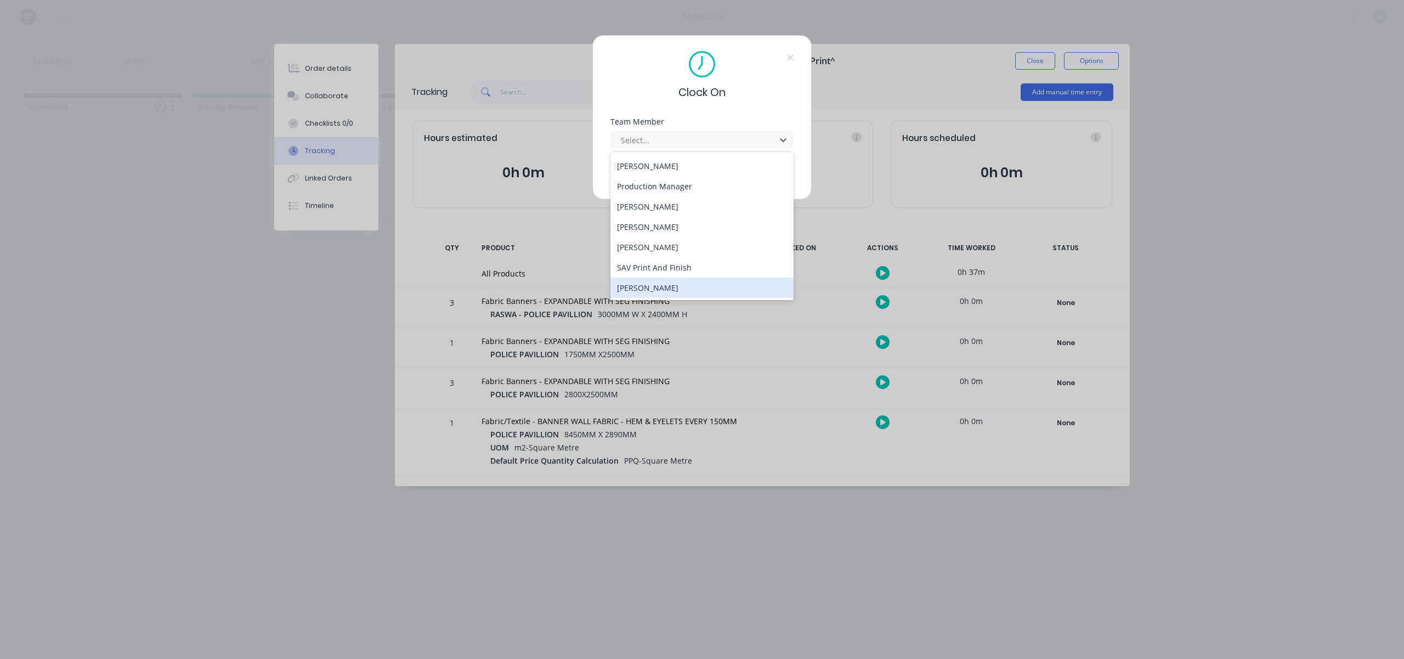
click at [672, 281] on div "[PERSON_NAME]" at bounding box center [701, 287] width 183 height 20
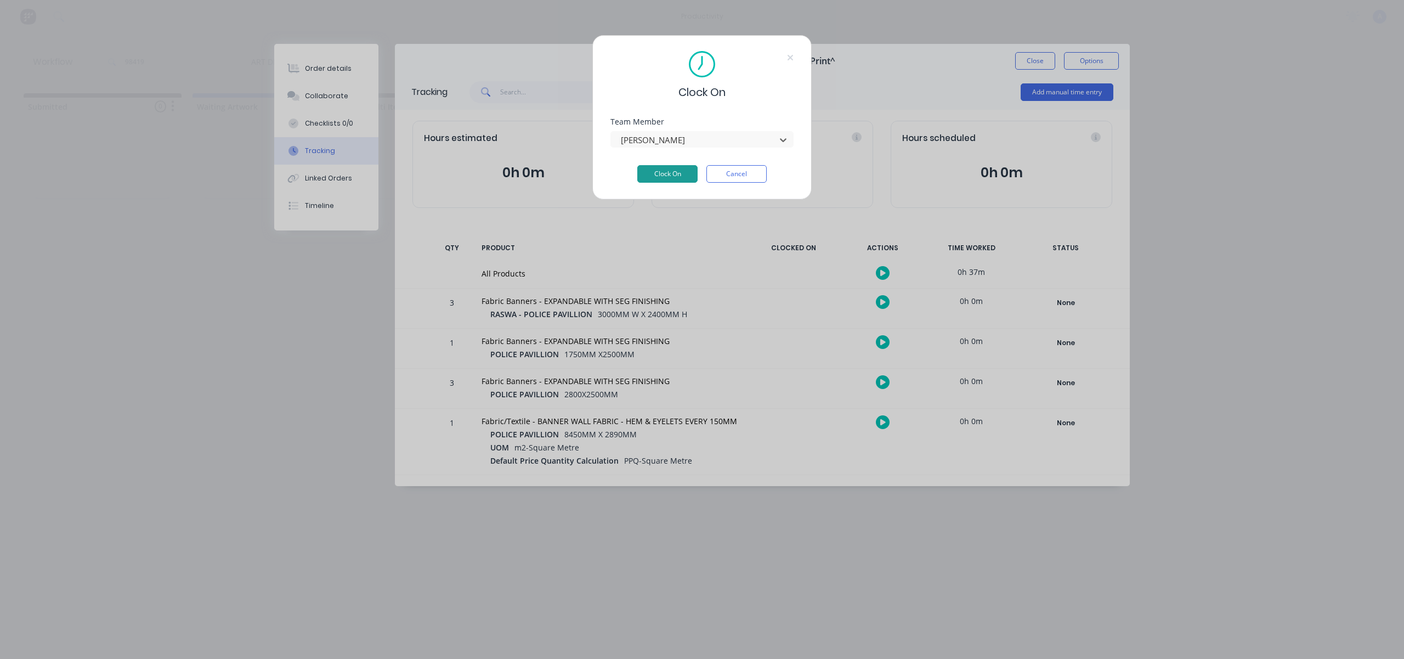
click at [678, 170] on button "Clock On" at bounding box center [667, 174] width 60 height 18
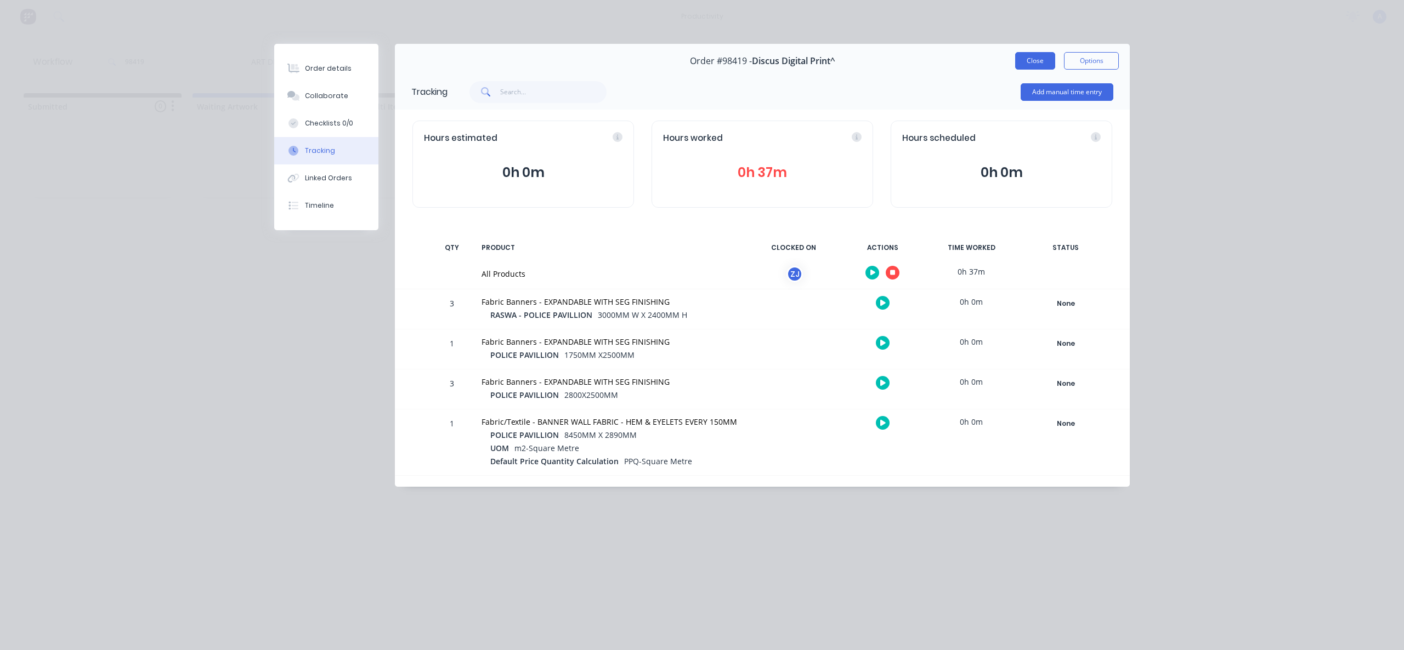
click at [1015, 67] on button "Close" at bounding box center [1035, 61] width 40 height 18
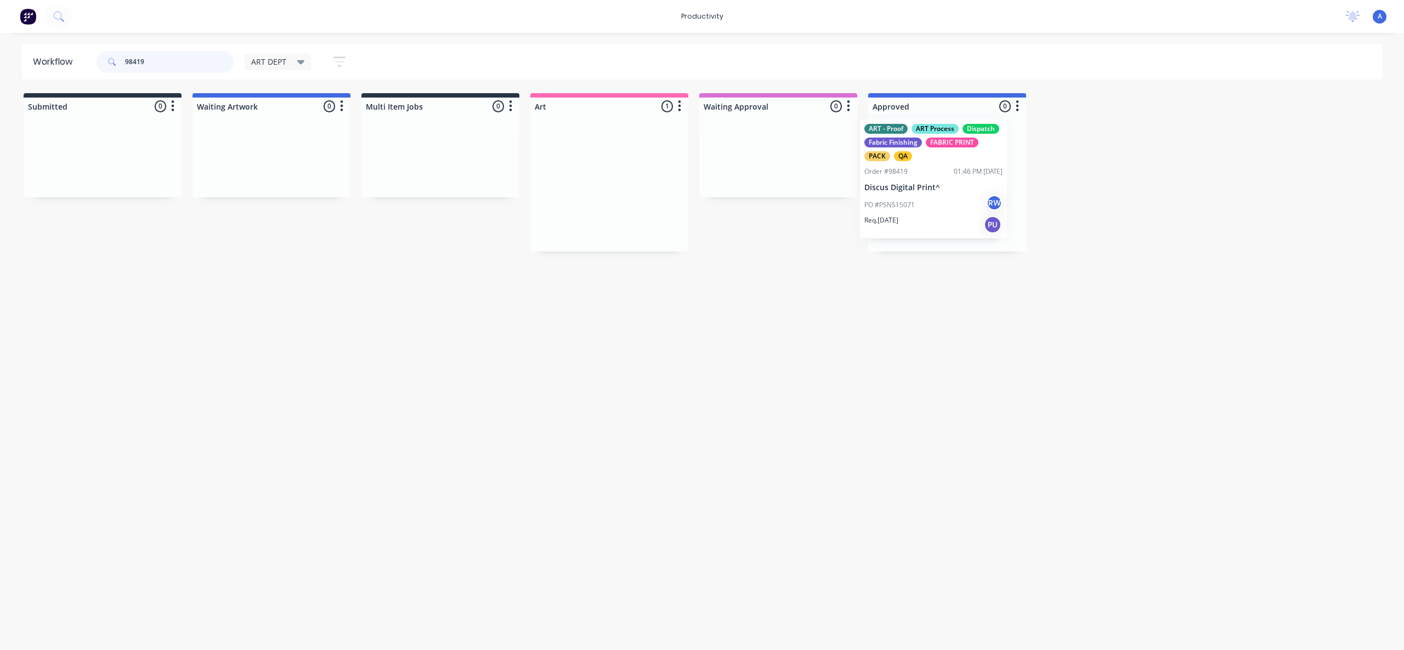
drag, startPoint x: 610, startPoint y: 210, endPoint x: 943, endPoint y: 206, distance: 332.3
click at [943, 206] on div "PO #PSNS15071 RW" at bounding box center [947, 209] width 138 height 21
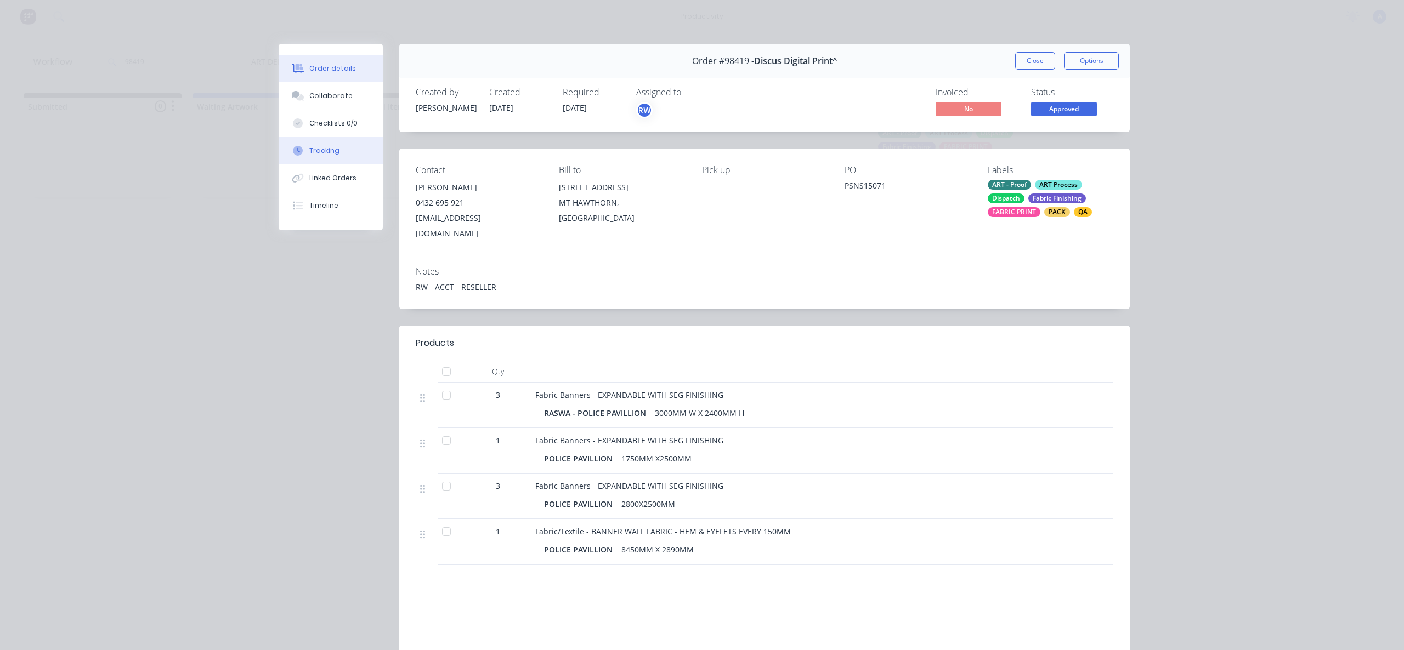
click at [324, 149] on div "Tracking" at bounding box center [324, 151] width 30 height 10
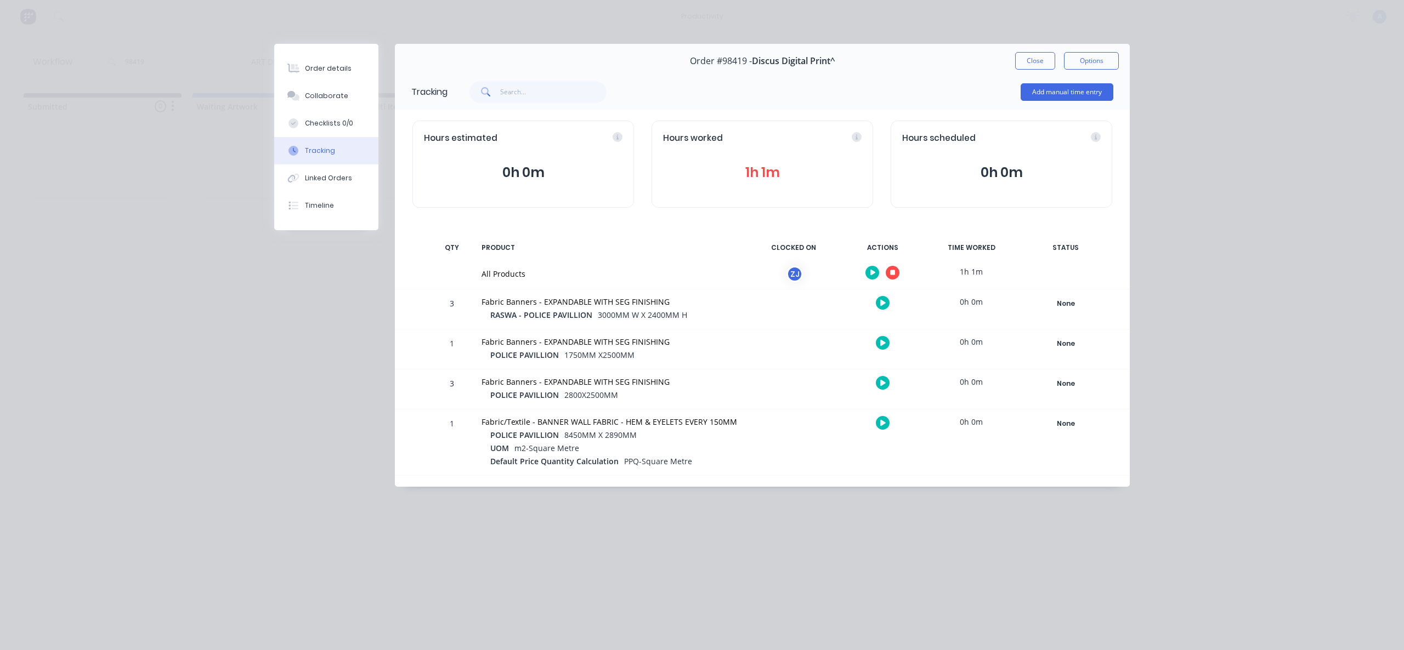
click at [895, 270] on button "button" at bounding box center [893, 273] width 14 height 14
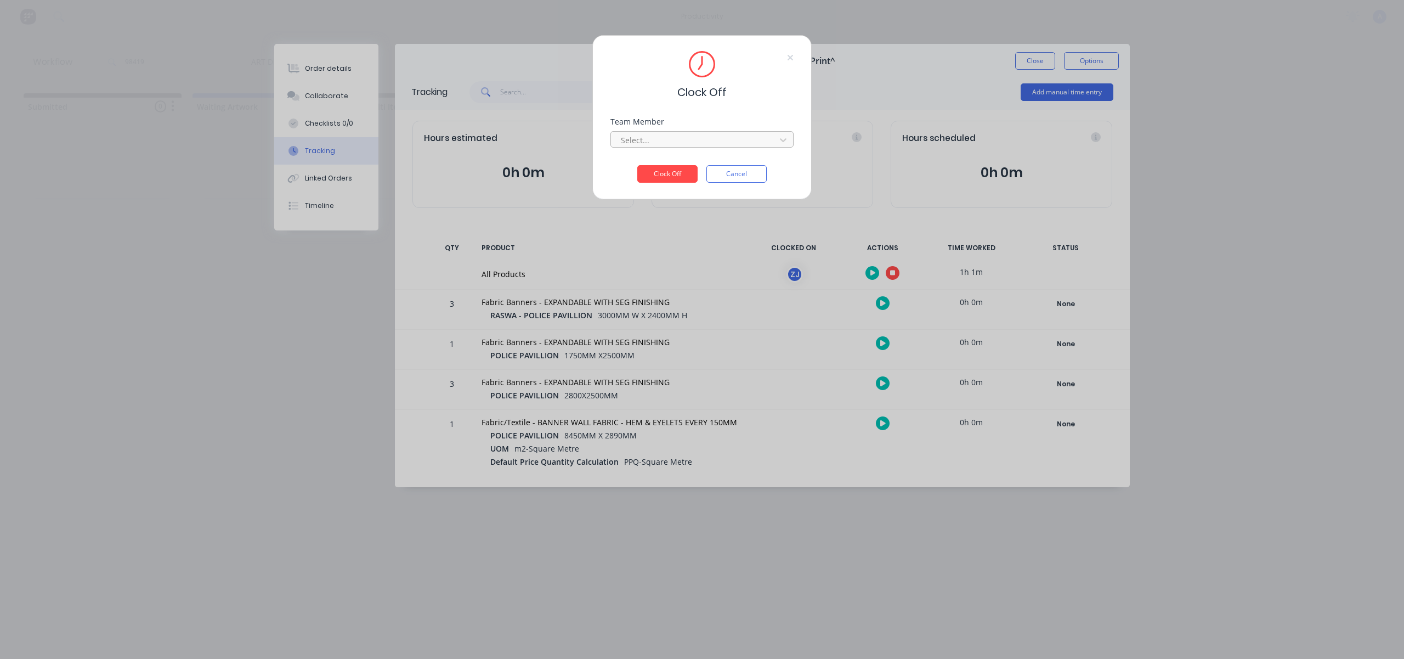
click at [764, 146] on div at bounding box center [695, 140] width 150 height 14
click at [671, 167] on div "[PERSON_NAME]" at bounding box center [701, 164] width 183 height 20
click at [671, 167] on button "Clock Off" at bounding box center [667, 174] width 60 height 18
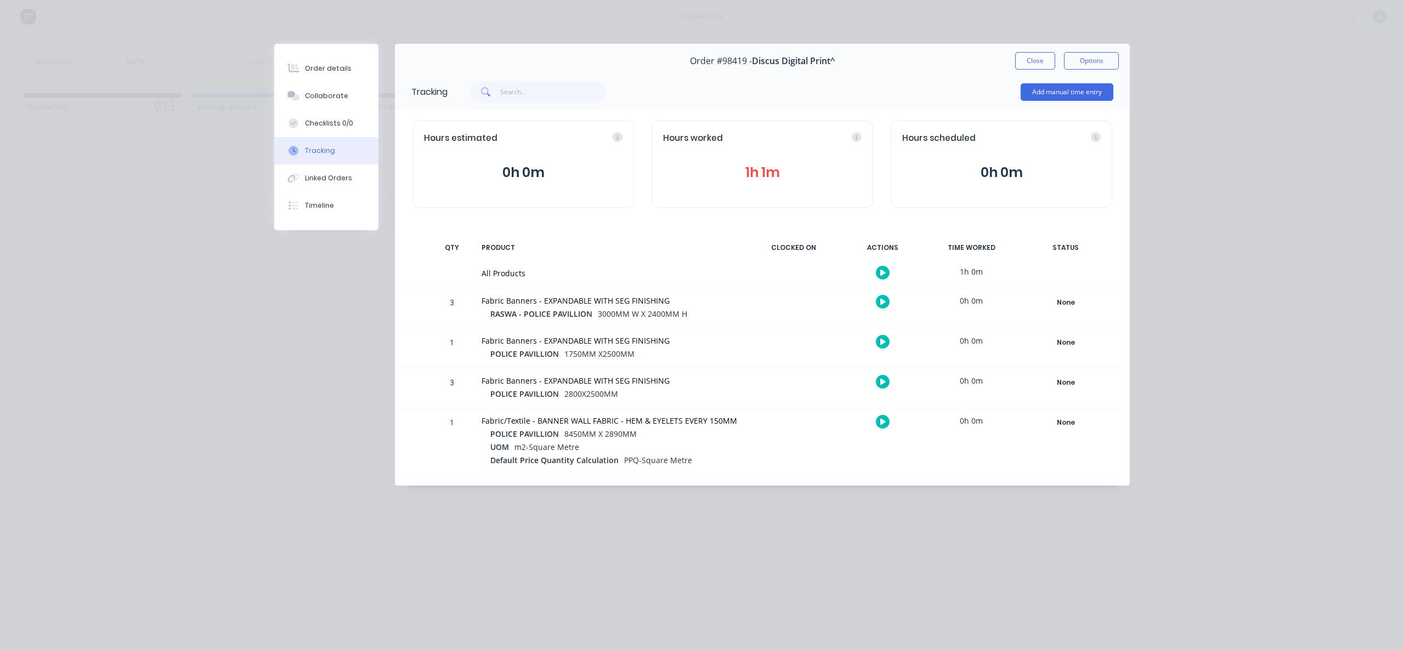
drag, startPoint x: 332, startPoint y: 99, endPoint x: 392, endPoint y: 125, distance: 65.3
click at [332, 99] on div "Collaborate" at bounding box center [326, 96] width 43 height 10
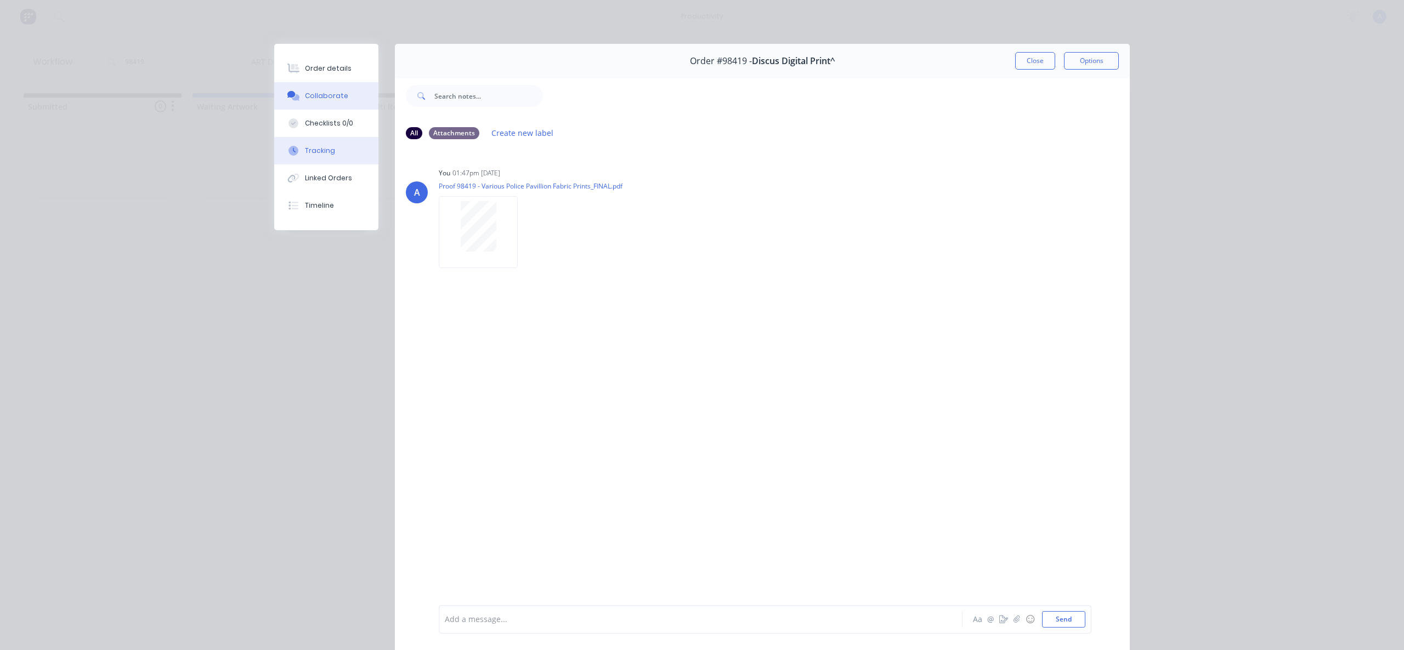
click at [290, 155] on icon at bounding box center [293, 151] width 10 height 10
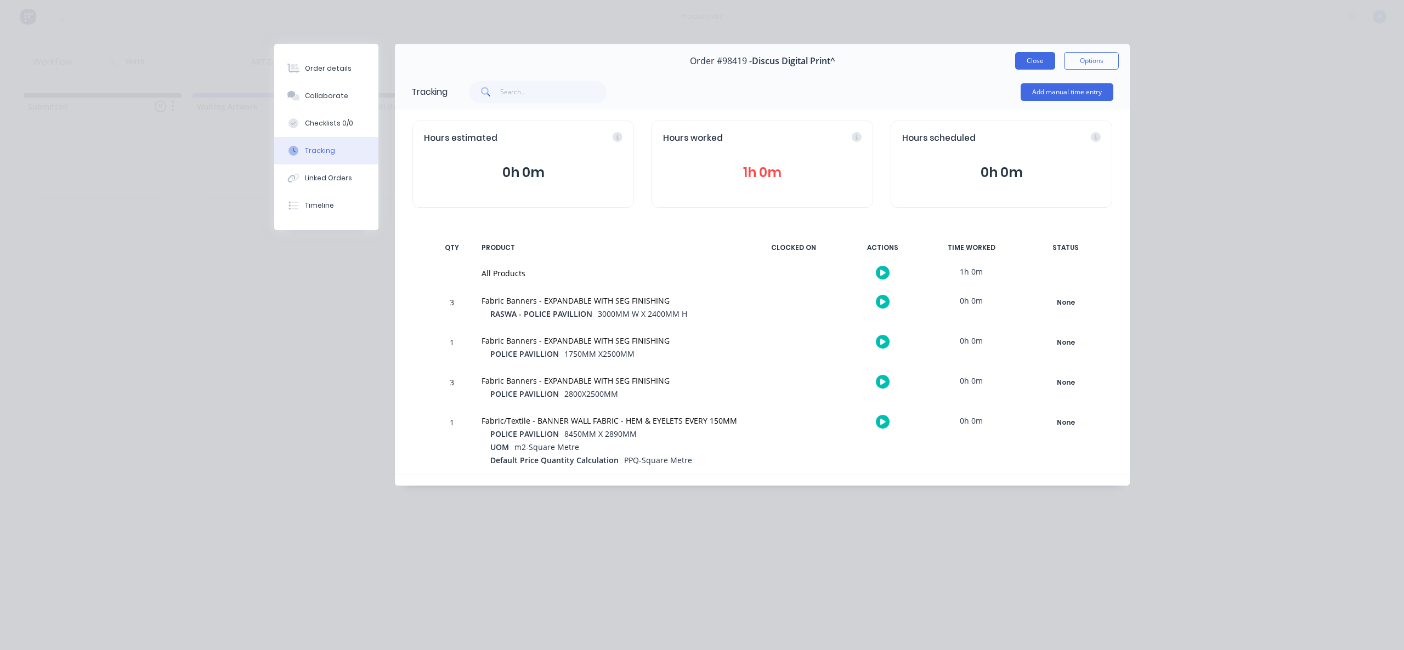
click at [1037, 63] on button "Close" at bounding box center [1035, 61] width 40 height 18
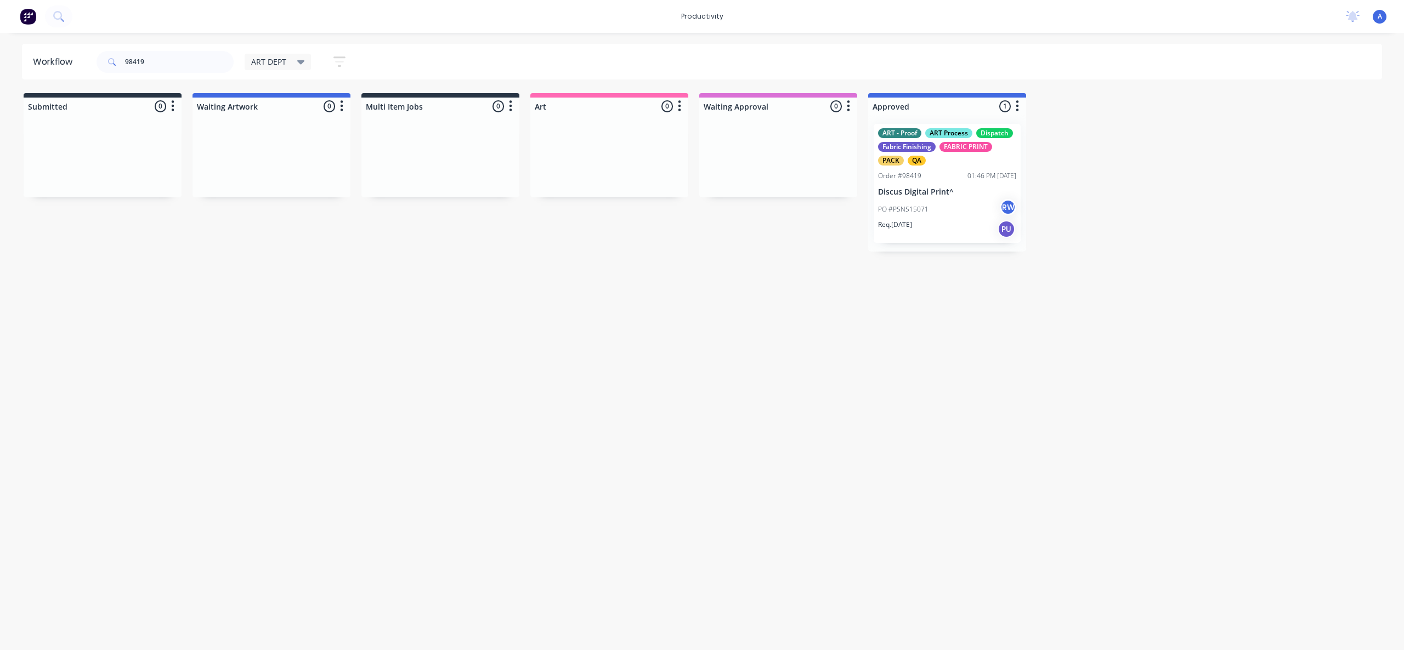
click at [1012, 196] on div "RW [PERSON_NAME]" at bounding box center [953, 179] width 165 height 40
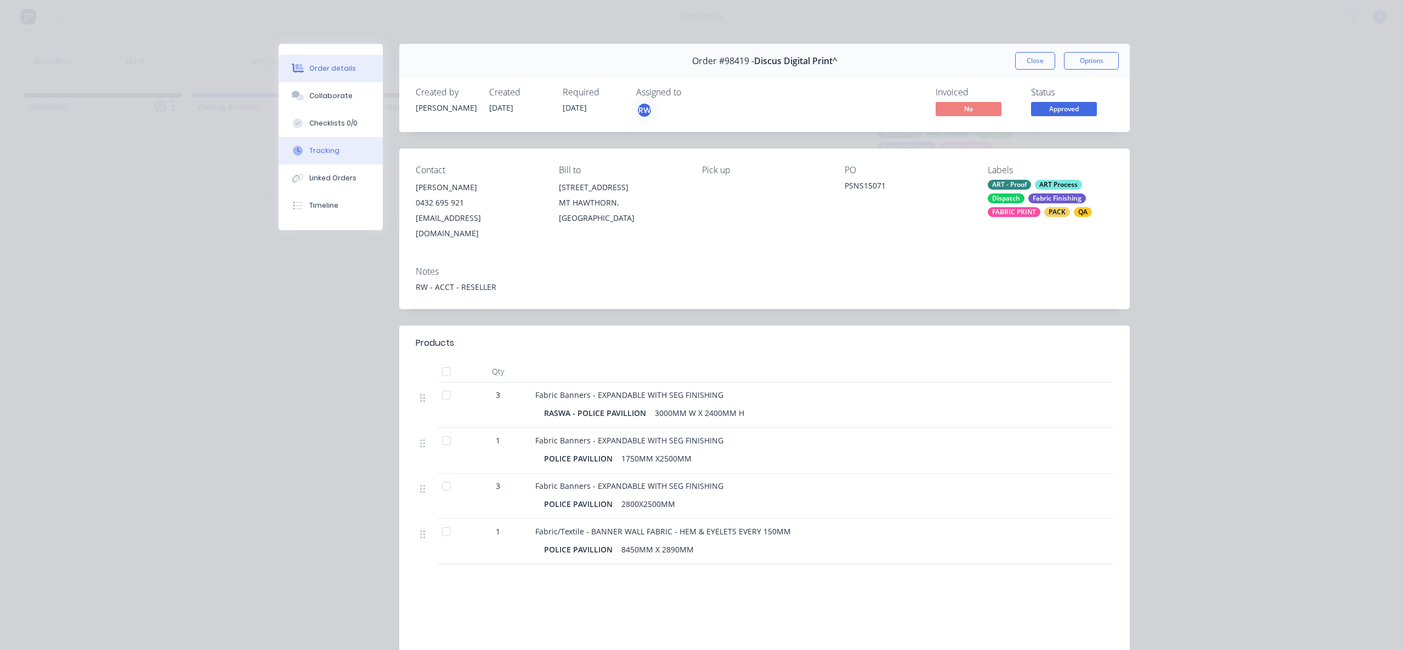
click at [328, 156] on button "Tracking" at bounding box center [331, 150] width 104 height 27
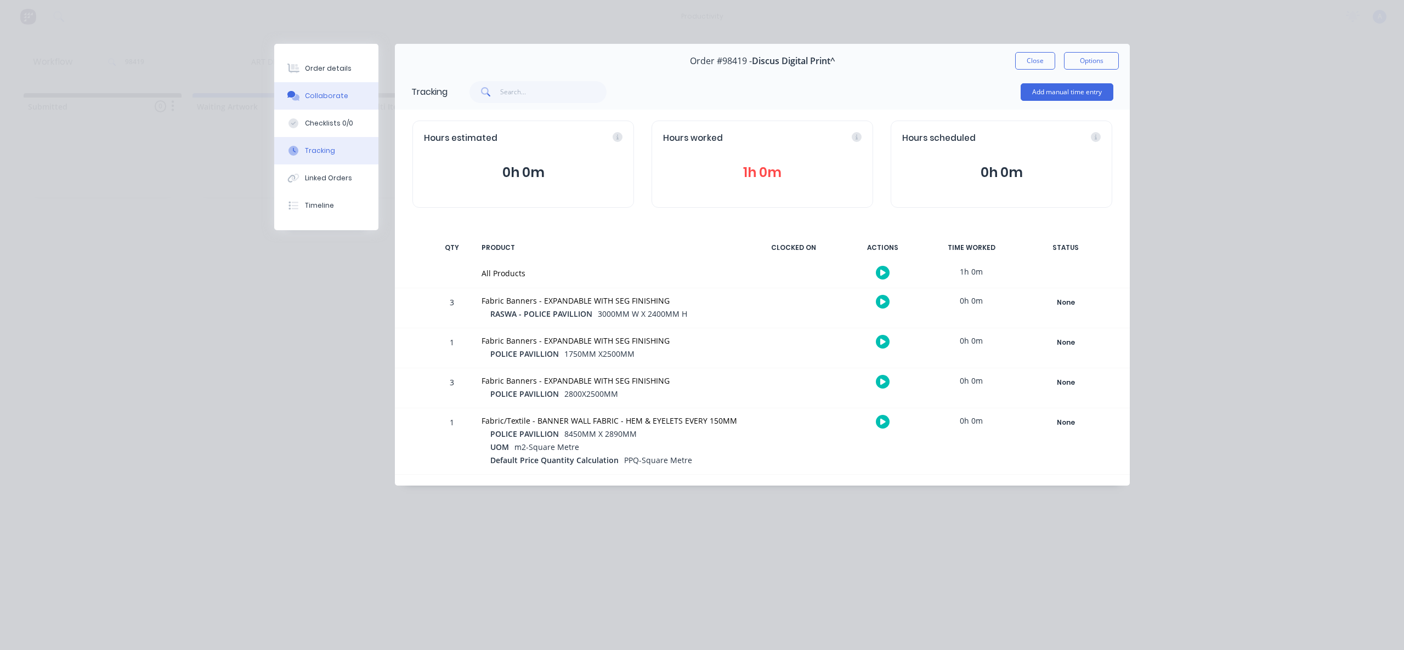
click at [293, 98] on icon at bounding box center [296, 97] width 8 height 7
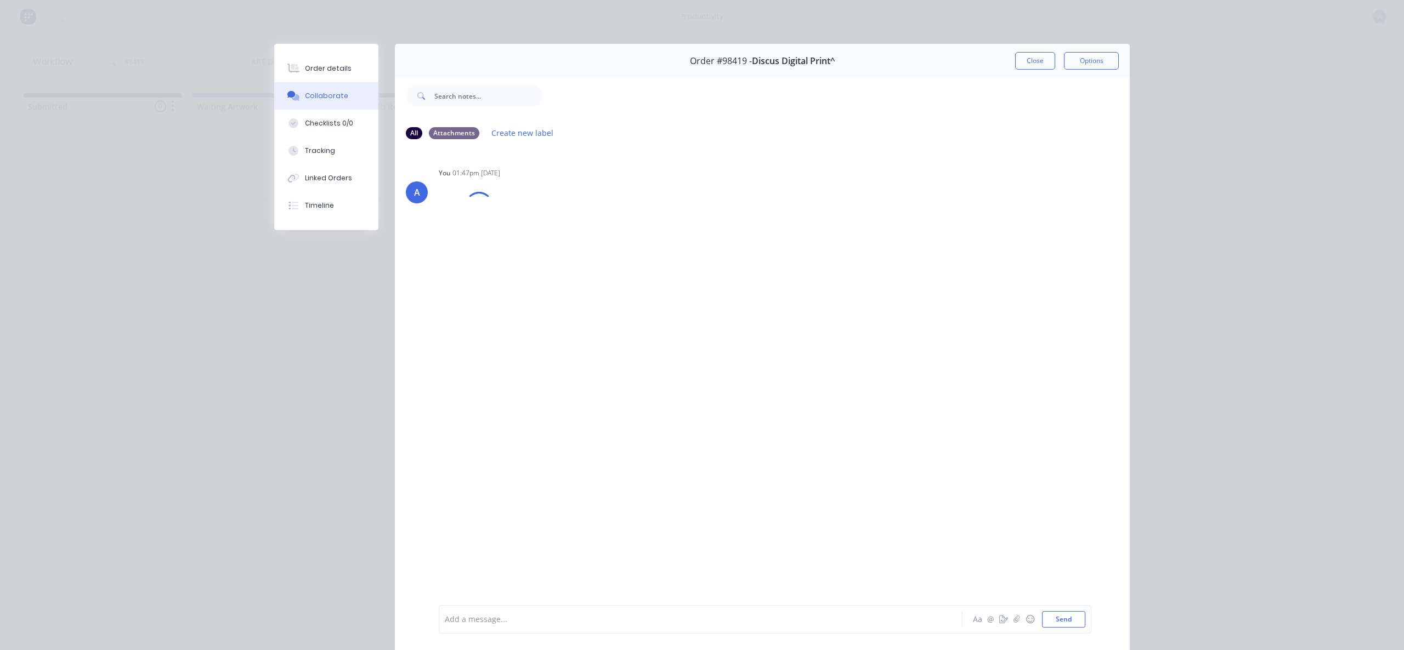
click at [1052, 64] on div "Close Options" at bounding box center [1067, 61] width 104 height 18
click at [1036, 62] on button "Close" at bounding box center [1035, 61] width 40 height 18
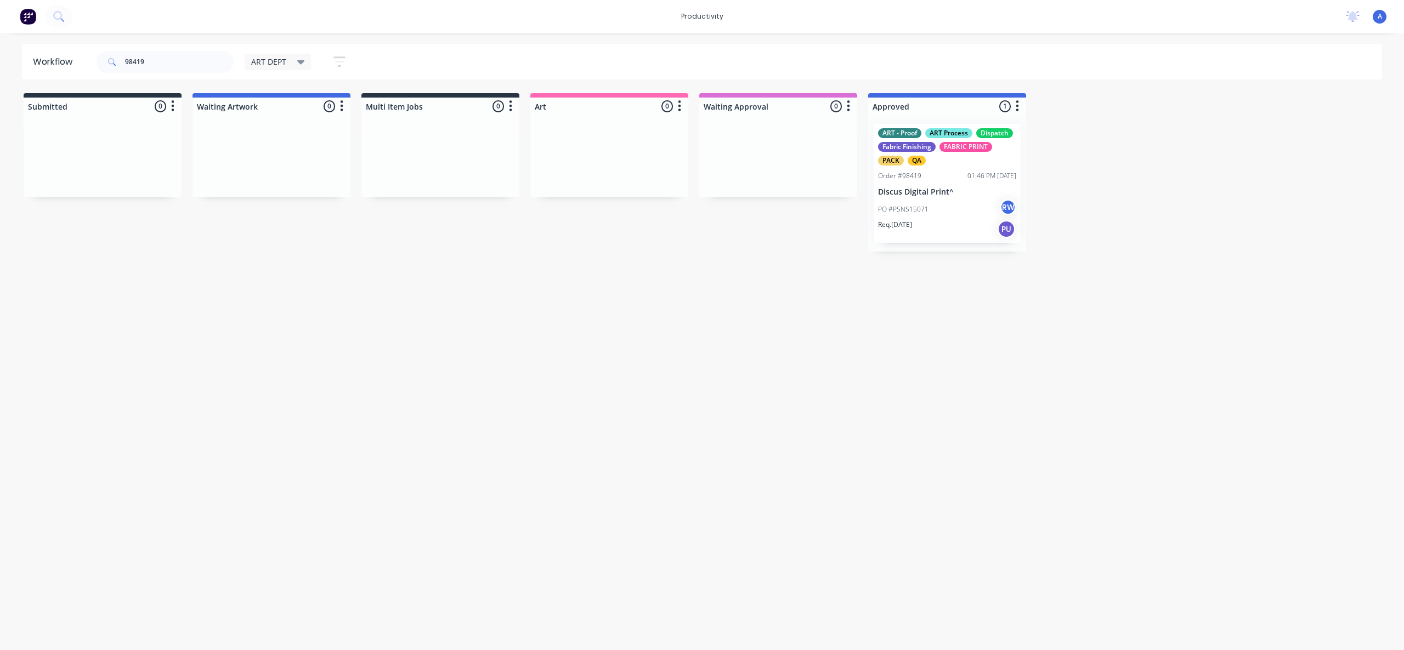
drag, startPoint x: 751, startPoint y: 430, endPoint x: 899, endPoint y: 258, distance: 227.4
click at [755, 428] on div "Workflow 98419 ART DEPT Save new view None edit ART DEPT (Default) edit Banner …" at bounding box center [702, 336] width 1404 height 585
click at [927, 208] on div "PO #PSNS15071 RW" at bounding box center [947, 209] width 138 height 21
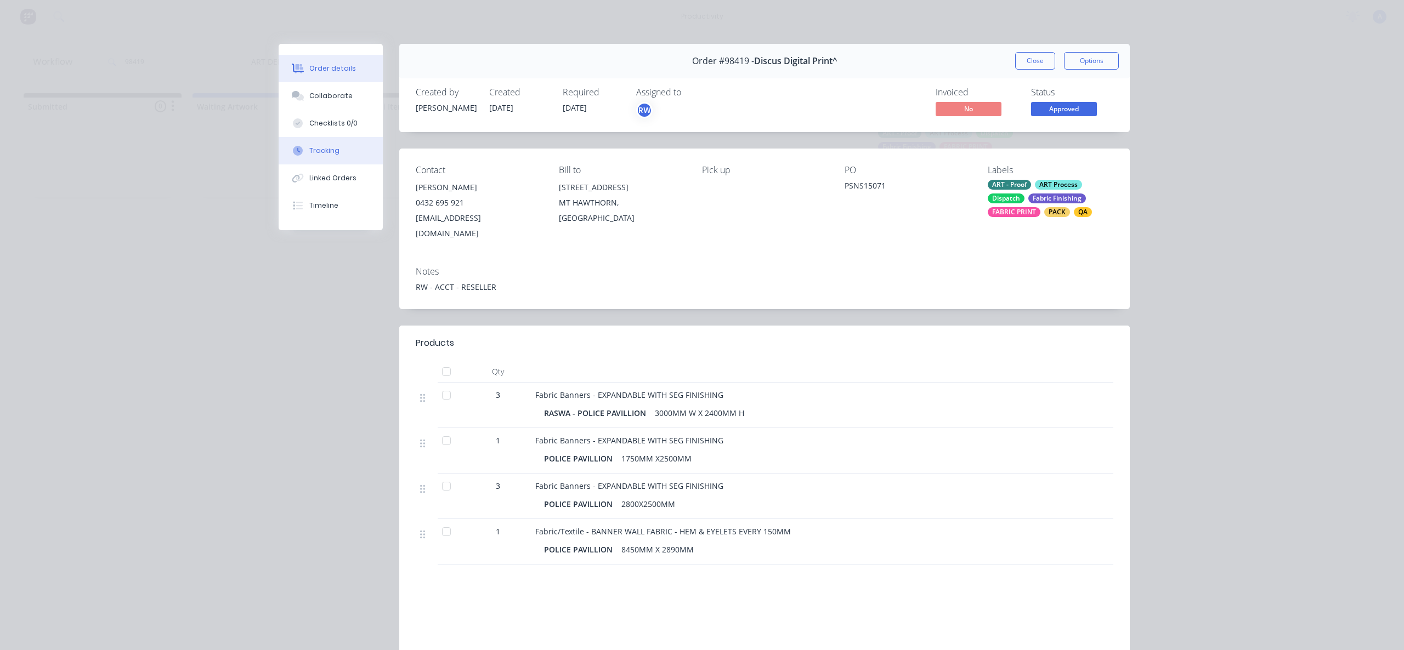
click at [323, 145] on button "Tracking" at bounding box center [331, 150] width 104 height 27
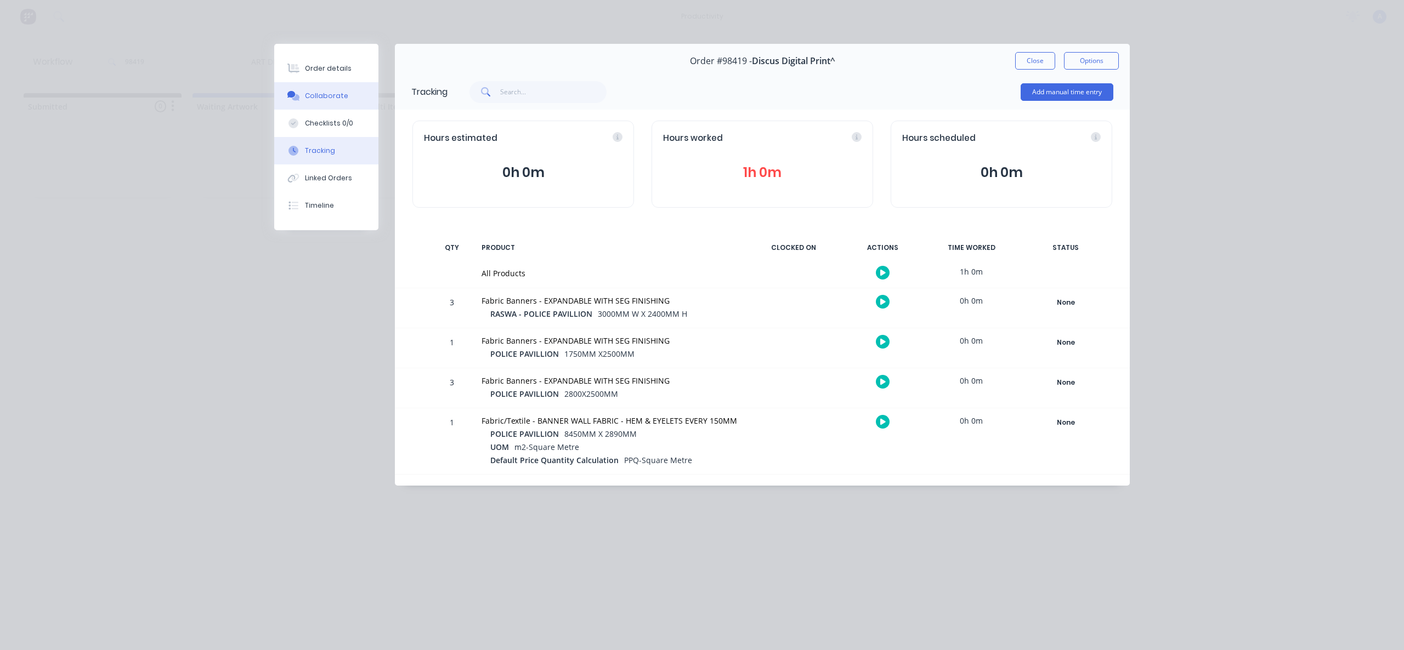
click at [340, 106] on button "Collaborate" at bounding box center [326, 95] width 104 height 27
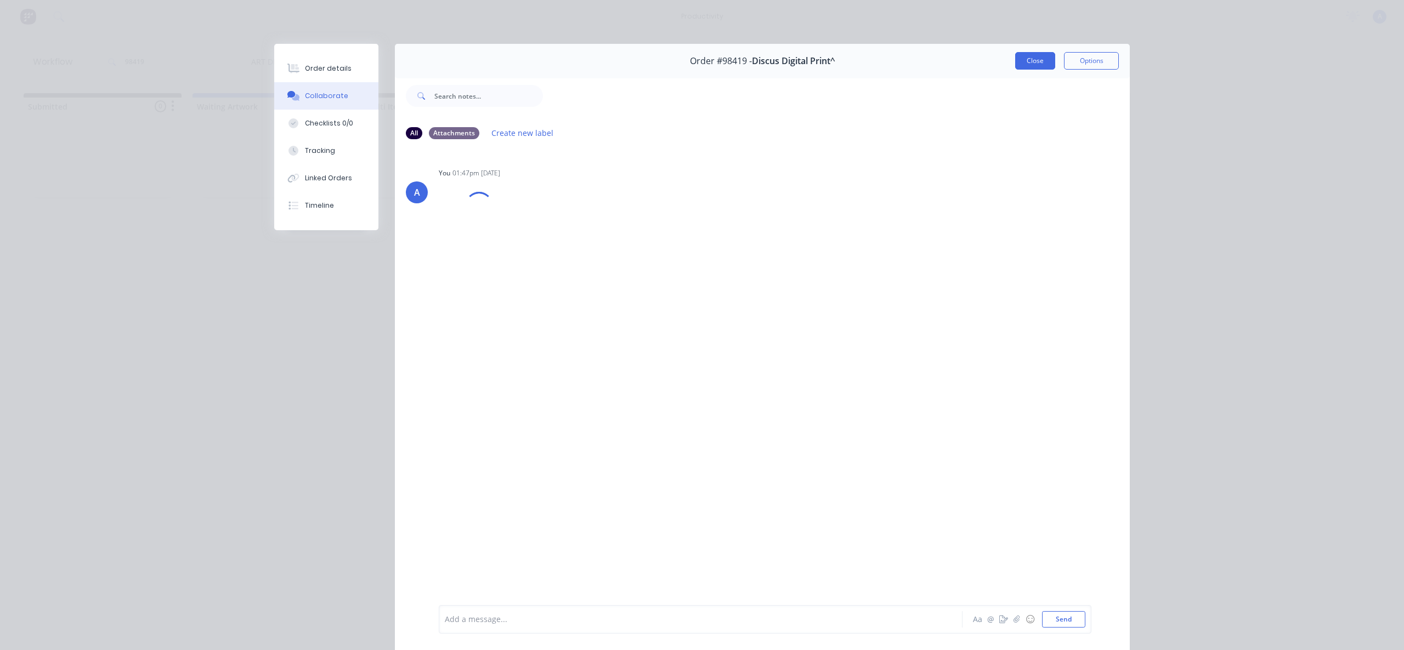
drag, startPoint x: 1040, startPoint y: 59, endPoint x: 1102, endPoint y: 88, distance: 68.9
click at [1040, 59] on button "Close" at bounding box center [1035, 61] width 40 height 18
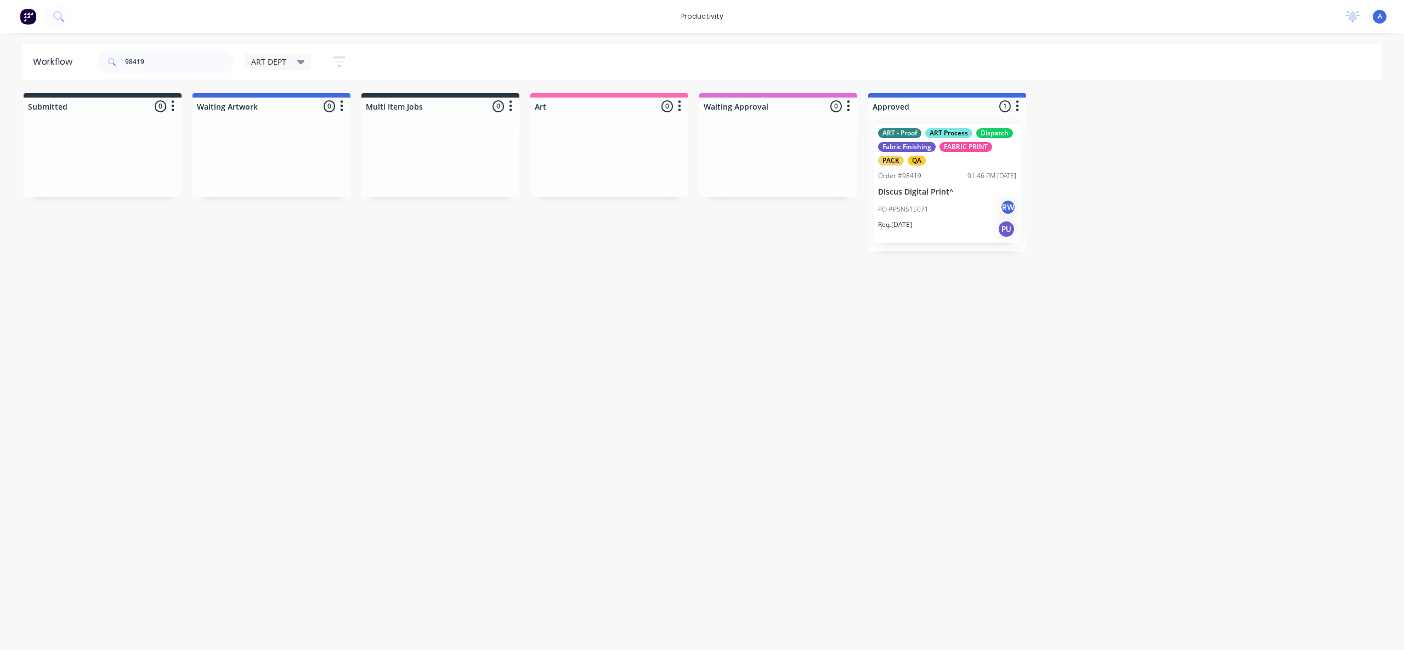
click at [869, 226] on div "ART - Proof ART Process Dispatch Fabric Finishing FABRIC PRINT PACK QA Order #9…" at bounding box center [947, 183] width 158 height 137
click at [910, 211] on p "PO #PSNS15071" at bounding box center [903, 210] width 50 height 10
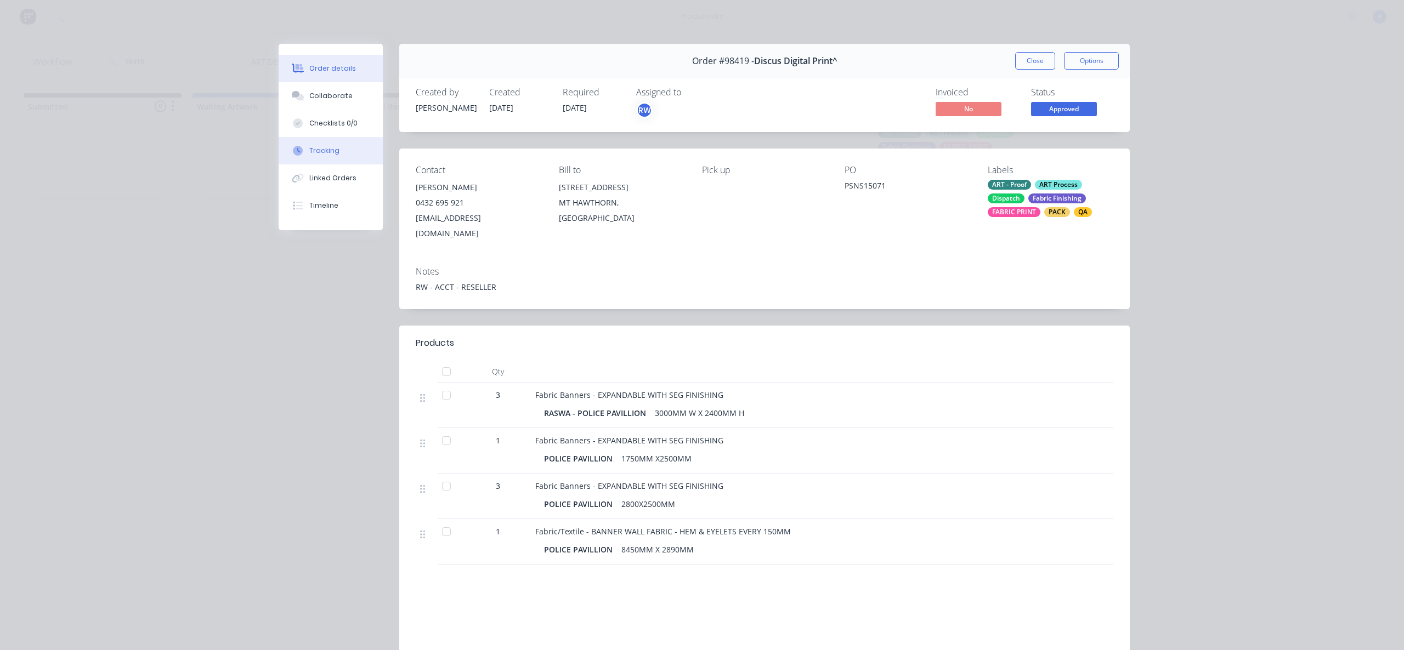
click at [327, 157] on button "Tracking" at bounding box center [331, 150] width 104 height 27
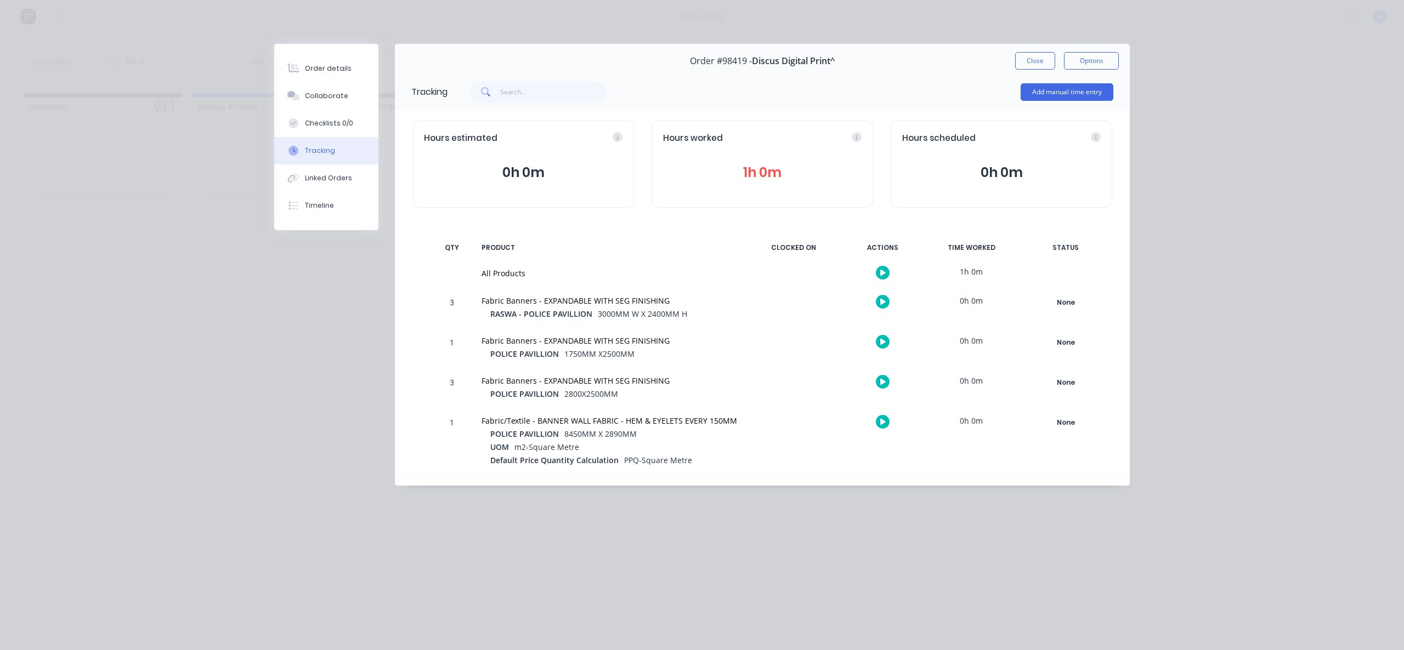
click at [1016, 53] on button "Close" at bounding box center [1035, 61] width 40 height 18
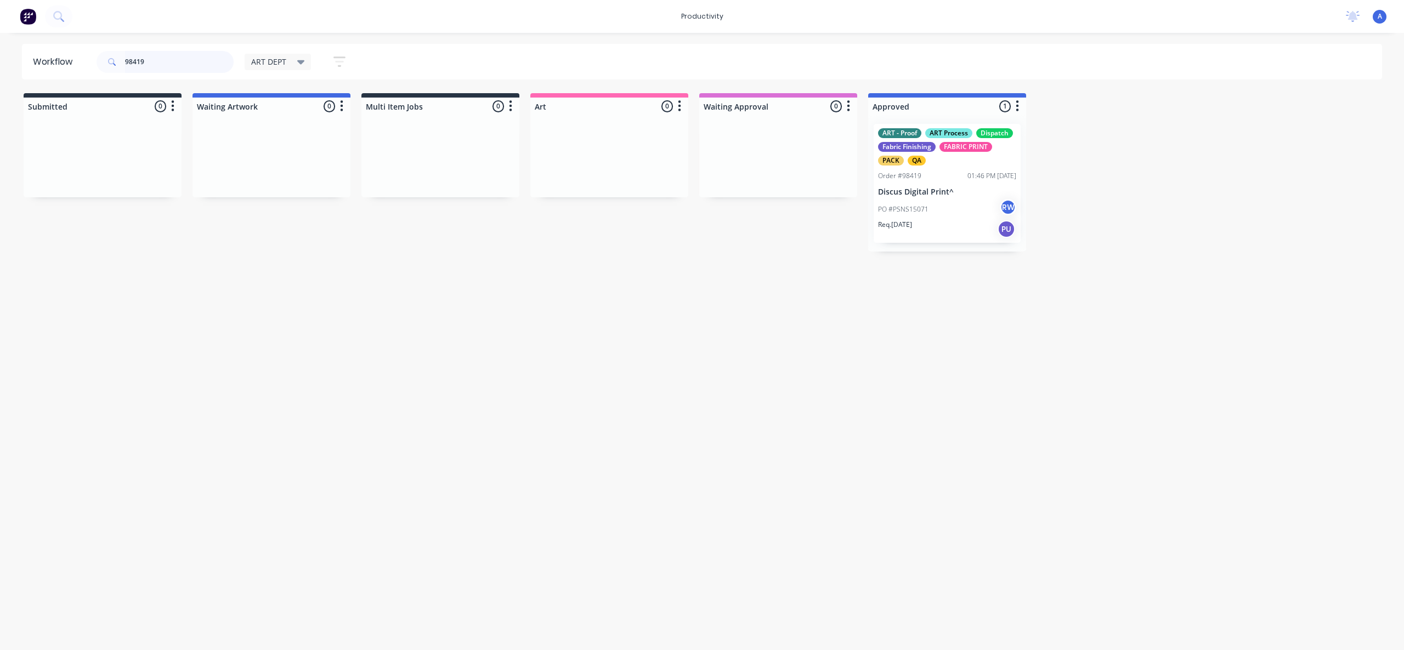
click at [158, 60] on input "98419" at bounding box center [179, 62] width 109 height 22
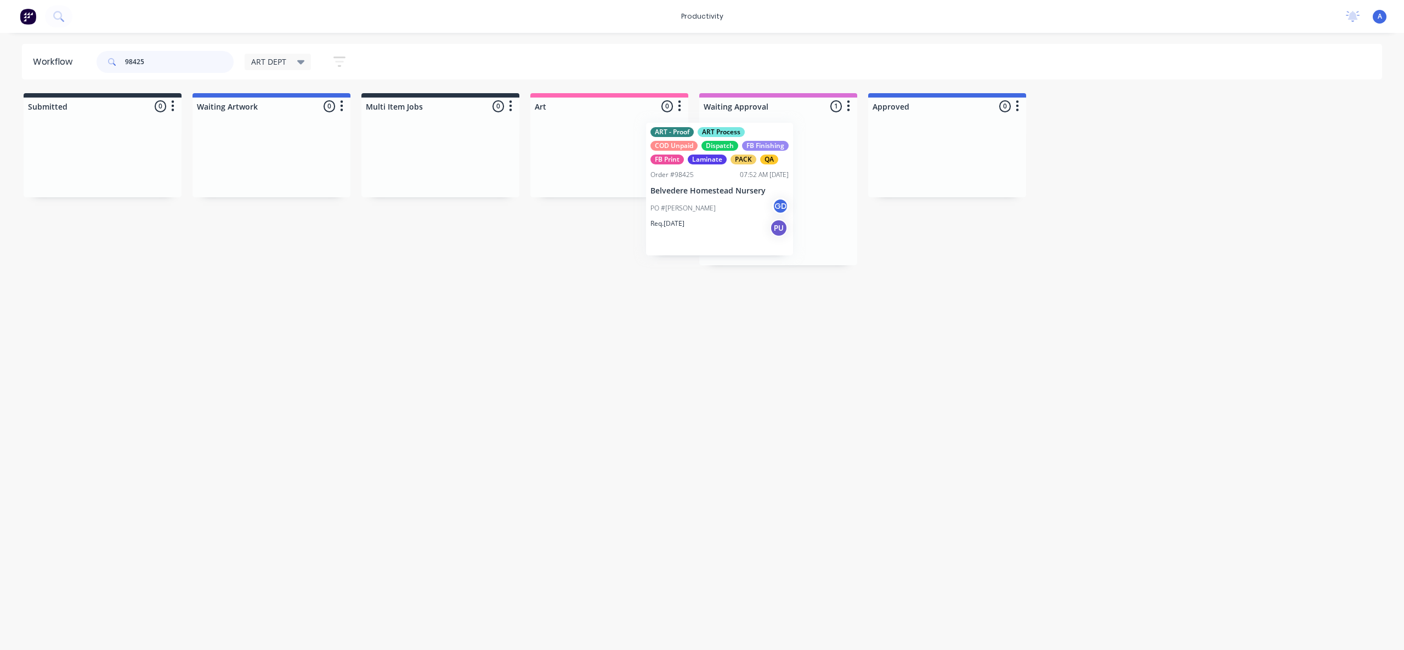
drag, startPoint x: 695, startPoint y: 225, endPoint x: 627, endPoint y: 217, distance: 69.1
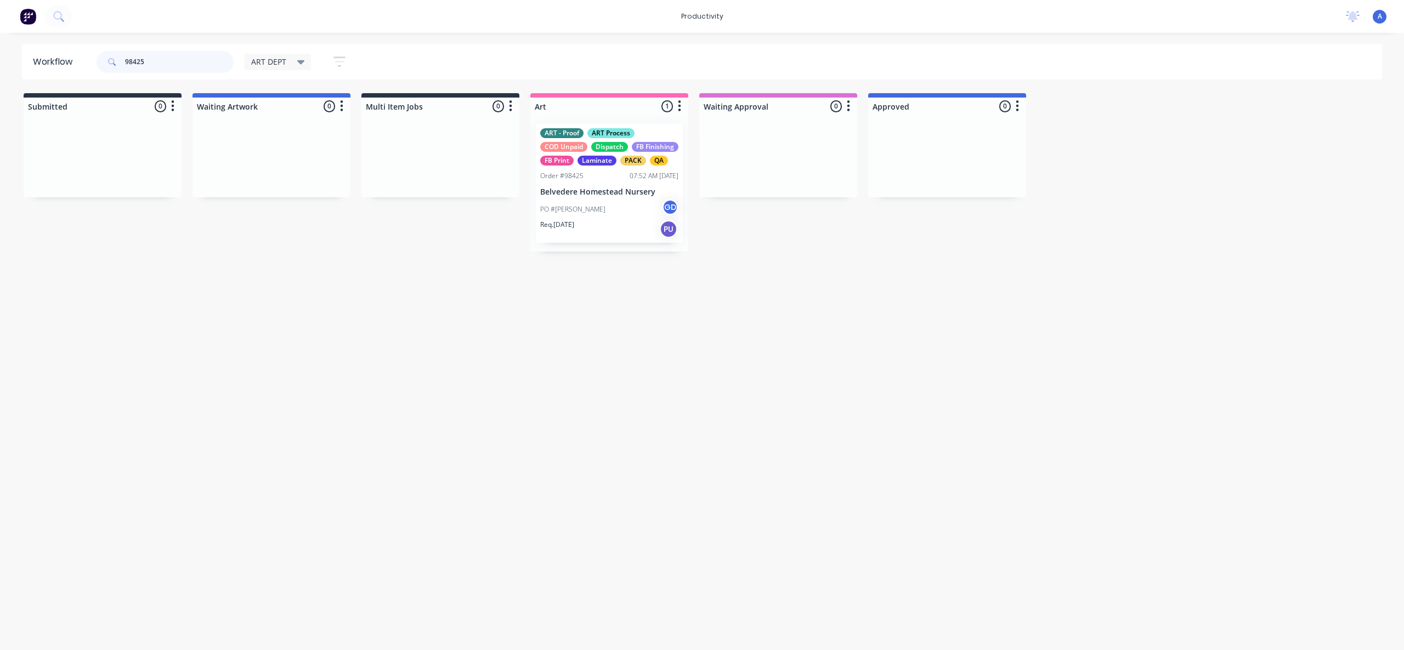
type input "98425"
click at [615, 216] on div "PO #[PERSON_NAME] GD" at bounding box center [609, 209] width 138 height 21
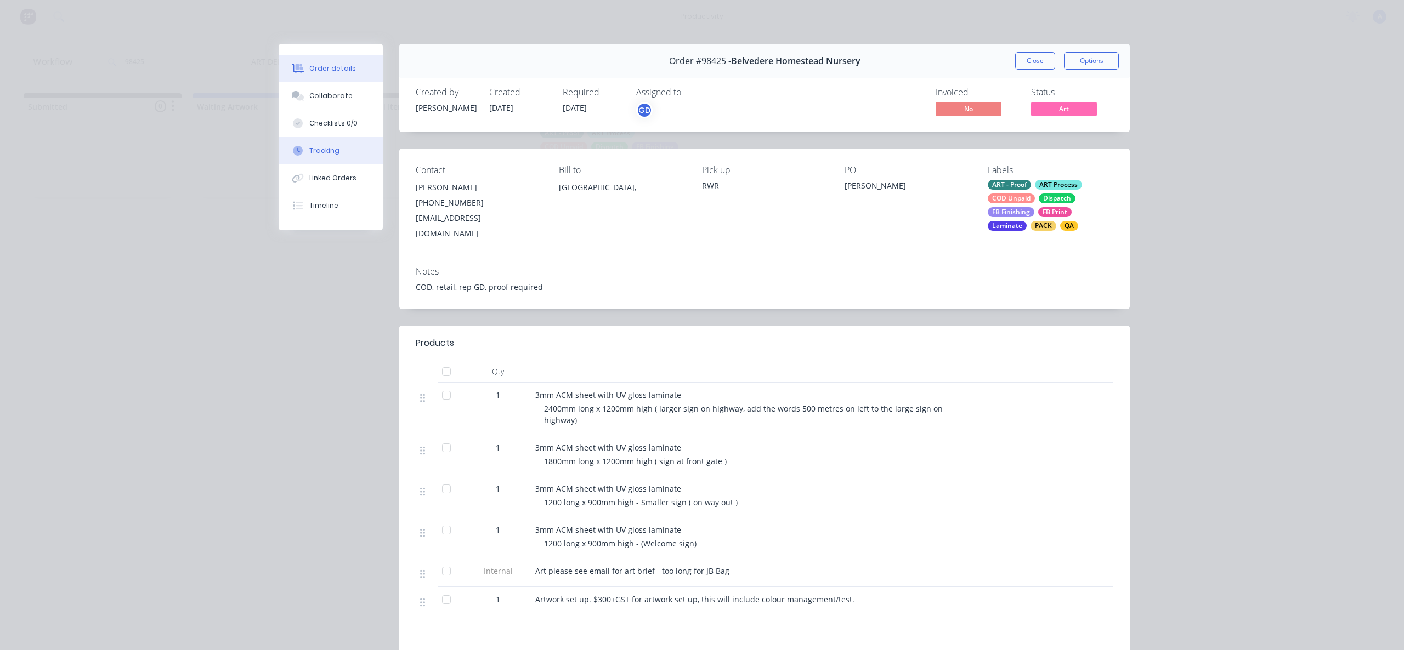
click at [293, 152] on icon at bounding box center [298, 151] width 10 height 10
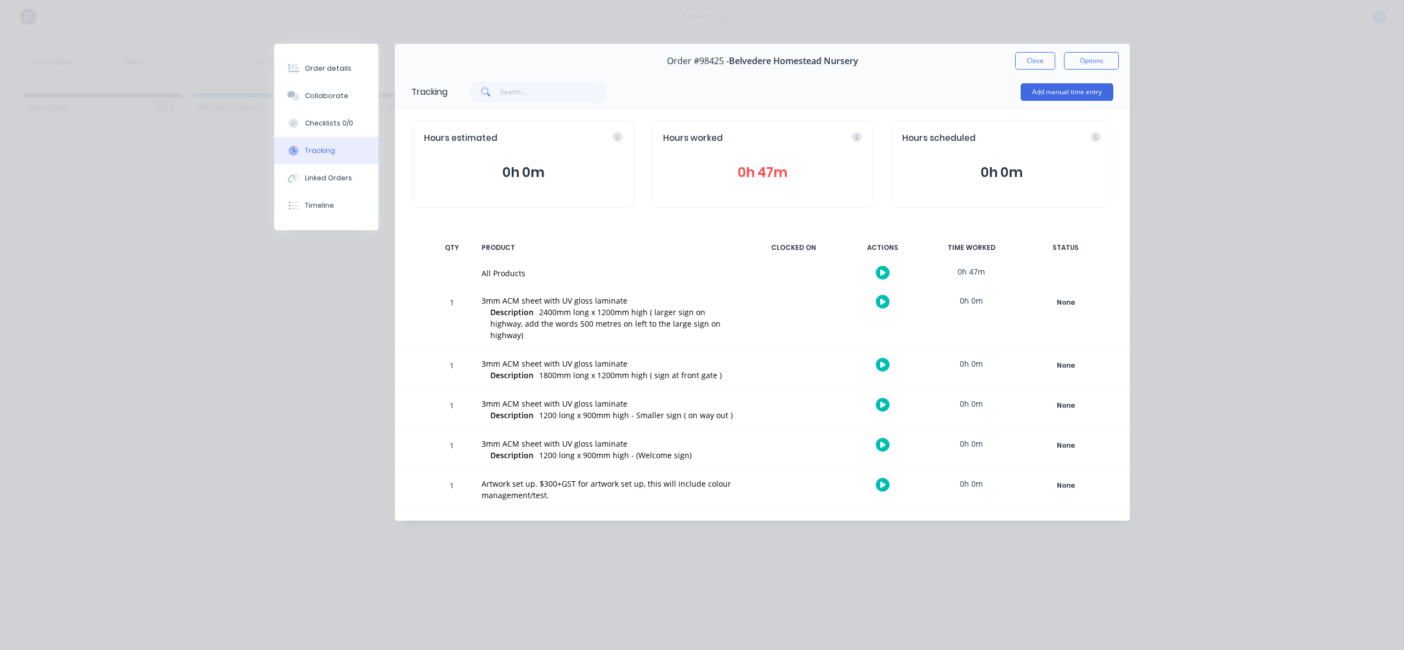
drag, startPoint x: 889, startPoint y: 274, endPoint x: 883, endPoint y: 271, distance: 6.4
click at [888, 274] on div at bounding box center [882, 272] width 82 height 27
click at [882, 270] on icon "button" at bounding box center [882, 273] width 5 height 6
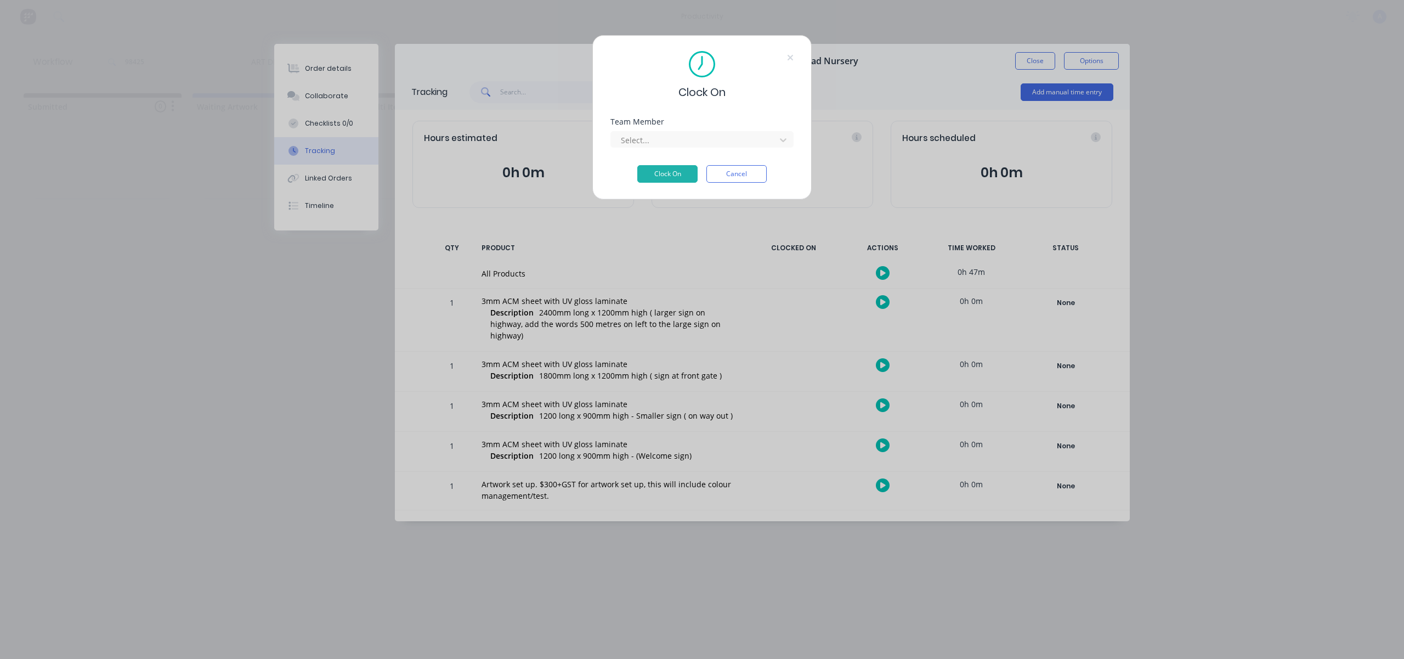
click at [702, 124] on div "Team Member" at bounding box center [701, 122] width 183 height 8
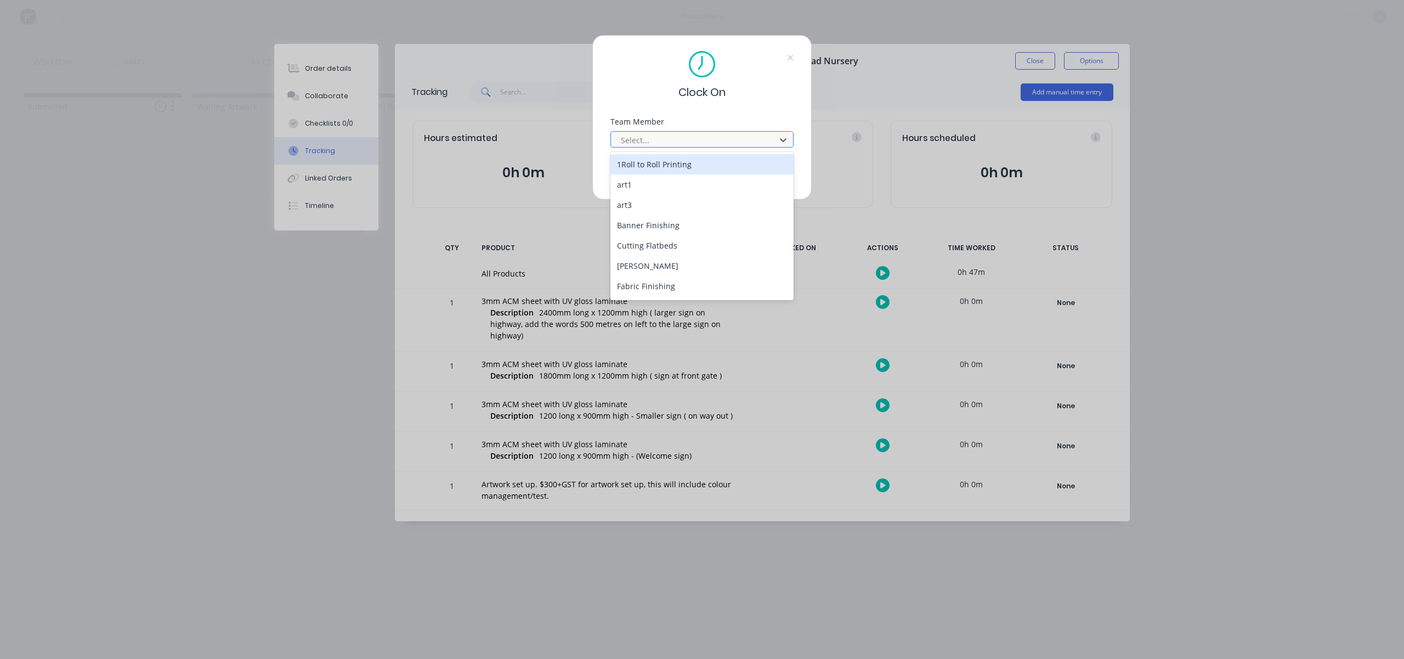
click at [702, 135] on div at bounding box center [695, 140] width 150 height 14
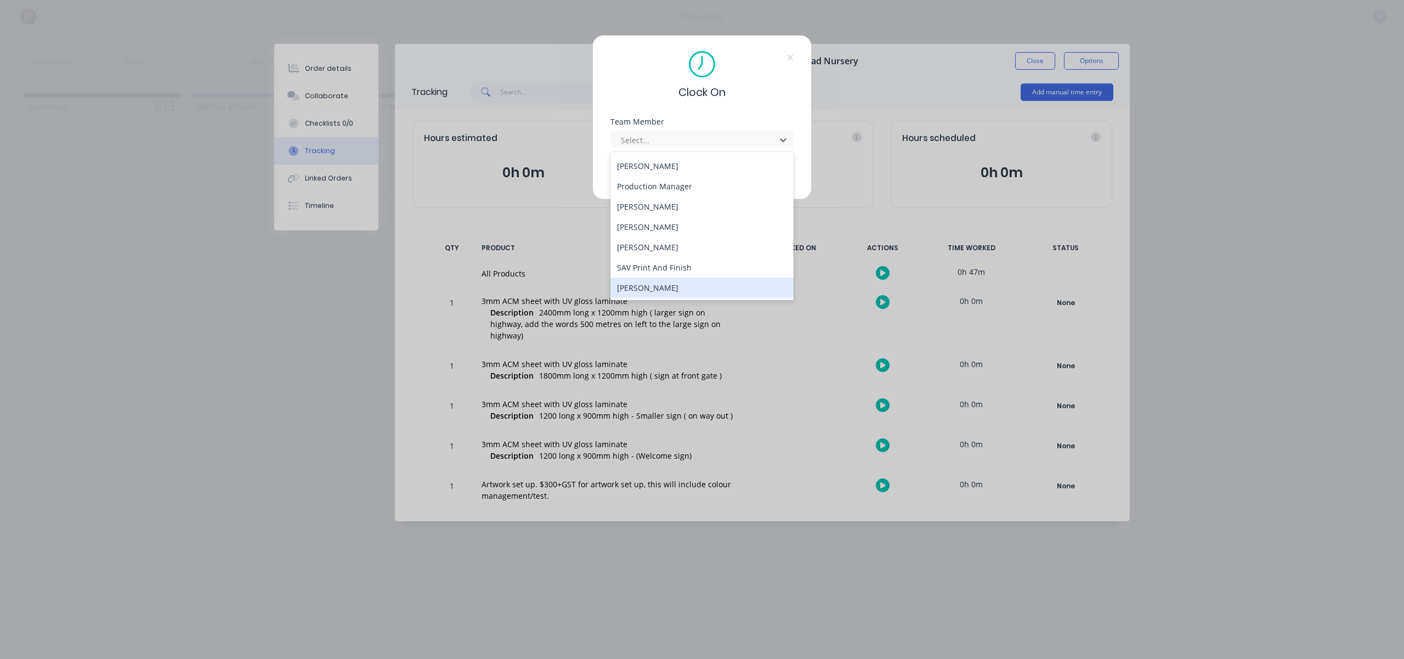
click at [658, 282] on div "[PERSON_NAME]" at bounding box center [701, 287] width 183 height 20
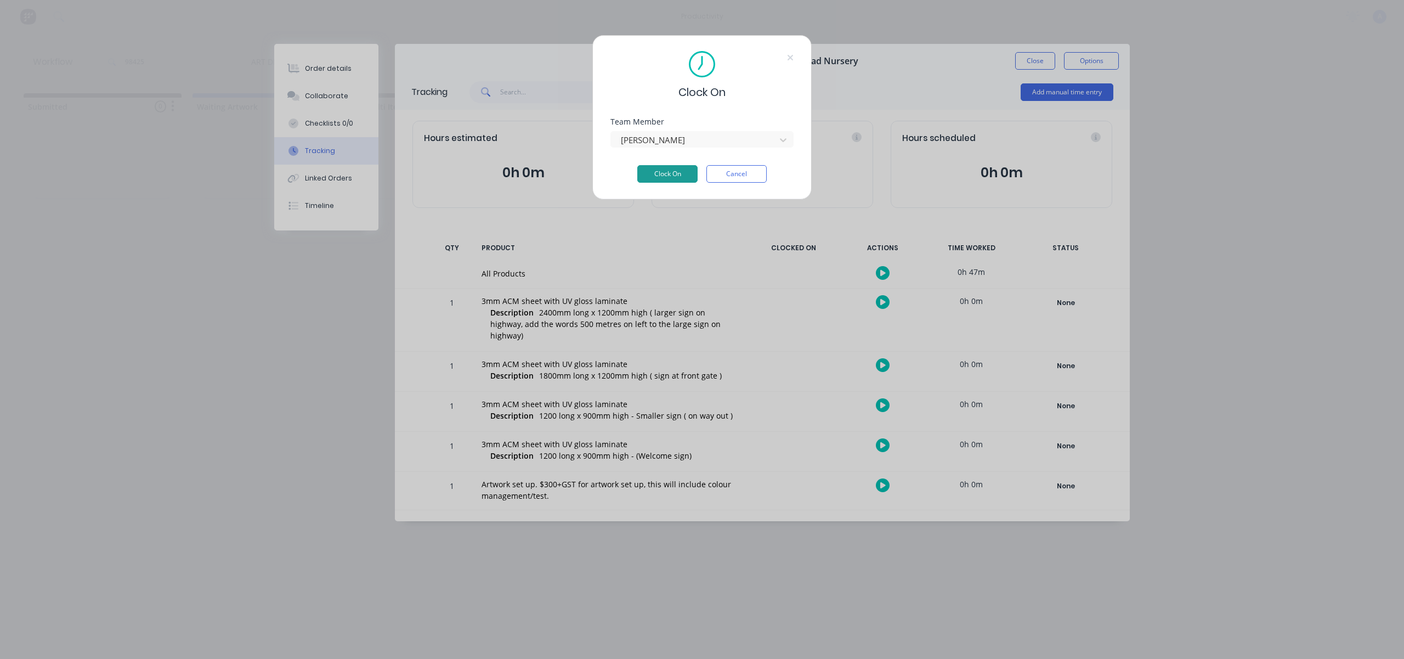
click at [672, 170] on button "Clock On" at bounding box center [667, 174] width 60 height 18
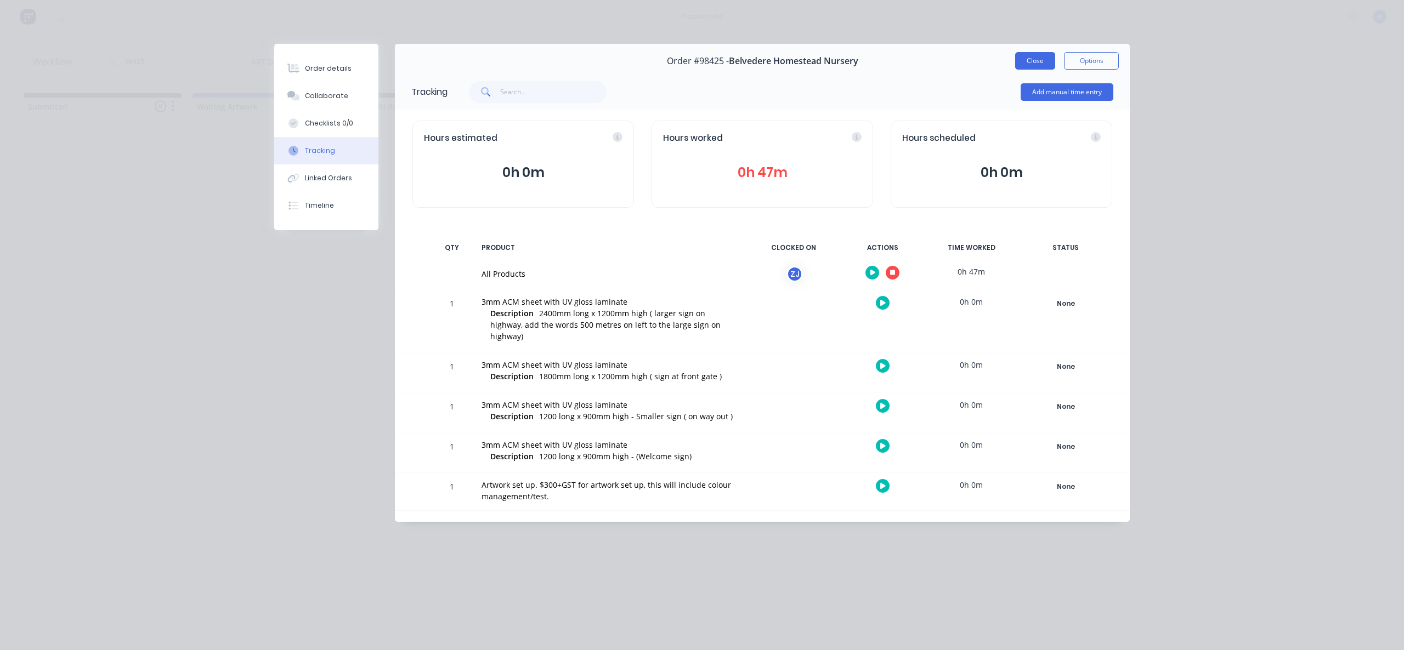
click at [1047, 52] on button "Close" at bounding box center [1035, 61] width 40 height 18
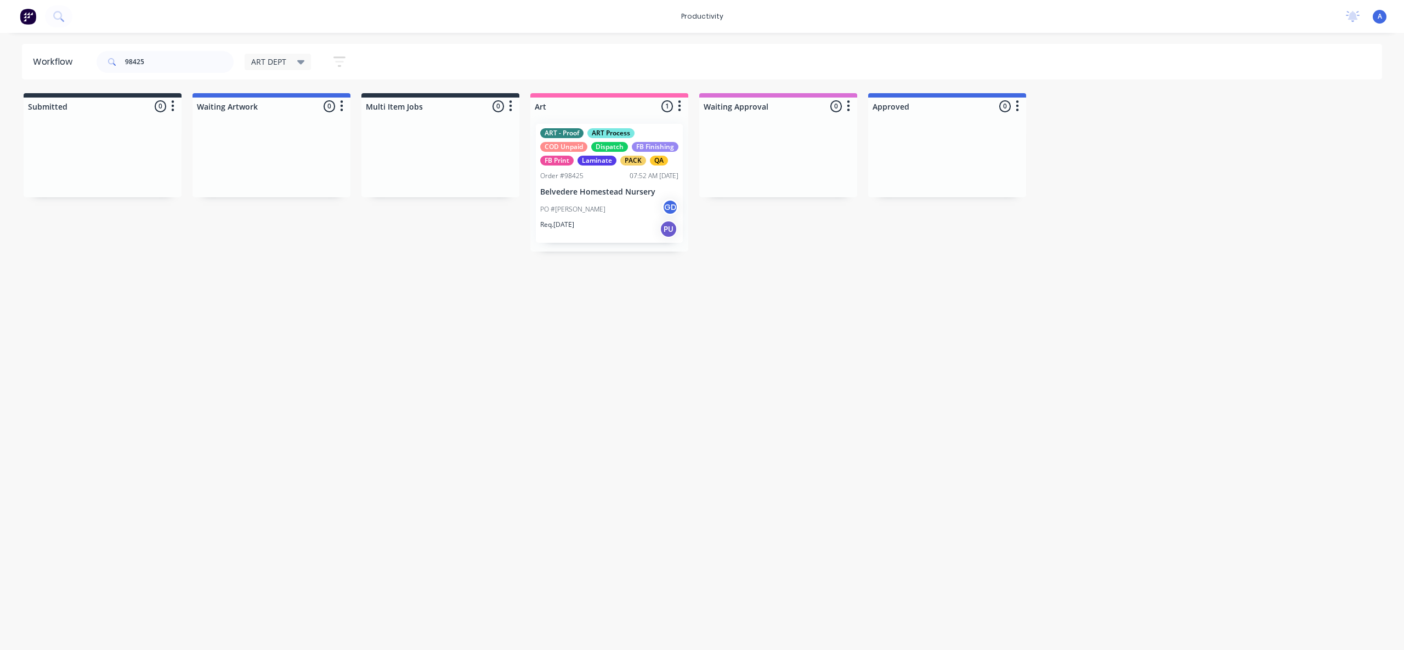
click at [751, 381] on div "Workflow 98425 ART DEPT Save new view None edit ART DEPT (Default) edit Banner …" at bounding box center [702, 336] width 1404 height 585
click at [628, 220] on div "PO #[PERSON_NAME] GD" at bounding box center [609, 209] width 138 height 21
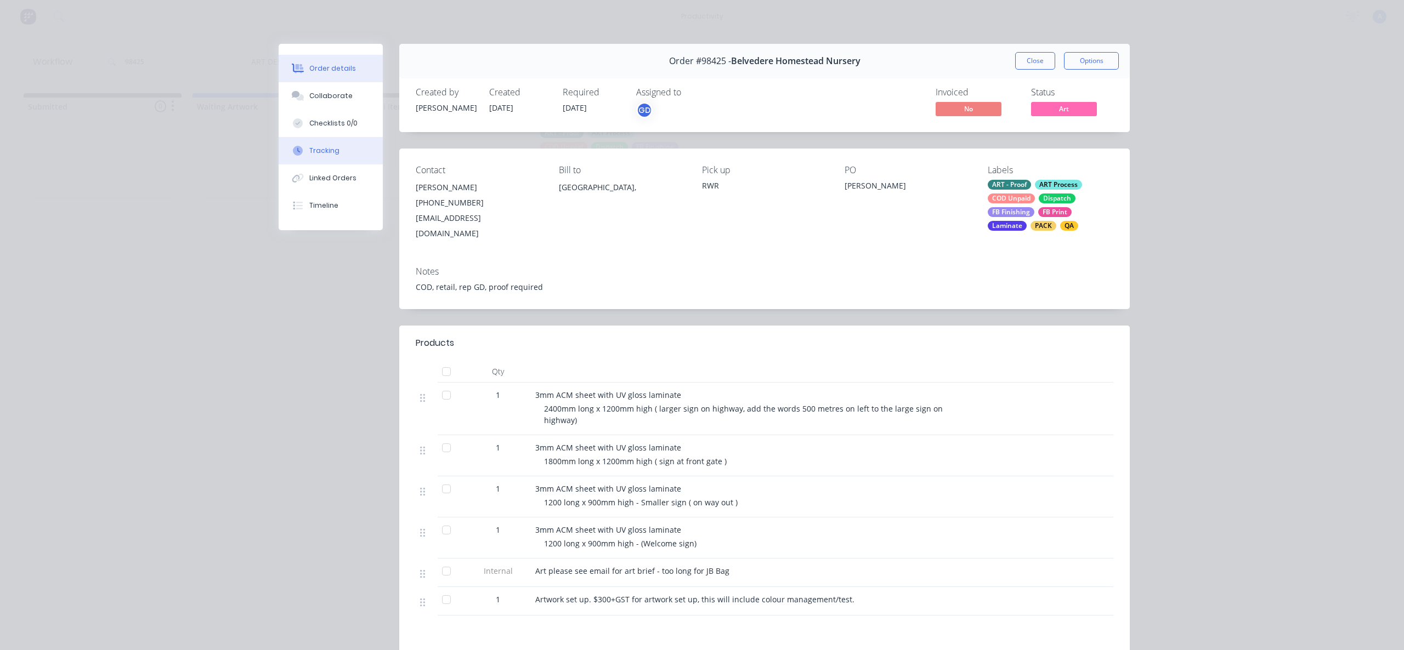
click at [335, 146] on button "Tracking" at bounding box center [331, 150] width 104 height 27
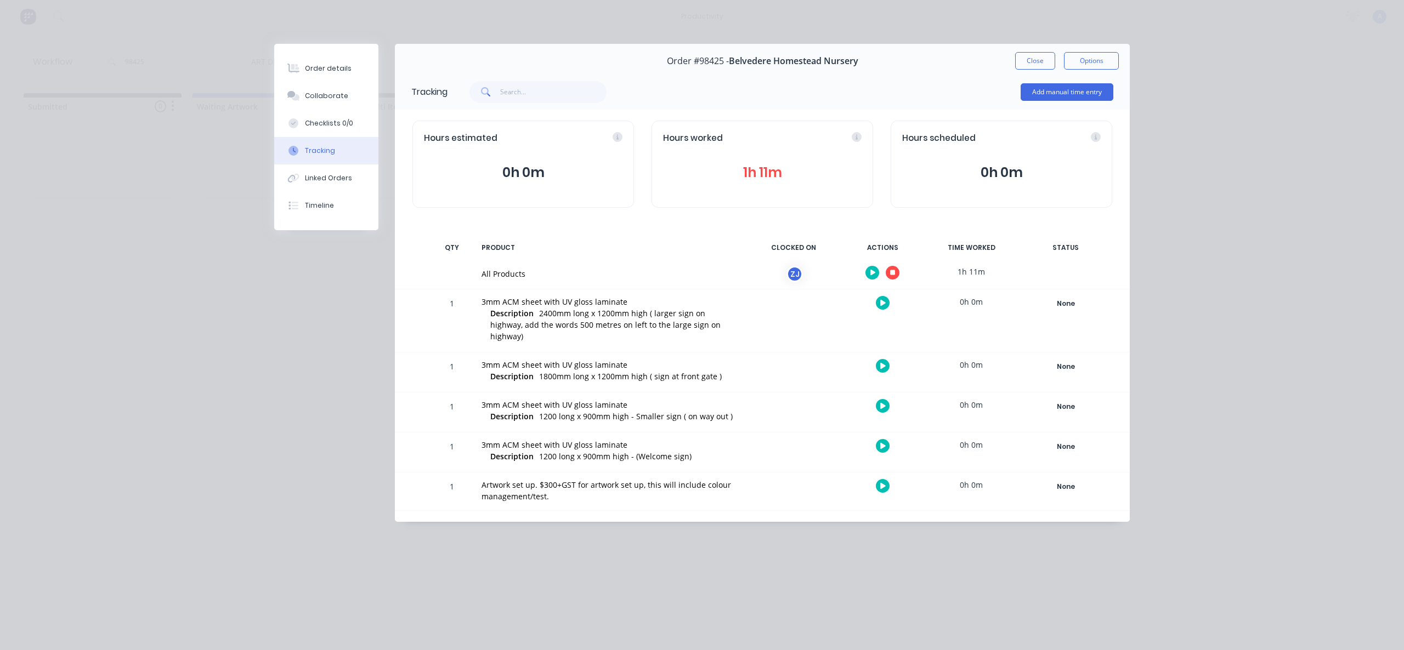
click at [892, 272] on icon "button" at bounding box center [892, 272] width 5 height 5
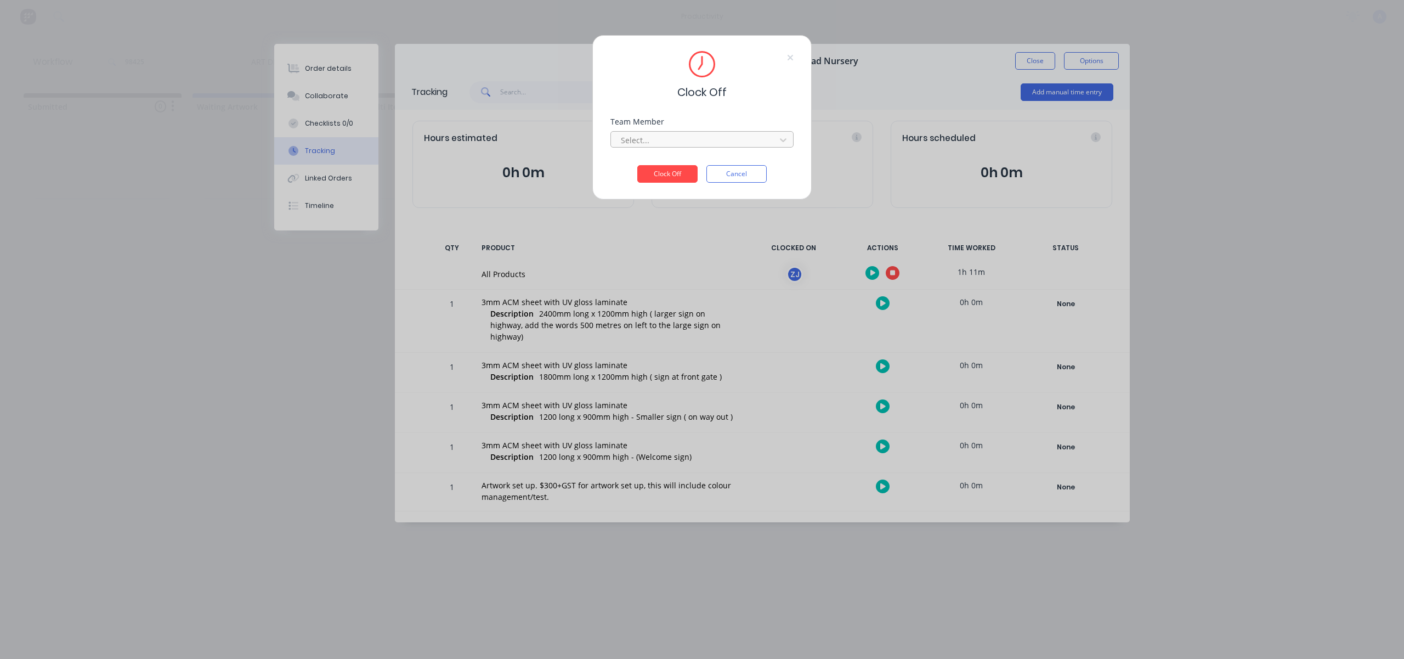
click at [704, 148] on div "Select..." at bounding box center [694, 140] width 157 height 16
click at [681, 172] on div "[PERSON_NAME]" at bounding box center [701, 164] width 183 height 20
click at [681, 172] on button "Clock Off" at bounding box center [667, 174] width 60 height 18
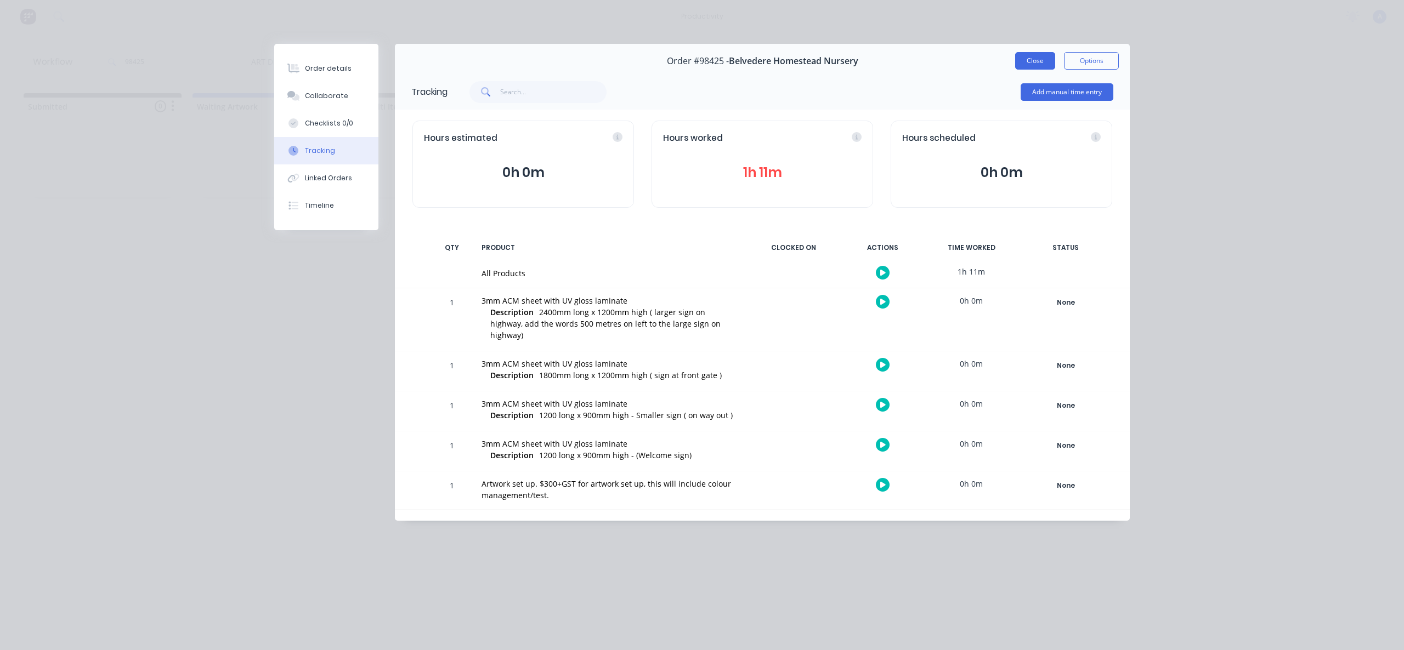
click at [1022, 60] on button "Close" at bounding box center [1035, 61] width 40 height 18
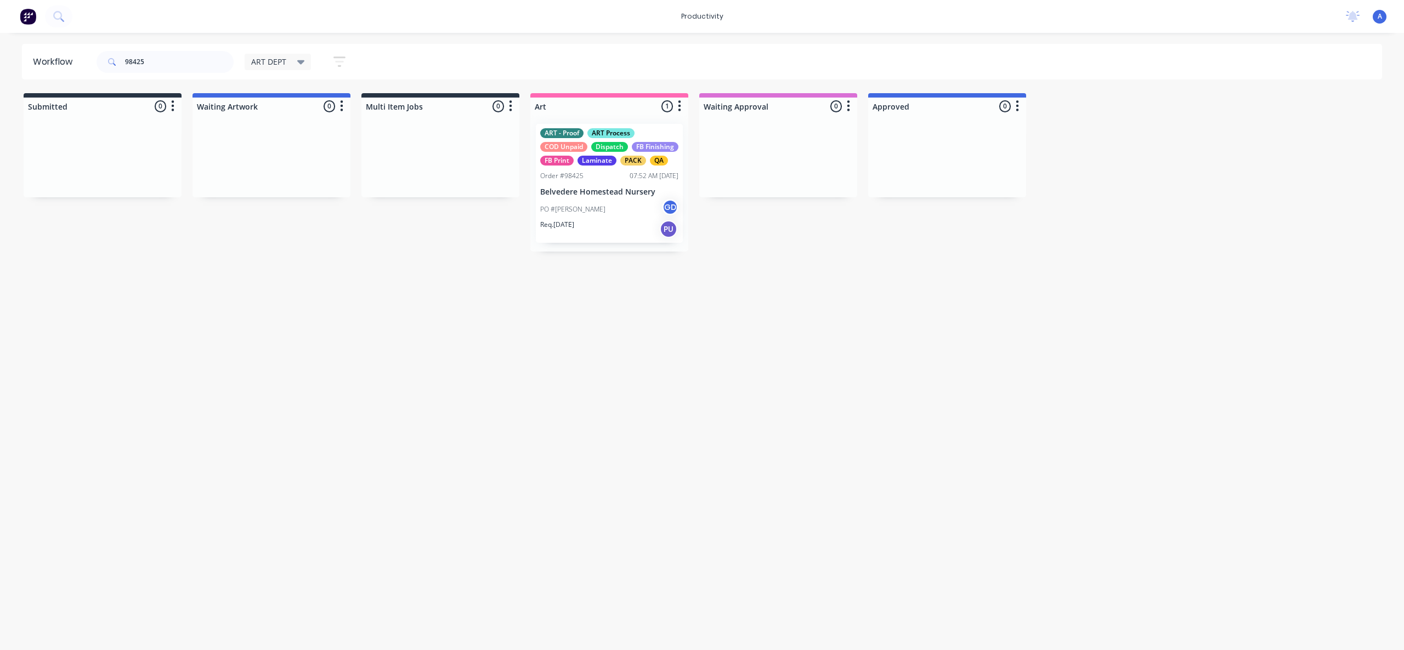
click at [855, 544] on div "Workflow 98425 ART DEPT Save new view None edit ART DEPT (Default) edit Banner …" at bounding box center [702, 336] width 1404 height 585
click at [615, 220] on div "PO #[PERSON_NAME] GD" at bounding box center [609, 209] width 138 height 21
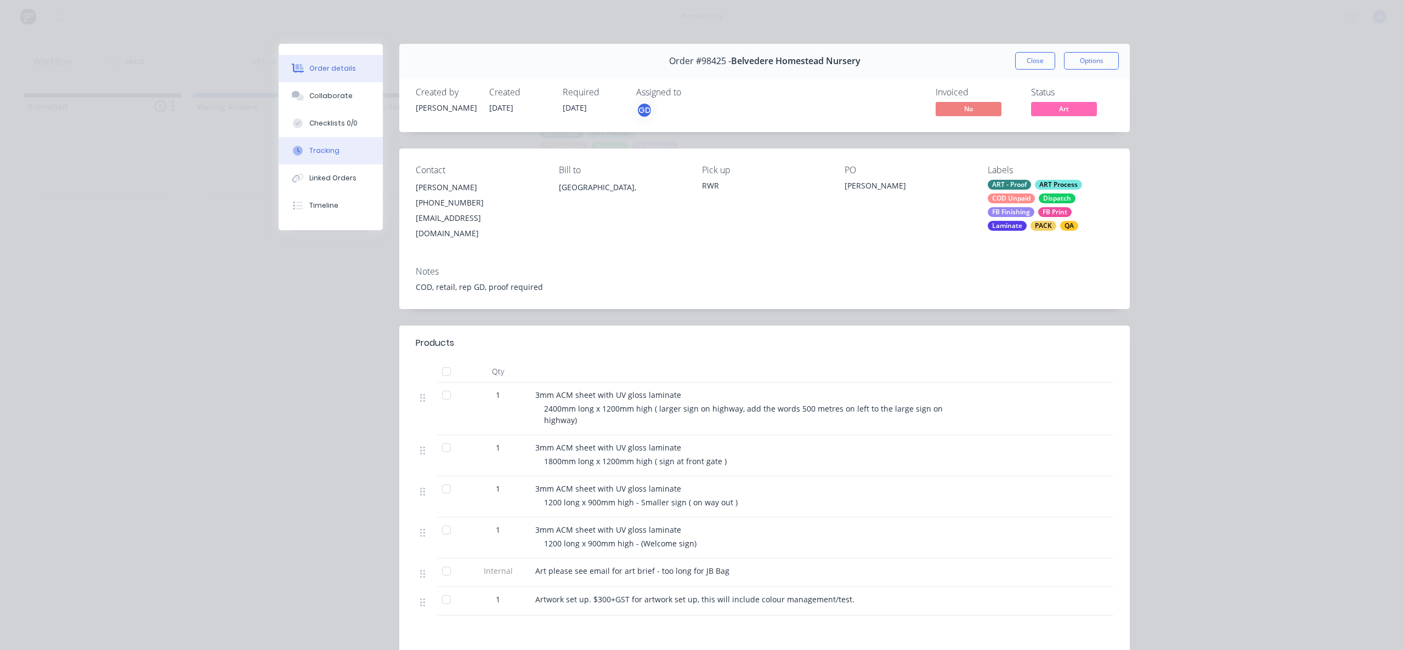
click at [322, 148] on div "Tracking" at bounding box center [324, 151] width 30 height 10
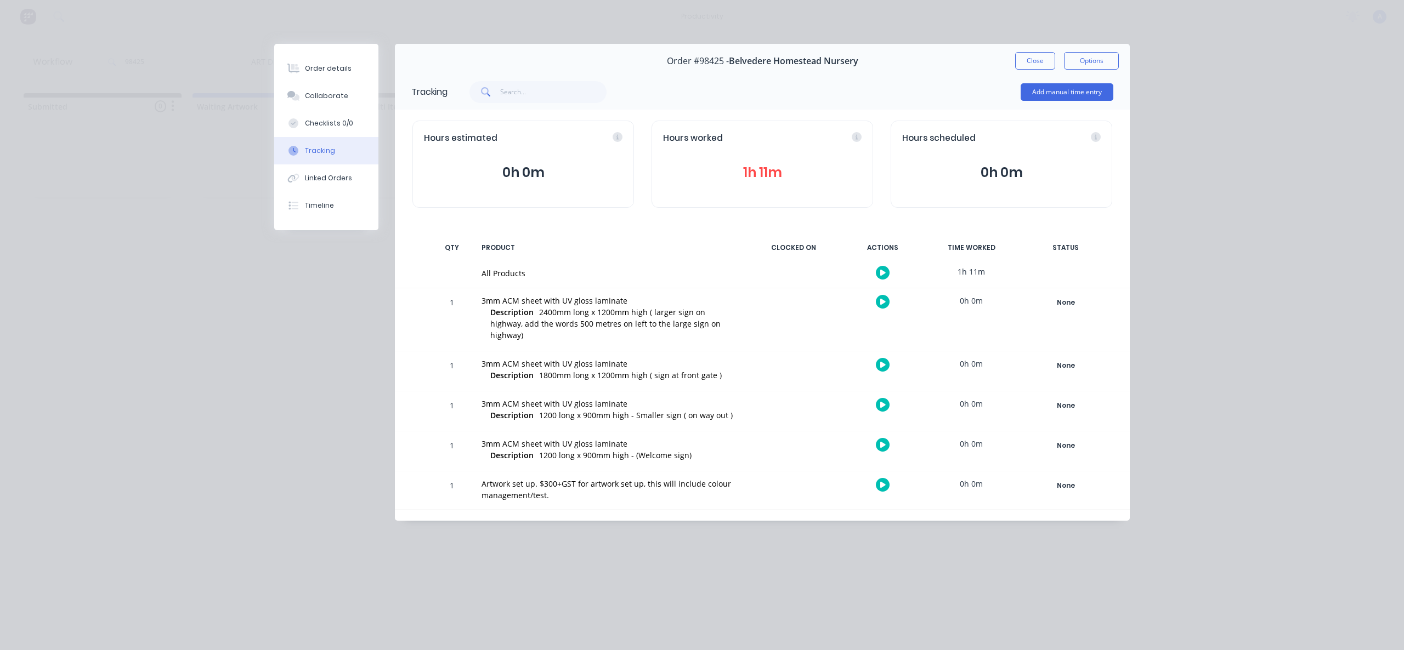
click at [1024, 60] on button "Close" at bounding box center [1035, 61] width 40 height 18
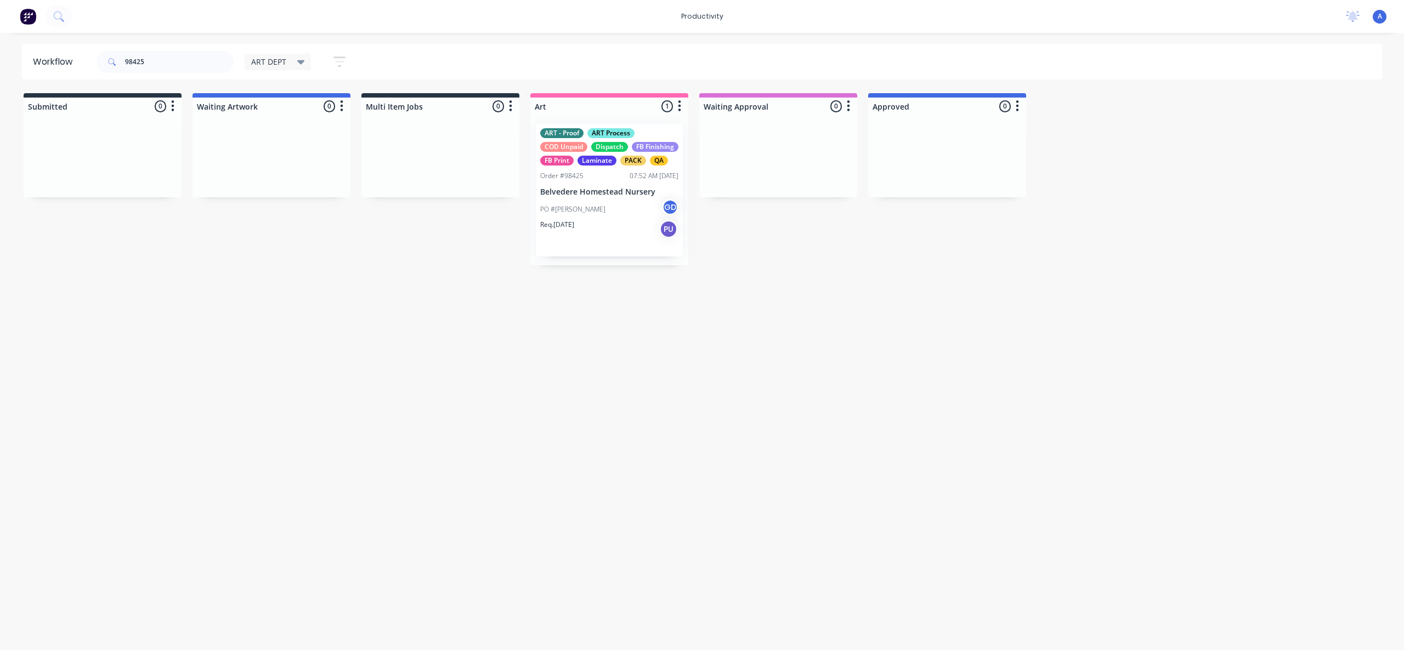
drag, startPoint x: 588, startPoint y: 208, endPoint x: 787, endPoint y: 209, distance: 198.5
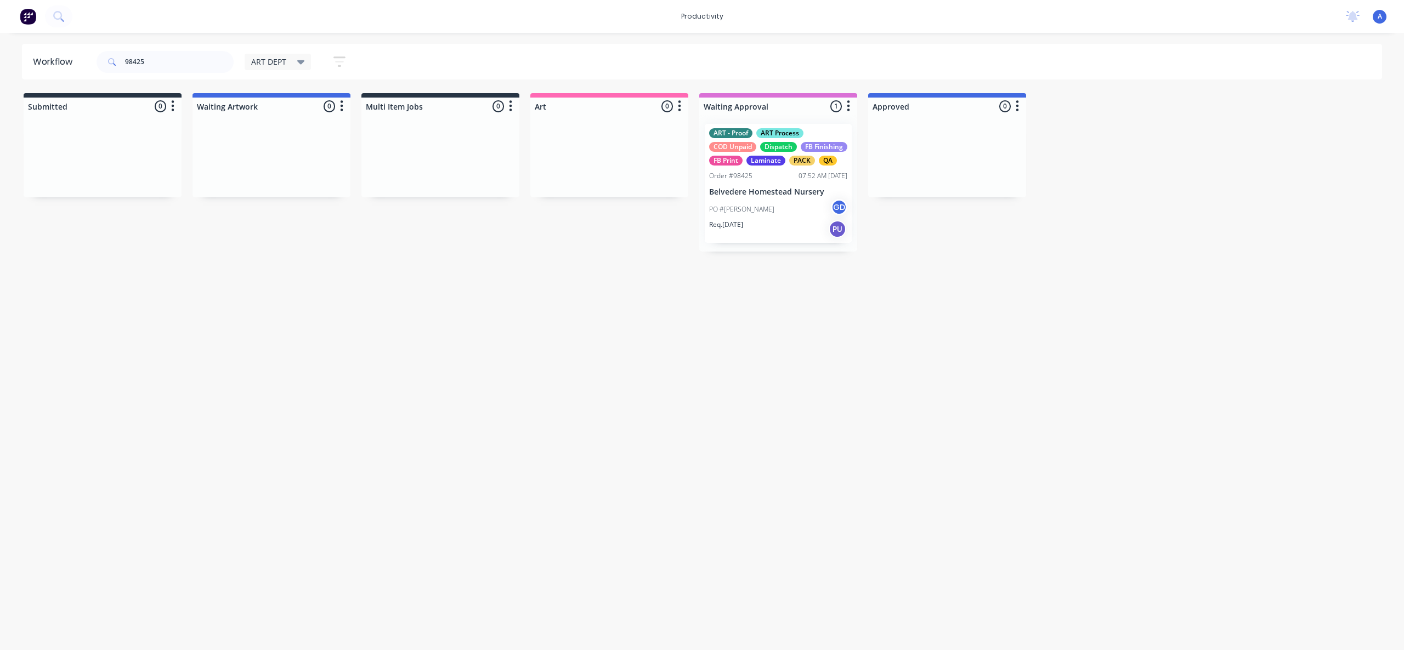
click at [781, 211] on div "ART - Proof ART Process COD Unpaid Dispatch FB Finishing FB Print Laminate PACK…" at bounding box center [778, 183] width 147 height 119
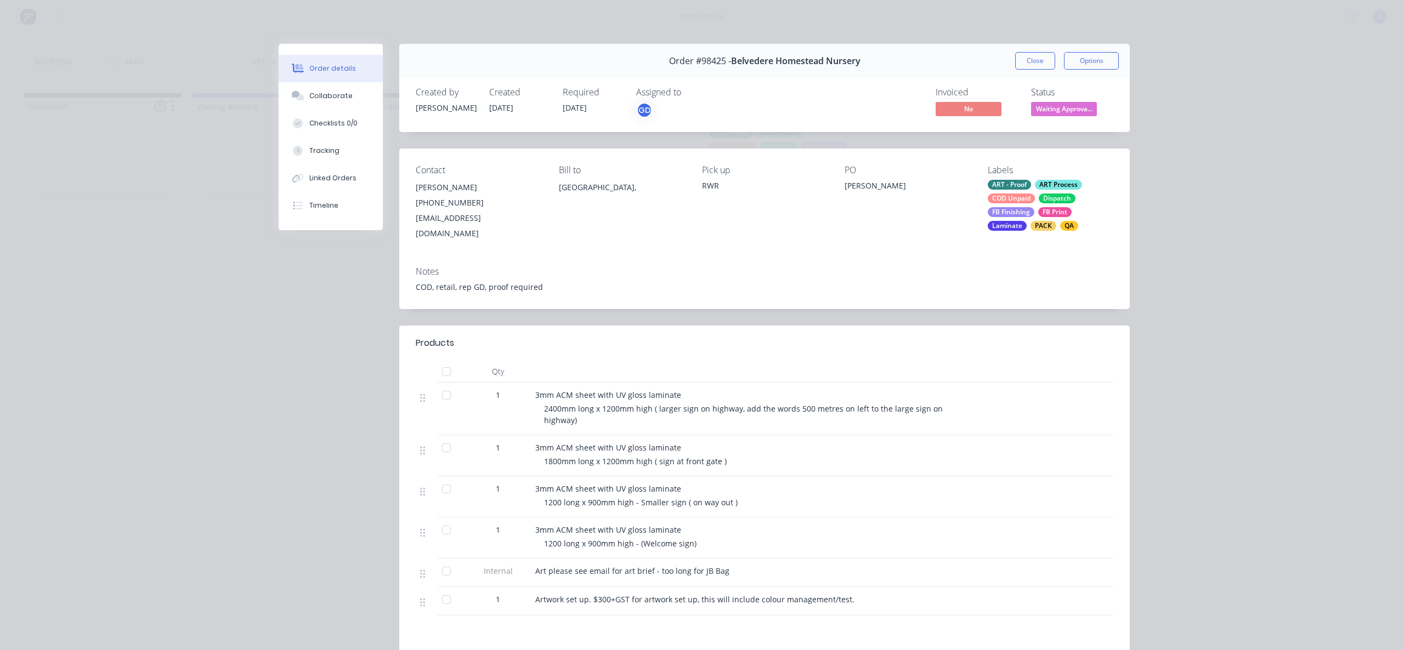
click at [316, 141] on button "Tracking" at bounding box center [331, 150] width 104 height 27
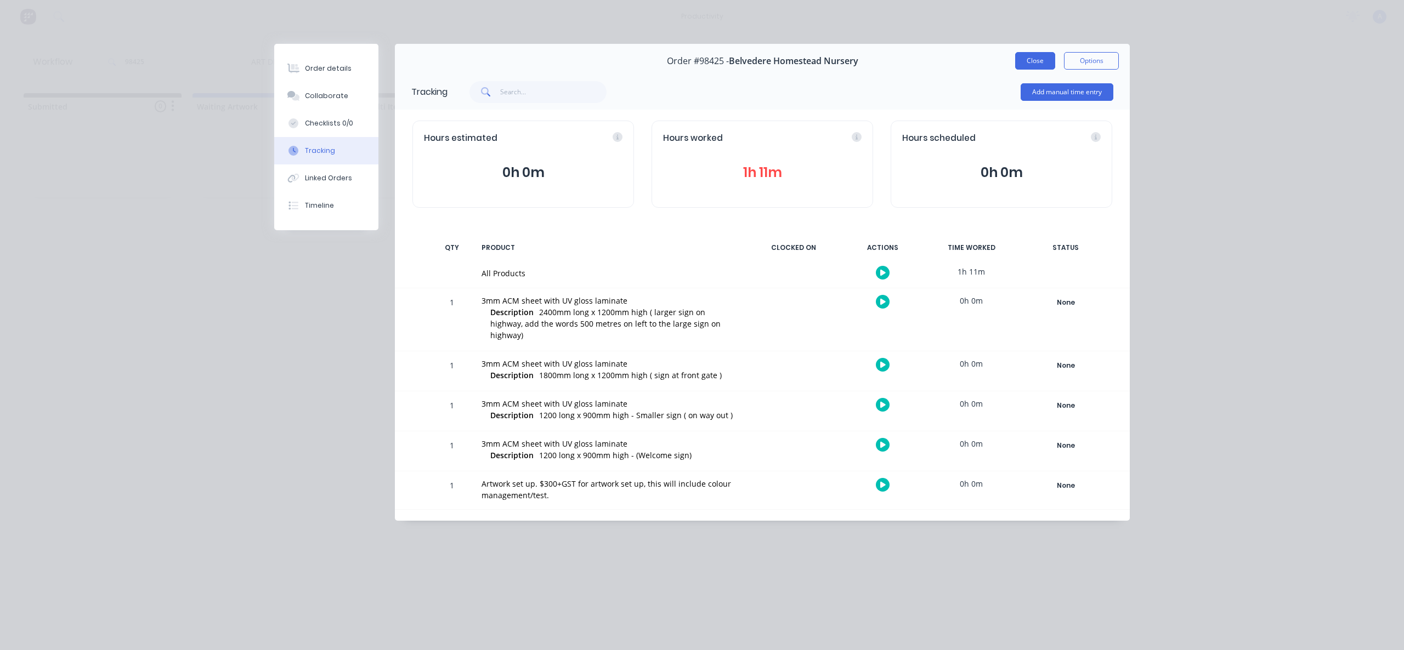
click at [1021, 59] on button "Close" at bounding box center [1035, 61] width 40 height 18
